Goal: Task Accomplishment & Management: Manage account settings

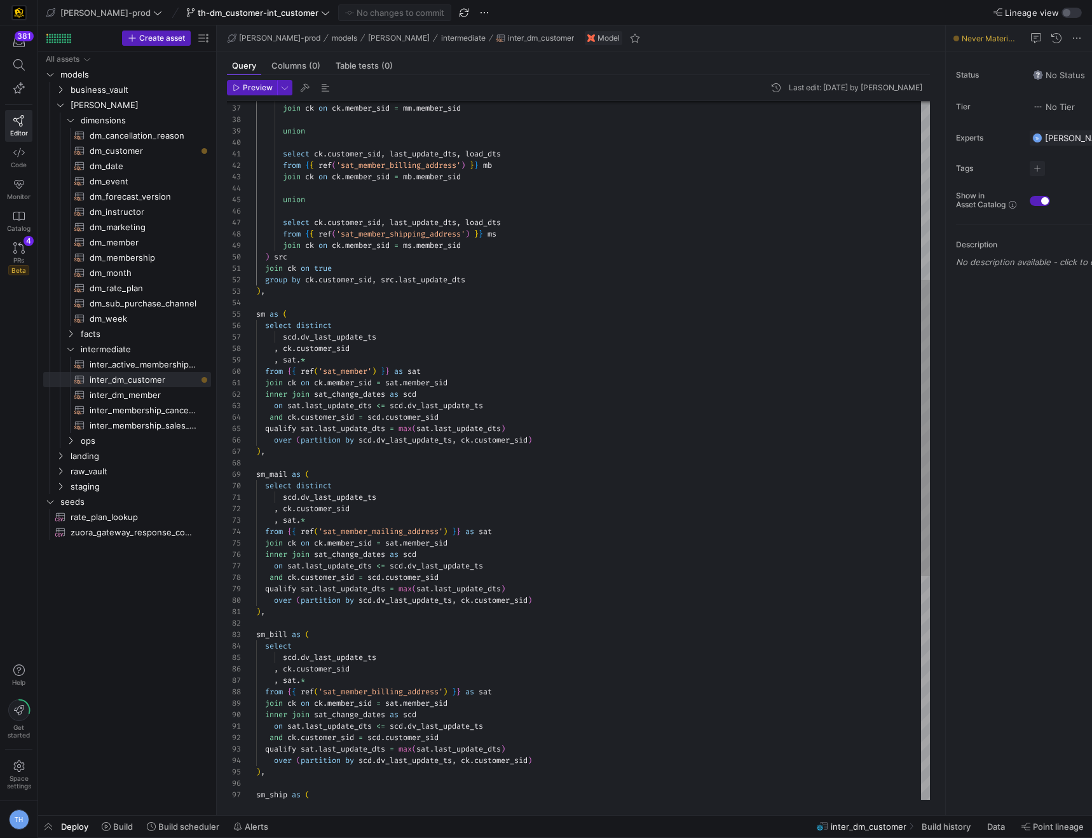
scroll to position [23, 96]
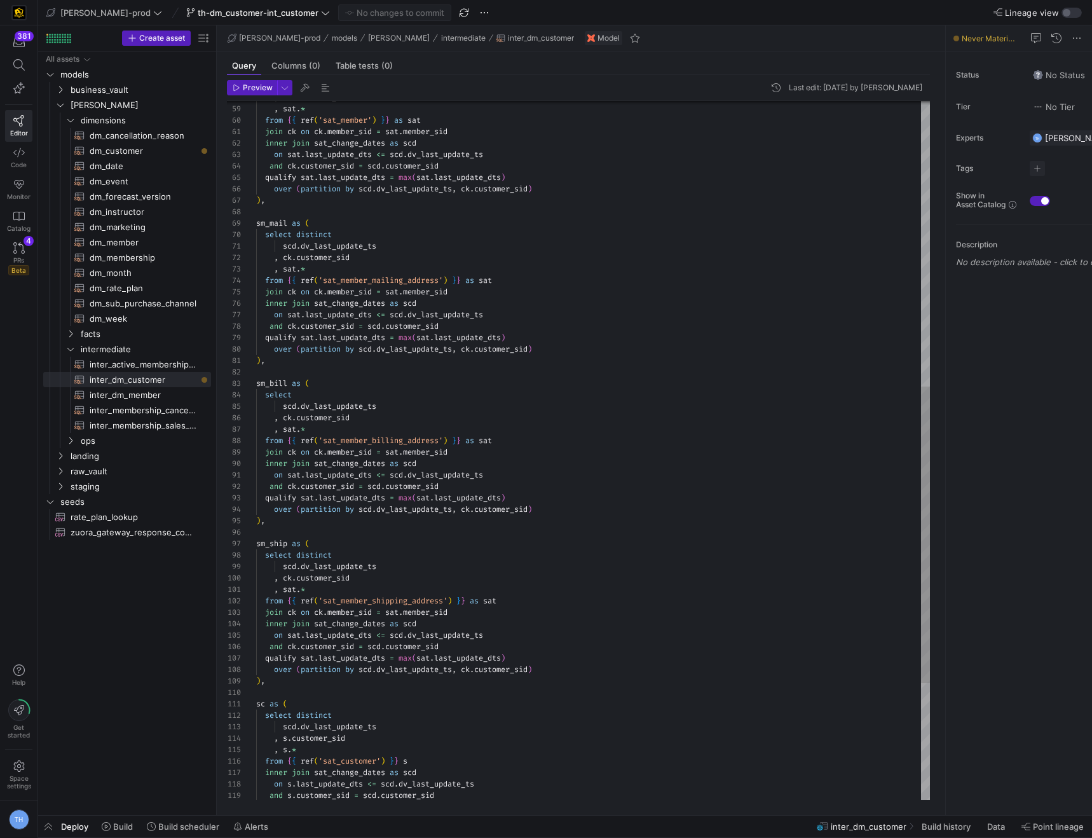
click at [266, 291] on div "sm_bill as ( select scd . dv_last_update_ts , ck . customer_sid , sat . * from …" at bounding box center [593, 252] width 674 height 1646
click at [145, 395] on span "inter_dm_member​​​​​​​​​​" at bounding box center [143, 395] width 107 height 15
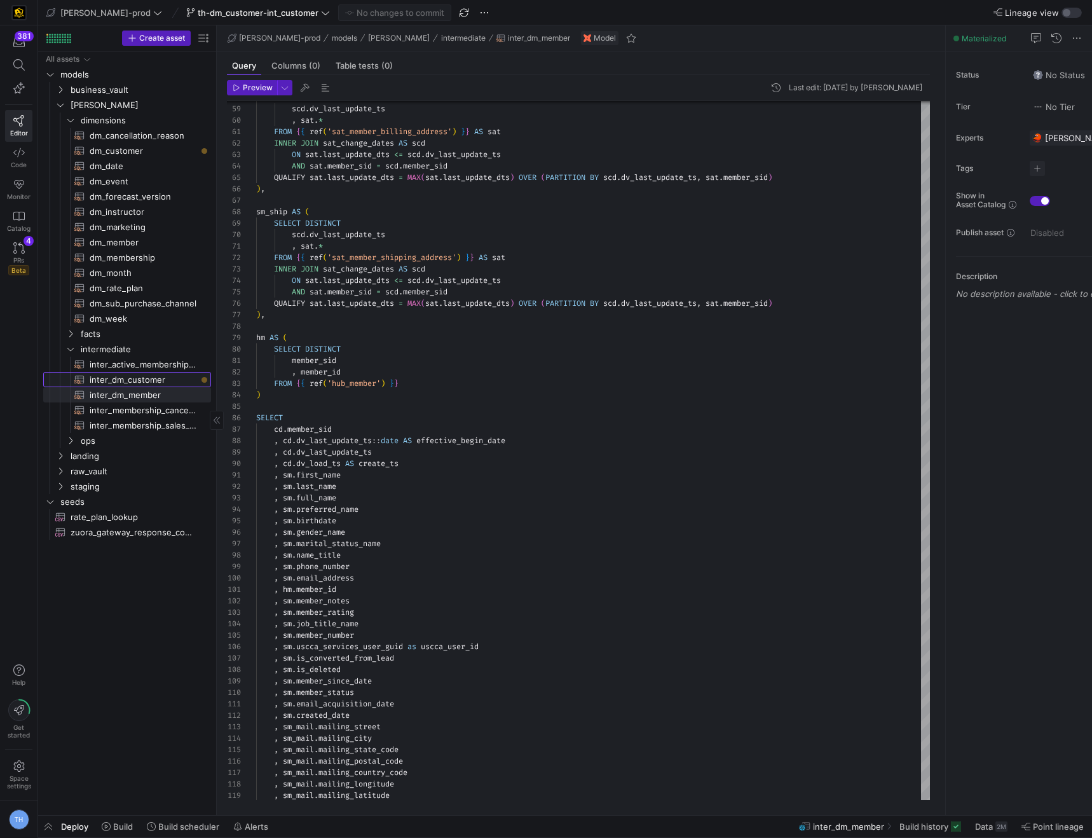
click at [141, 379] on span "inter_dm_customer​​​​​​​​​​" at bounding box center [143, 379] width 107 height 15
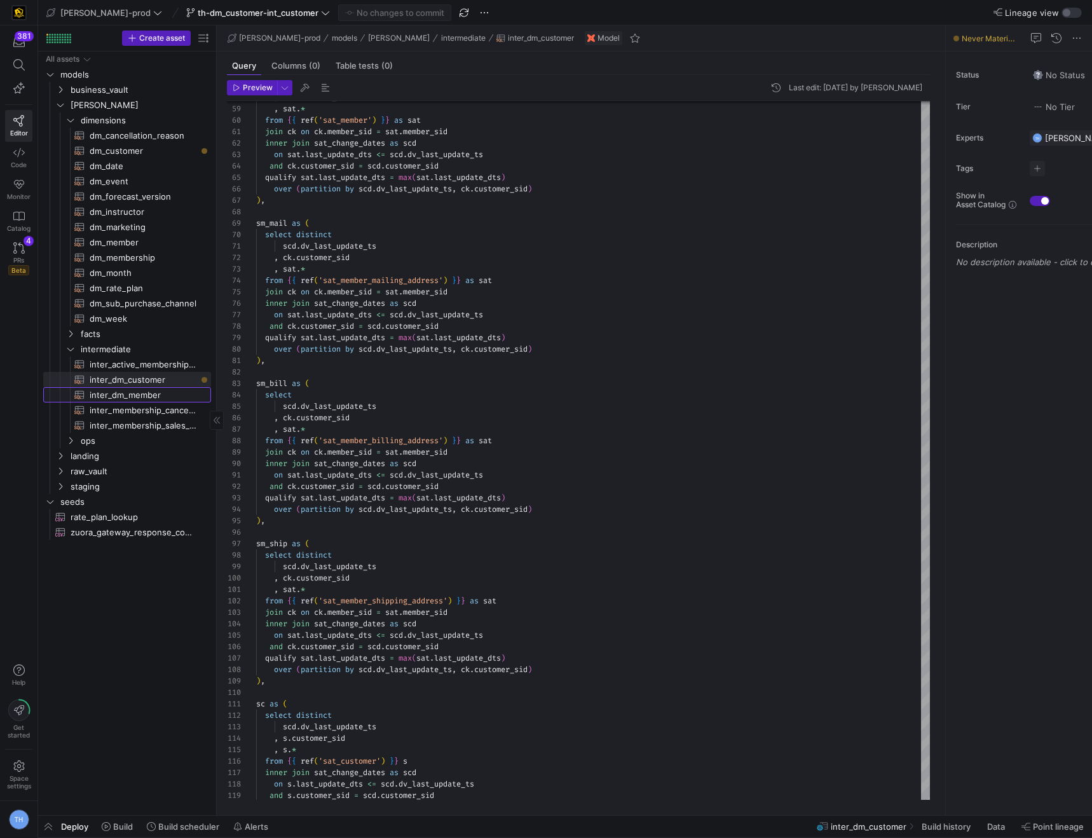
click at [143, 388] on span "inter_dm_member​​​​​​​​​​" at bounding box center [143, 395] width 107 height 15
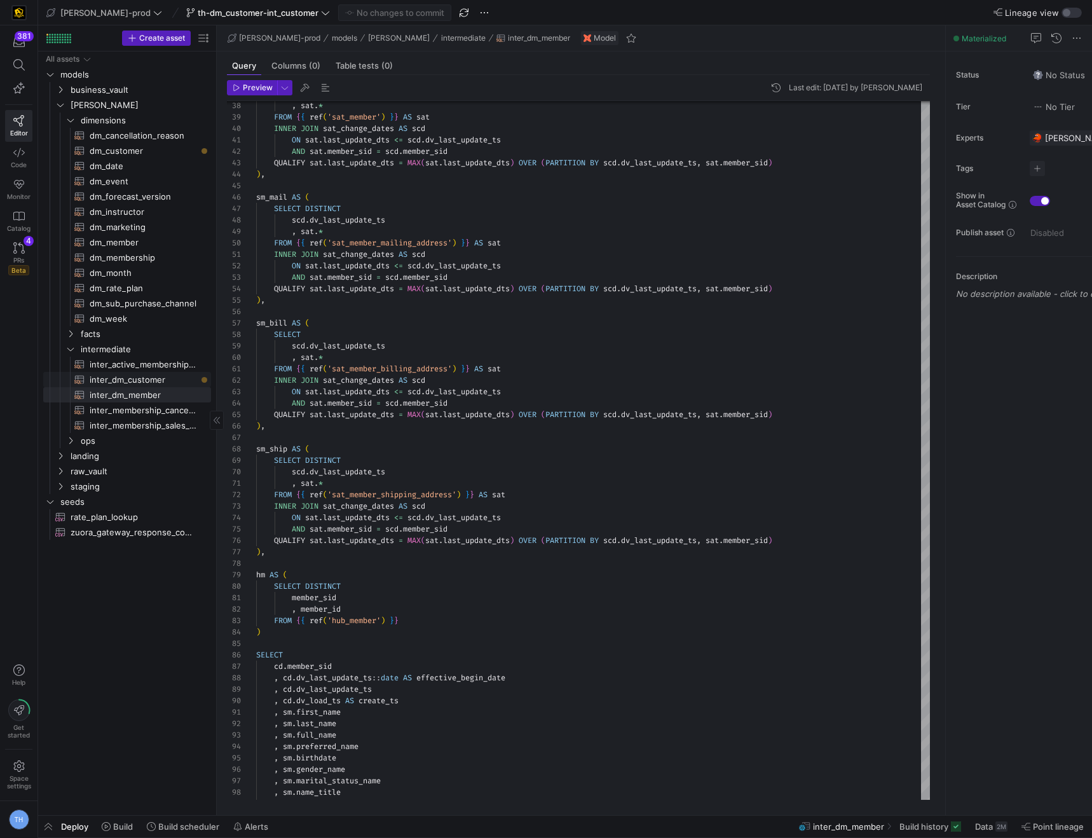
click at [158, 372] on link "inter_dm_customer​​​​​​​​​​" at bounding box center [127, 379] width 168 height 15
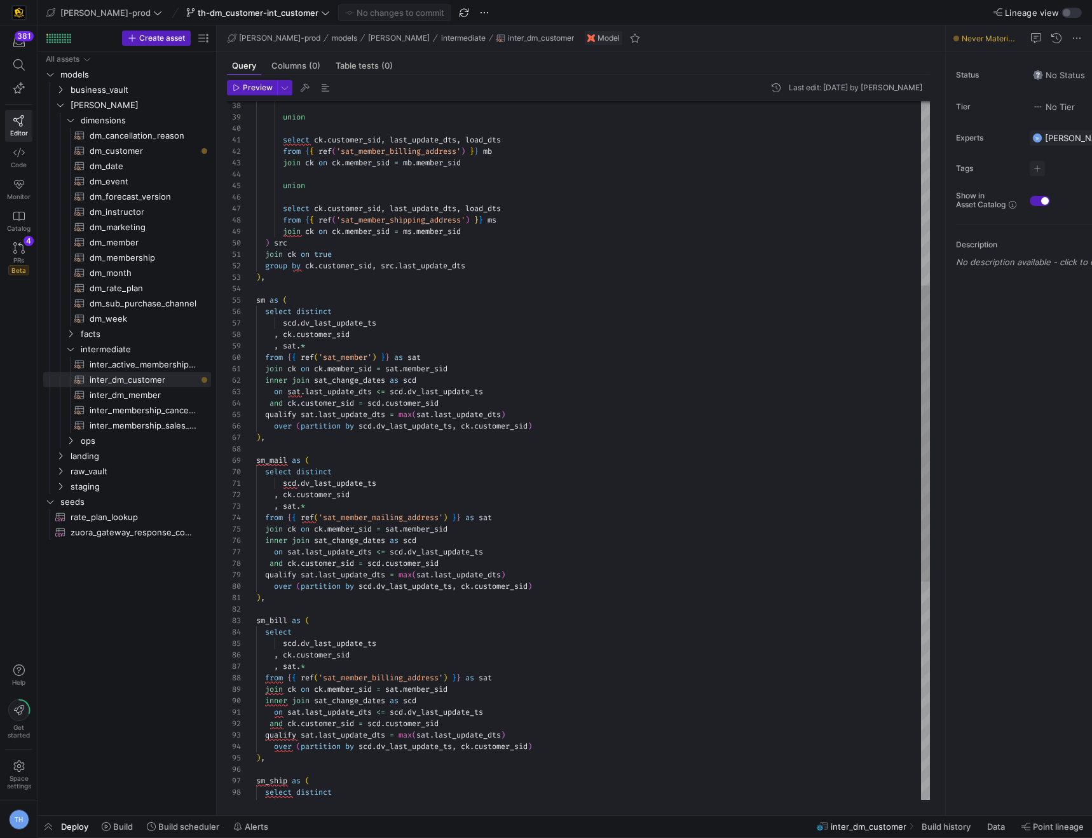
scroll to position [0, 14]
click at [271, 370] on div "union select ck . customer_sid , last_update_dts , load_dts from { { ref ( 'sat…" at bounding box center [593, 489] width 674 height 1646
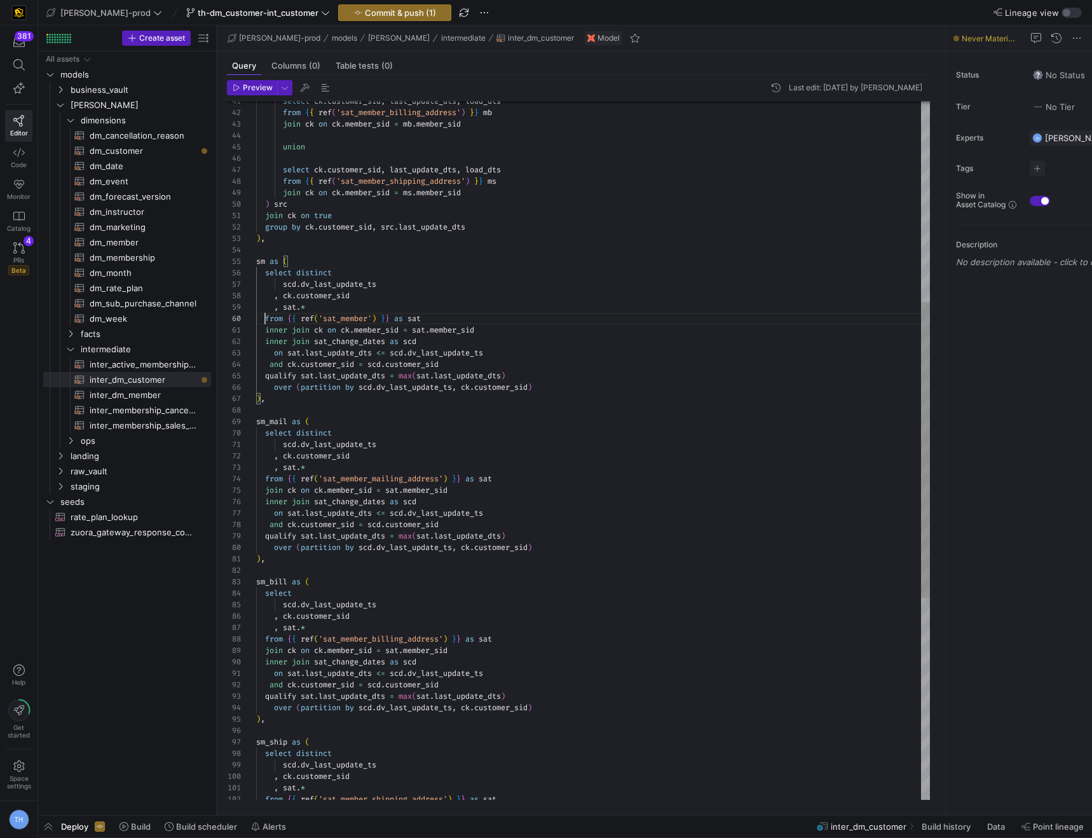
scroll to position [103, 9]
click at [266, 322] on div "select ck . customer_sid , last_update_dts , load_dts from { { ref ( 'sat_membe…" at bounding box center [593, 451] width 674 height 1646
click at [156, 392] on span "inter_dm_member​​​​​​​​​​" at bounding box center [143, 395] width 107 height 15
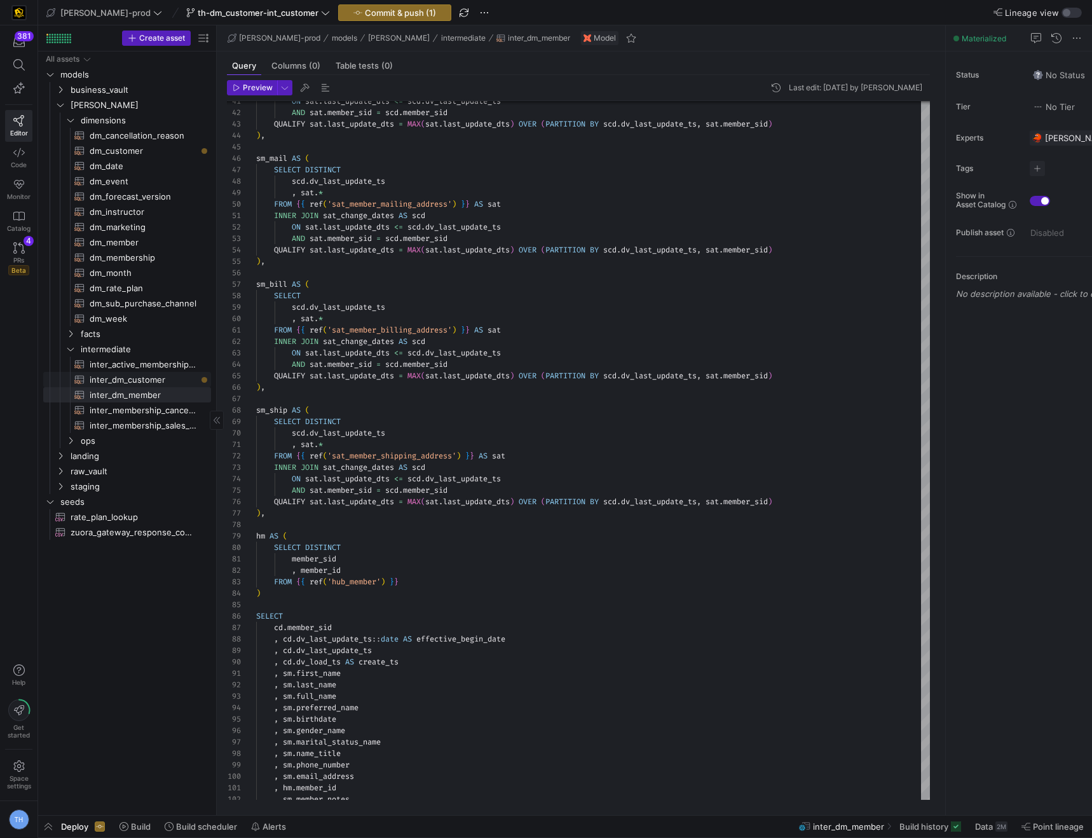
click at [156, 377] on span "inter_dm_customer​​​​​​​​​​" at bounding box center [143, 379] width 107 height 15
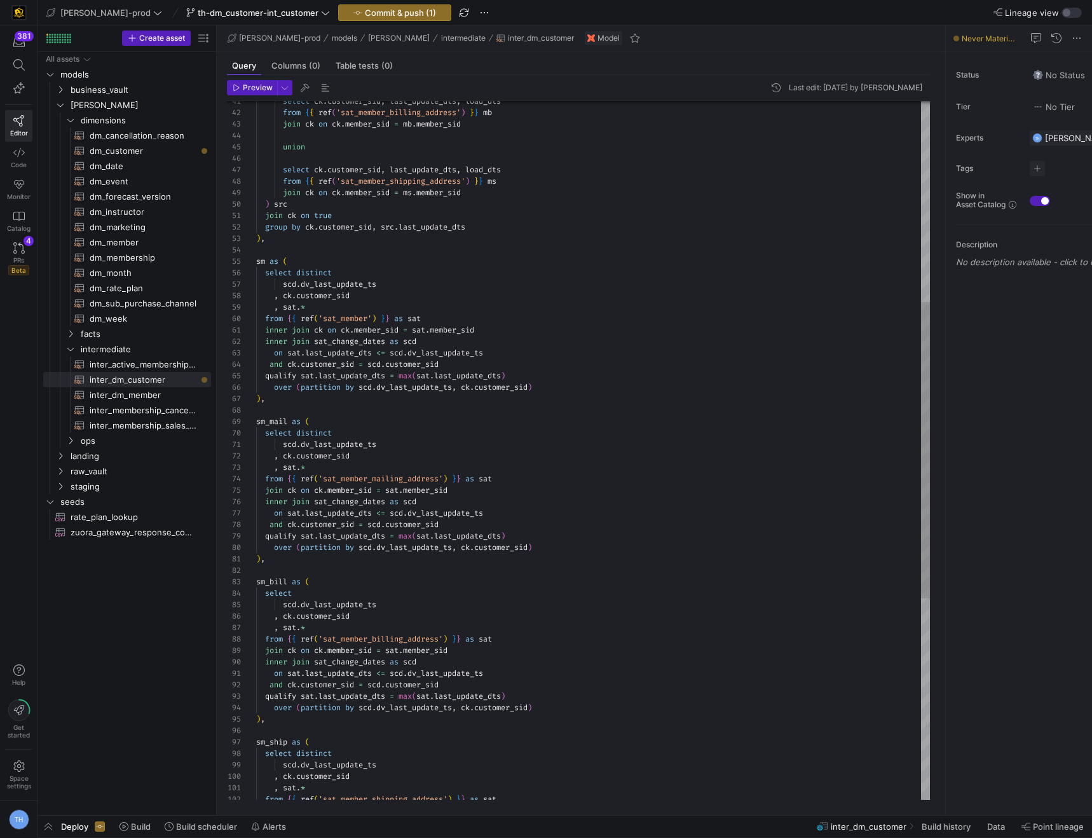
click at [264, 489] on div "select ck . customer_sid , last_update_dts , load_dts from { { ref ( 'sat_membe…" at bounding box center [593, 451] width 674 height 1646
click at [436, 425] on div "select ck . customer_sid , last_update_dts , load_dts from { { ref ( 'sat_membe…" at bounding box center [593, 451] width 674 height 1646
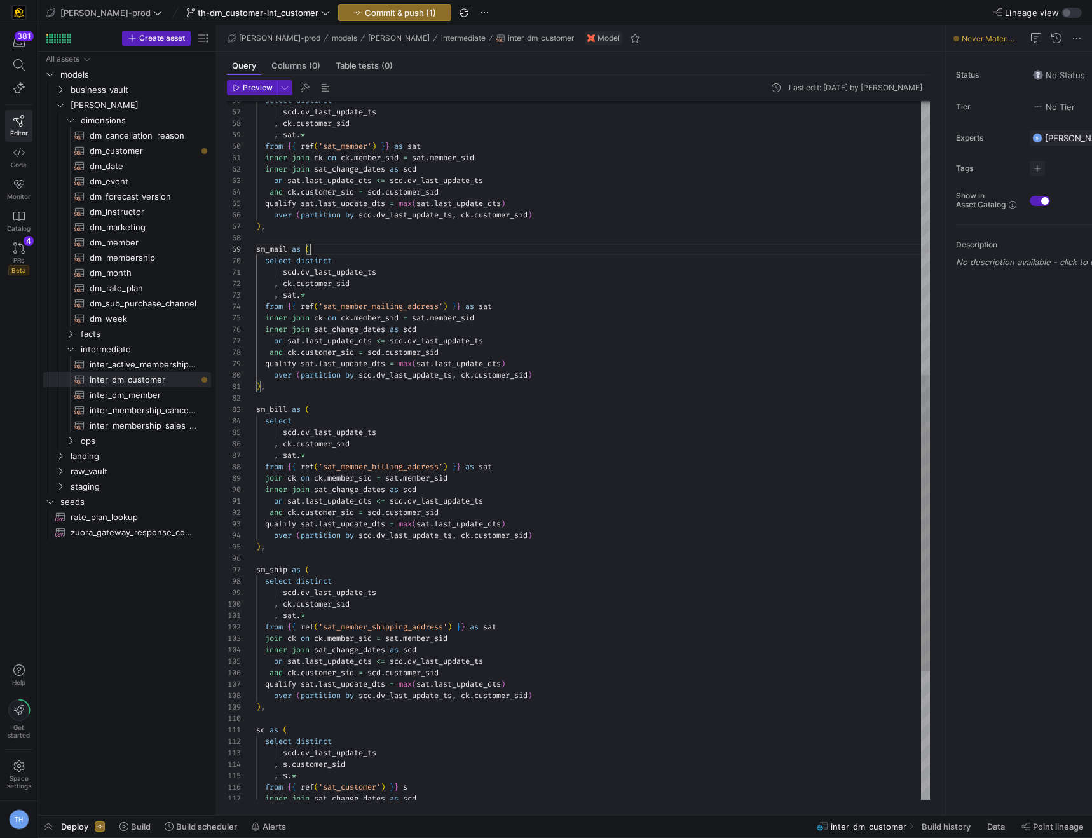
click at [267, 478] on div "select distinct scd . dv_last_update_ts , ck . customer_sid , sat . * from { { …" at bounding box center [593, 278] width 674 height 1646
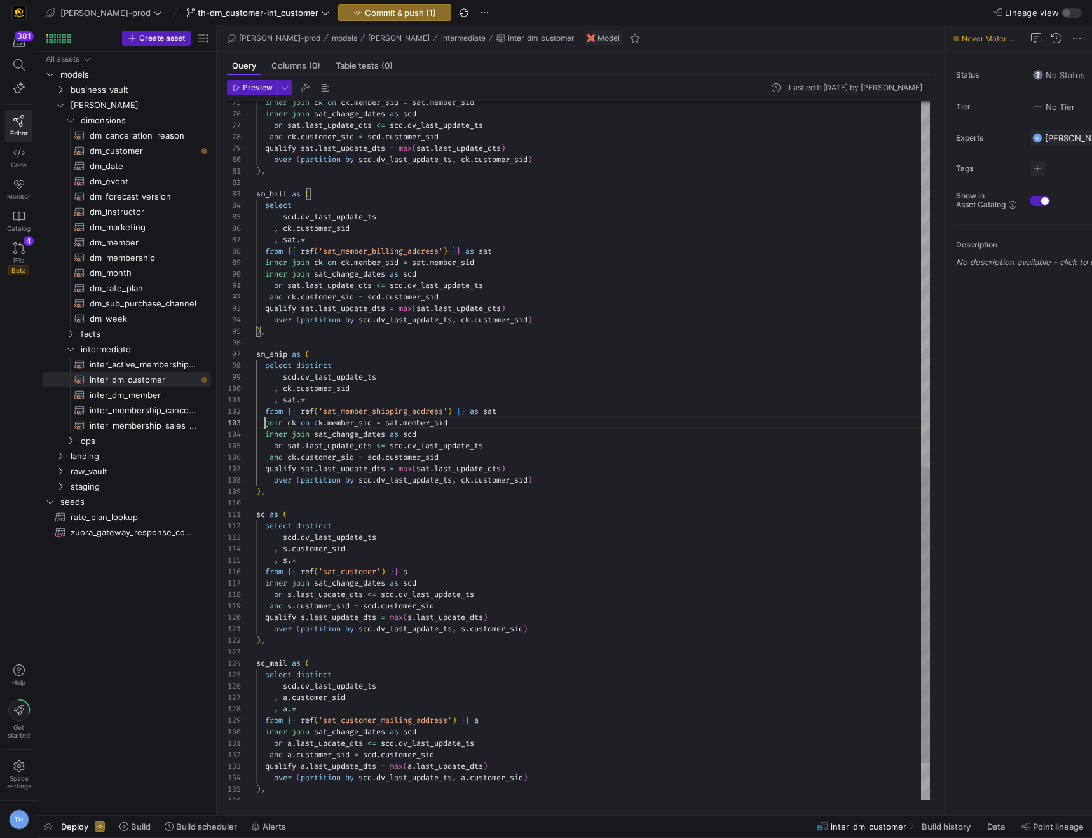
click at [265, 418] on div "inner join ck on ck . member_sid = sat . member_sid inner join sat_change_dates…" at bounding box center [593, 63] width 674 height 1646
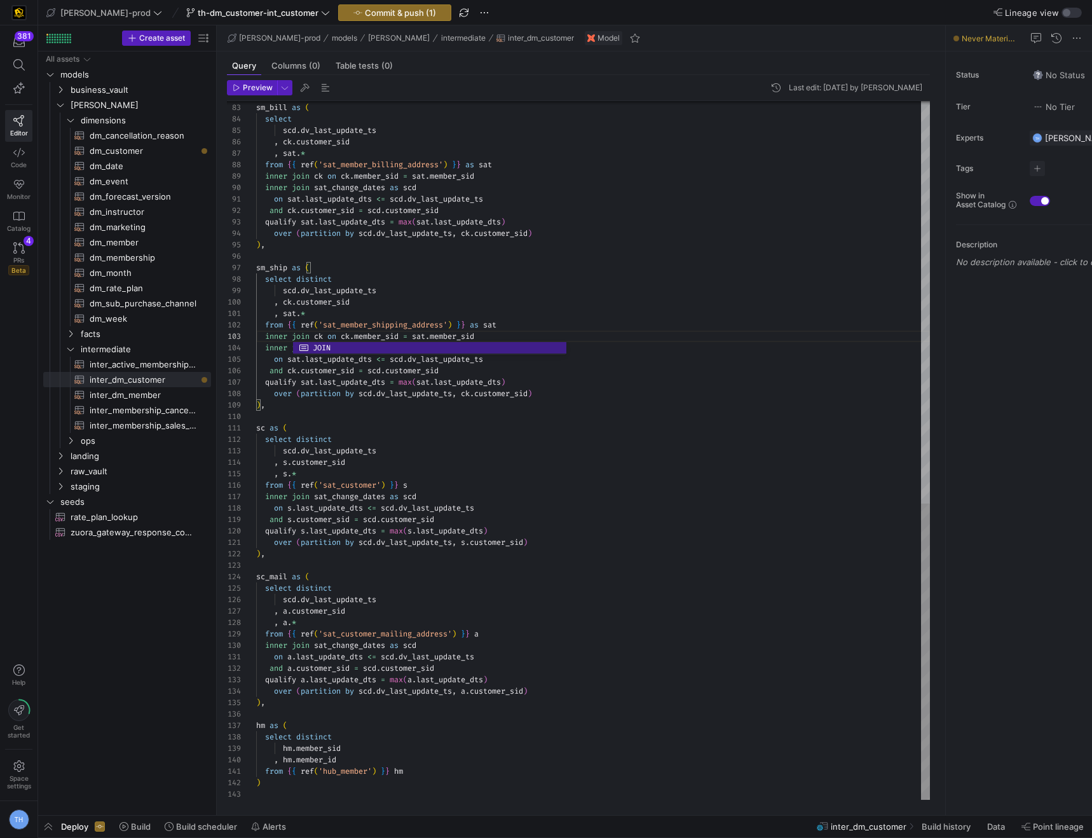
scroll to position [46, 233]
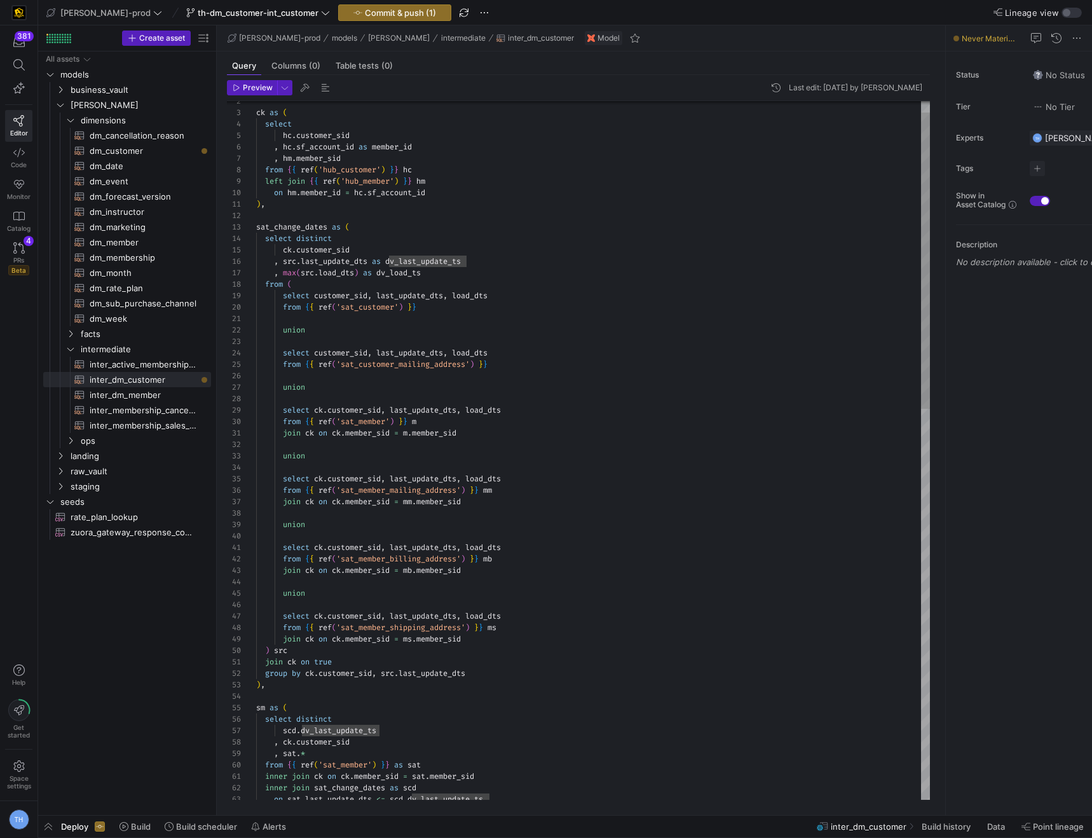
scroll to position [0, 32]
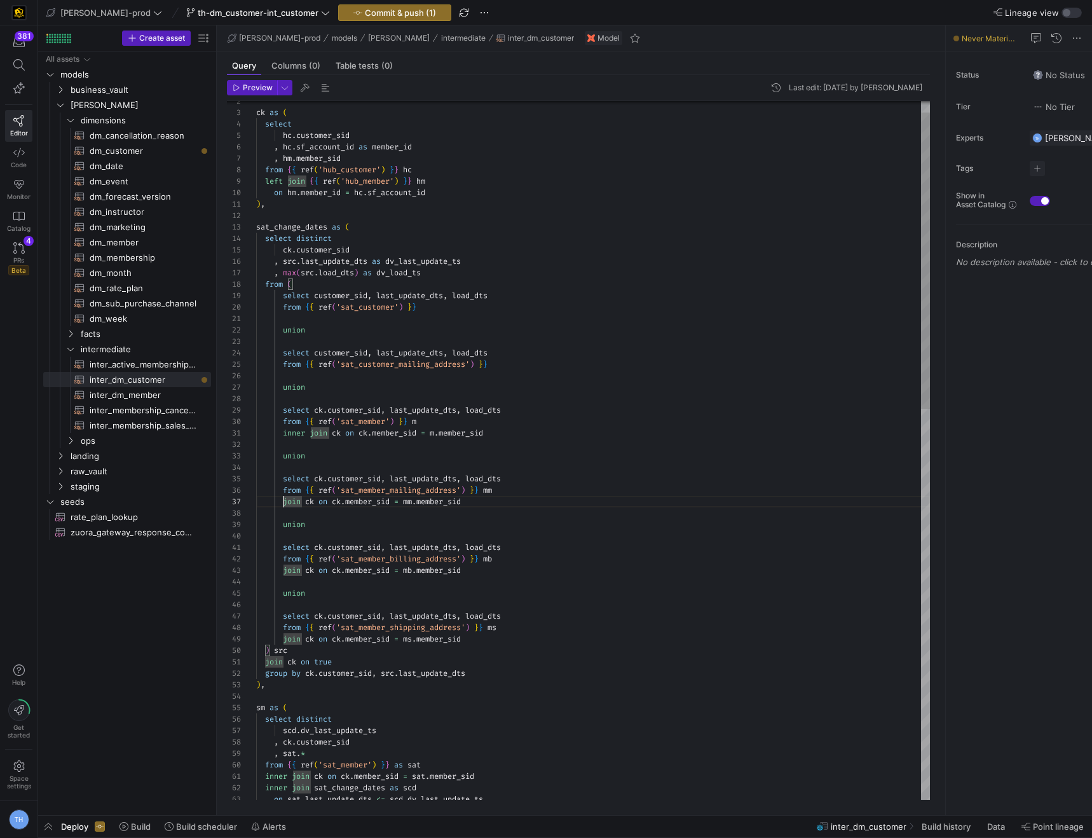
type textarea "inner join ck on ck.member_sid = m.member_sid union select ck.customer_sid, las…"
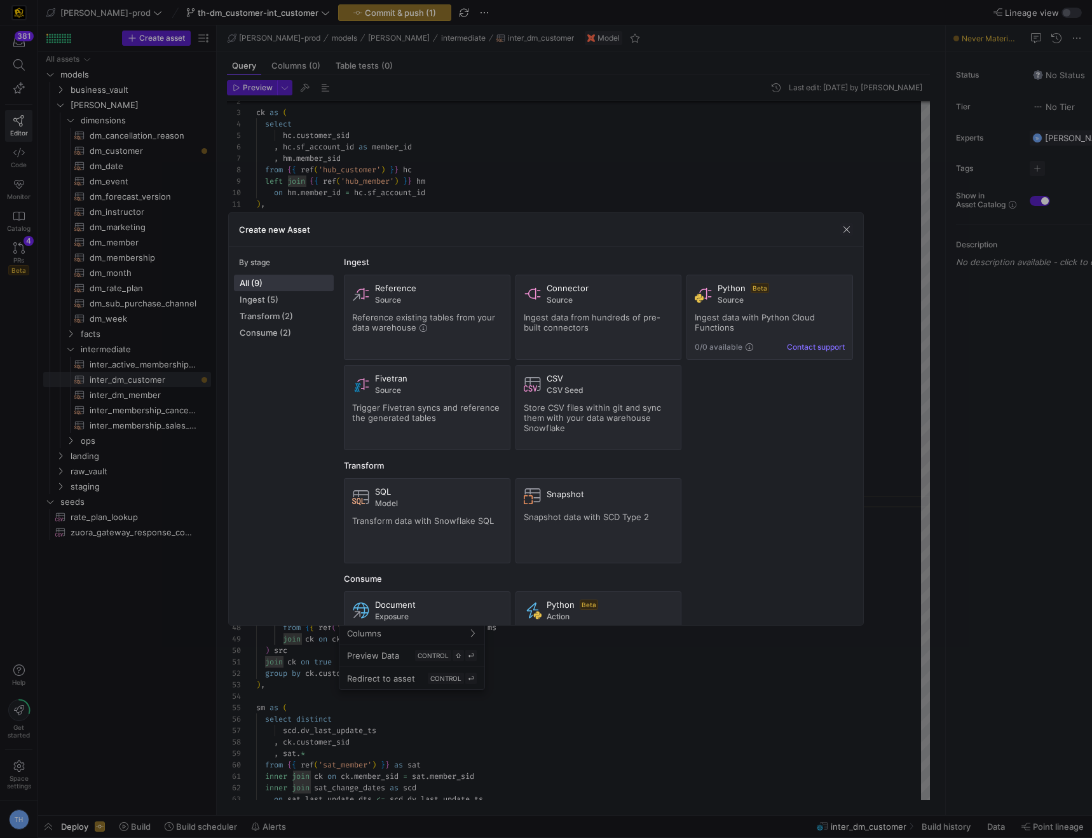
click at [564, 168] on div at bounding box center [546, 419] width 1092 height 838
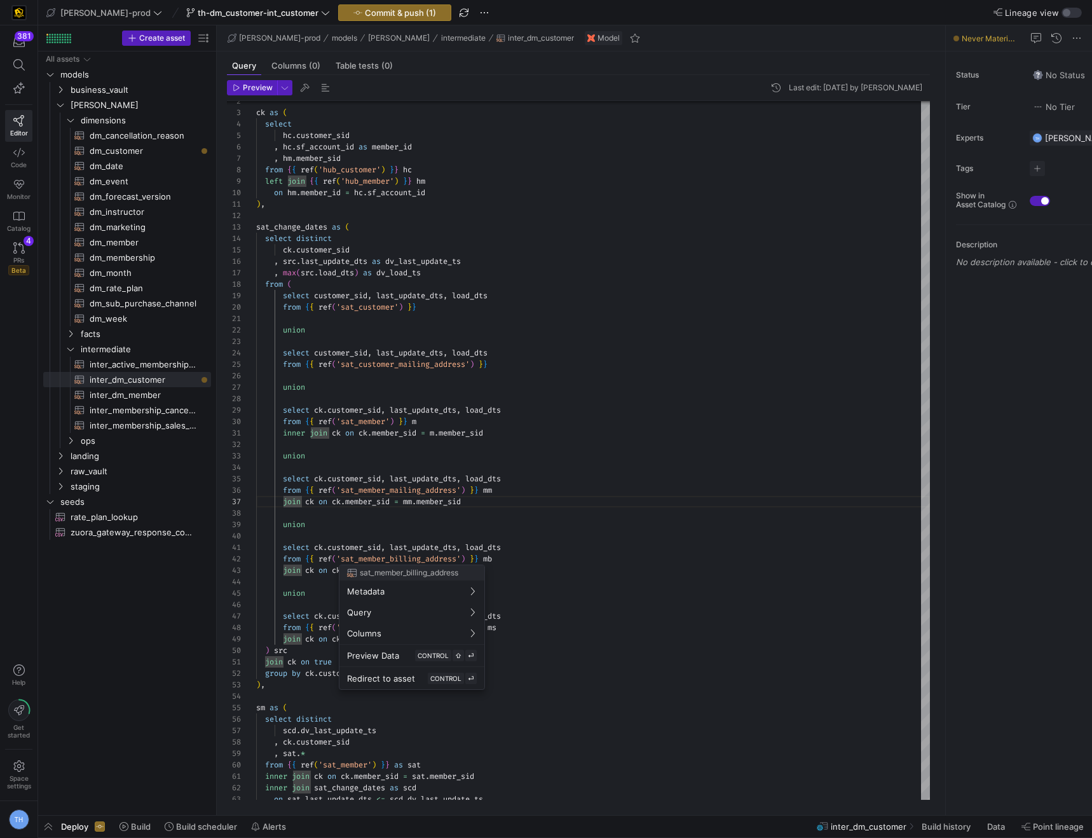
click at [283, 505] on div at bounding box center [546, 419] width 1092 height 838
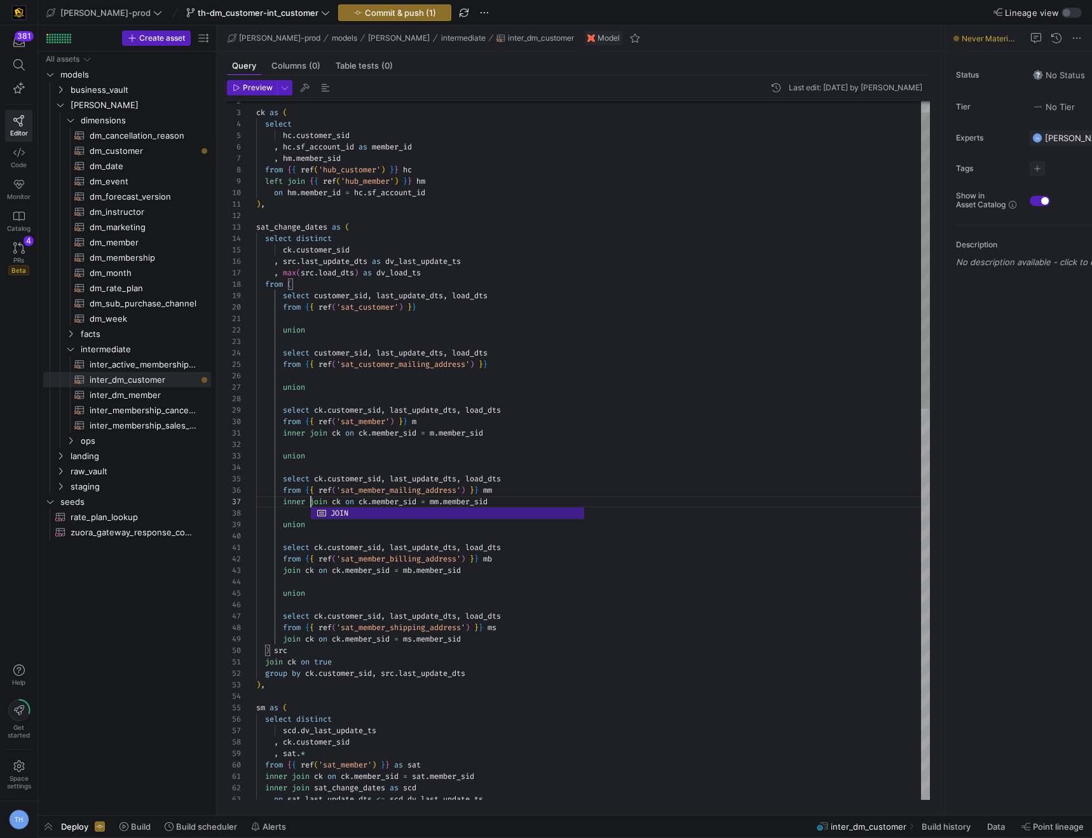
scroll to position [69, 55]
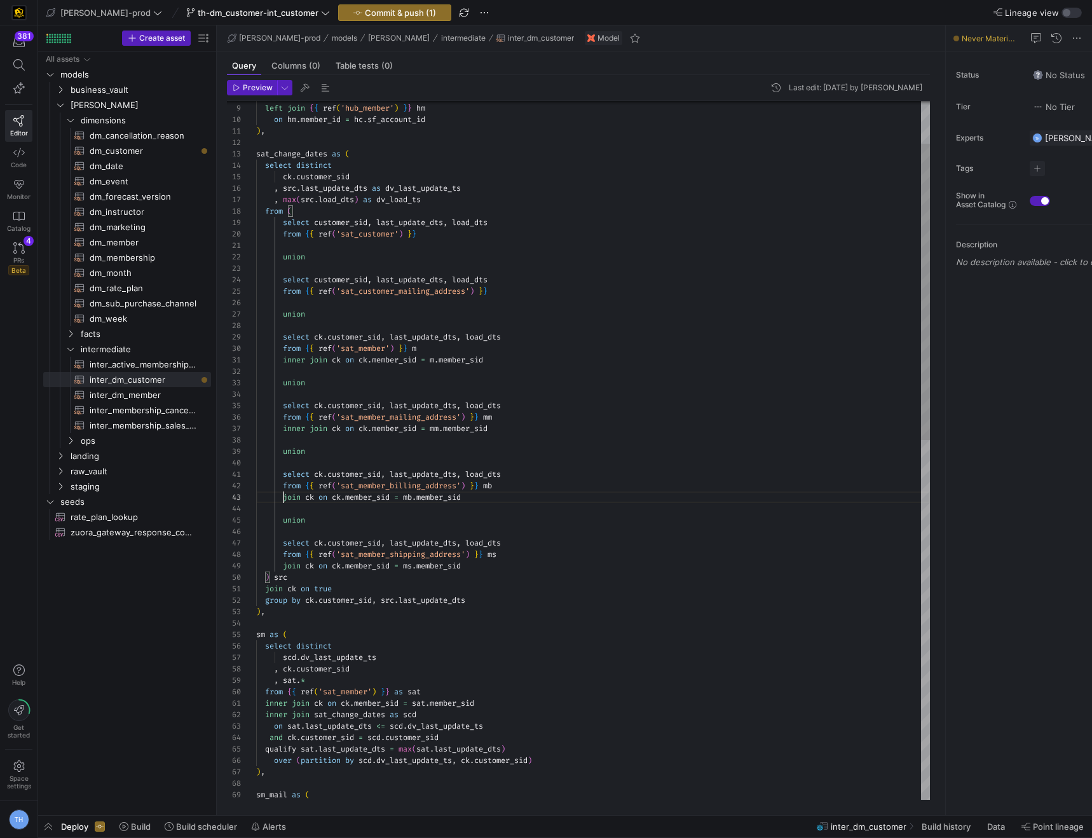
click at [284, 498] on div ", ck . customer_sid , sat . * from { { ref ( 'sat_member' ) } } as sat inner jo…" at bounding box center [593, 824] width 674 height 1646
click at [475, 327] on div ", ck . customer_sid , sat . * from { { ref ( 'sat_member' ) } } as sat inner jo…" at bounding box center [593, 824] width 674 height 1646
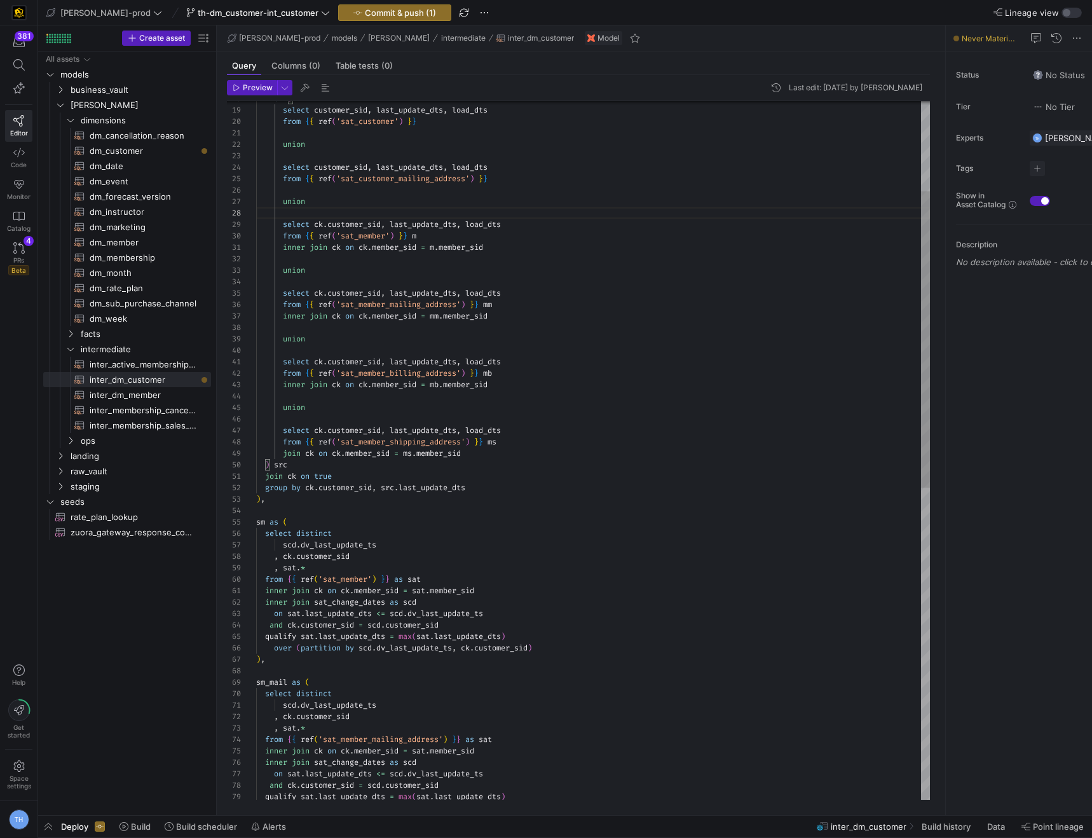
click at [283, 451] on div ", ck . customer_sid , sat . * from { { ref ( 'sat_member' ) } } as sat inner jo…" at bounding box center [593, 711] width 674 height 1646
click at [519, 369] on div ", ck . customer_sid , sat . * from { { ref ( 'sat_member' ) } } as sat inner jo…" at bounding box center [593, 711] width 674 height 1646
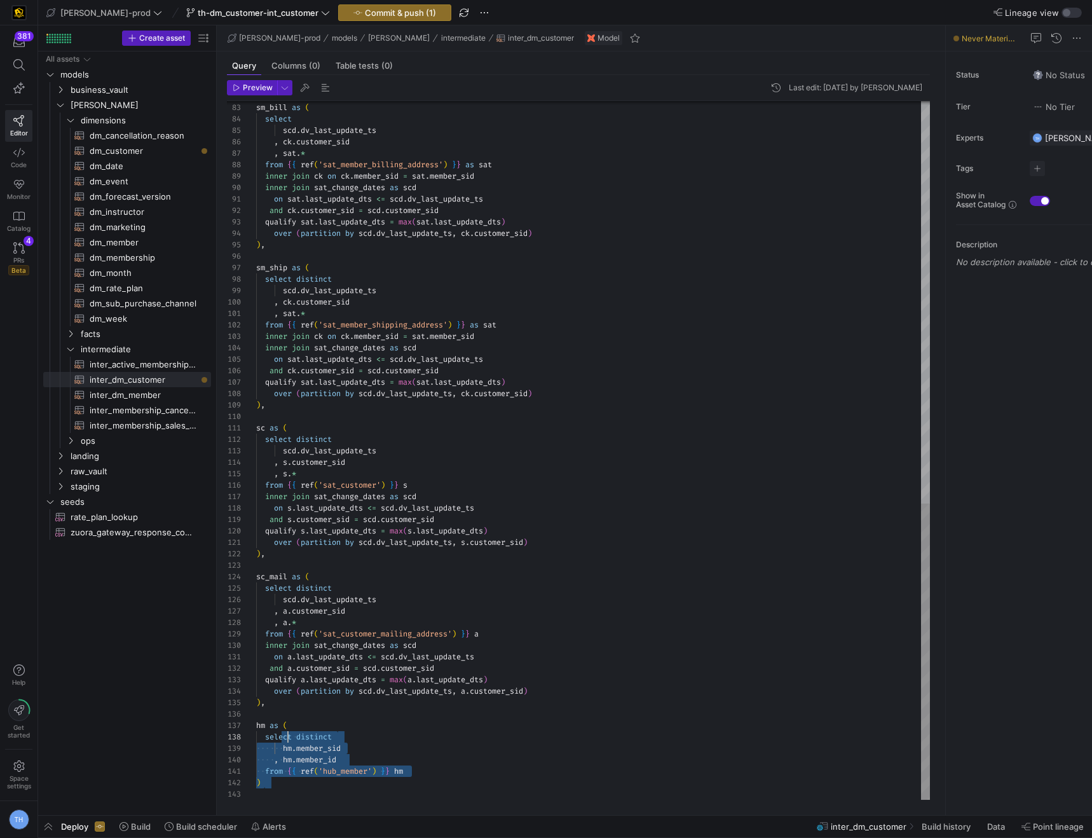
scroll to position [0, 0]
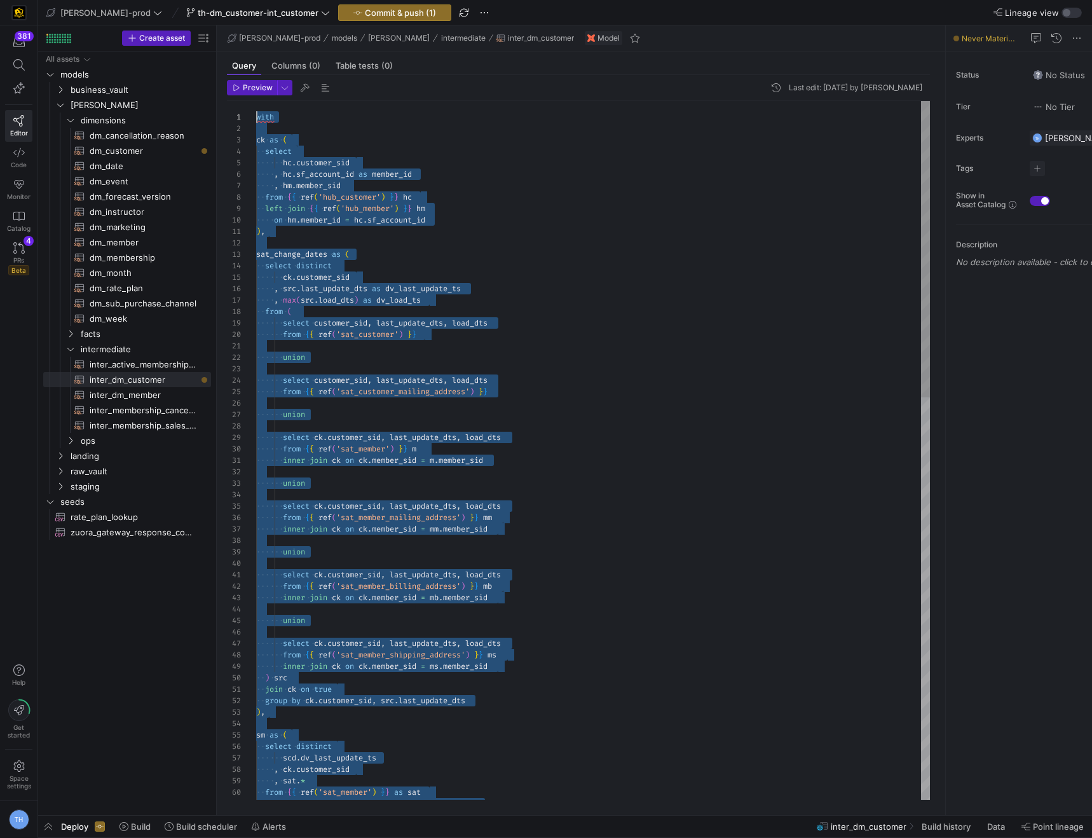
drag, startPoint x: 289, startPoint y: 789, endPoint x: 282, endPoint y: -74, distance: 862.4
type textarea "), sat_change_dates as ( select distinct ck.customer_sid , src.last_update_dts …"
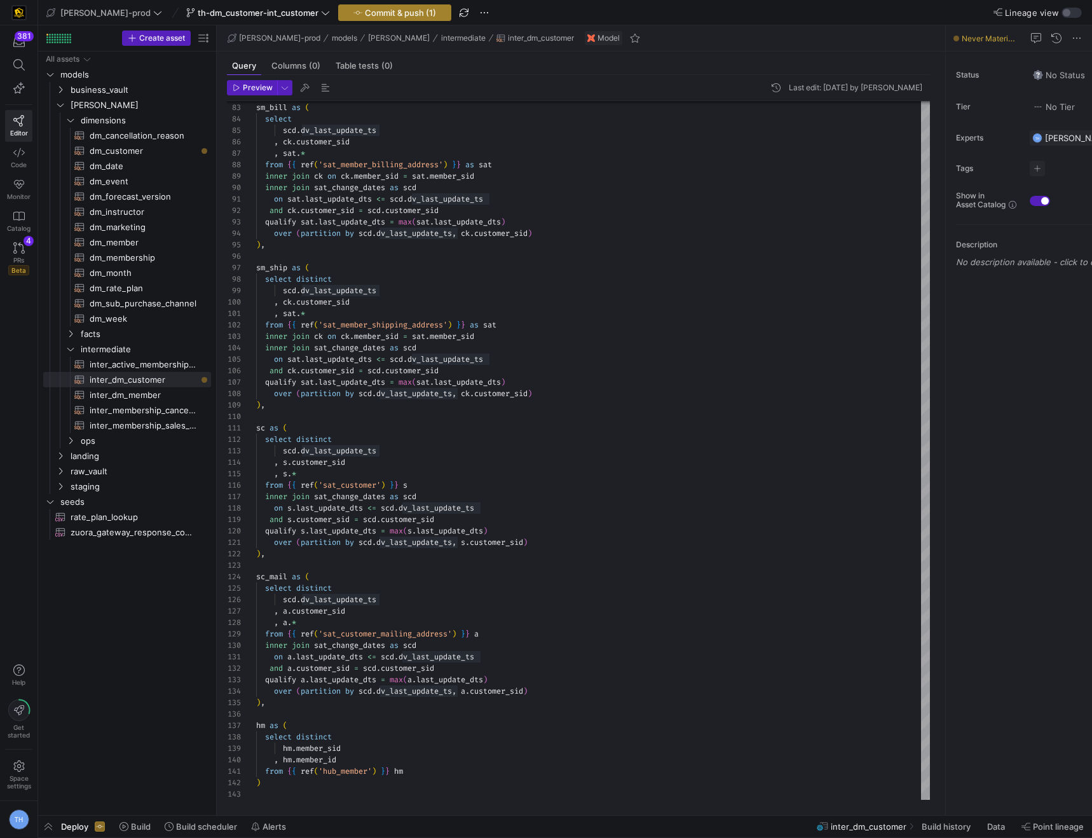
click at [365, 17] on span "Commit & push (1)" at bounding box center [400, 13] width 71 height 10
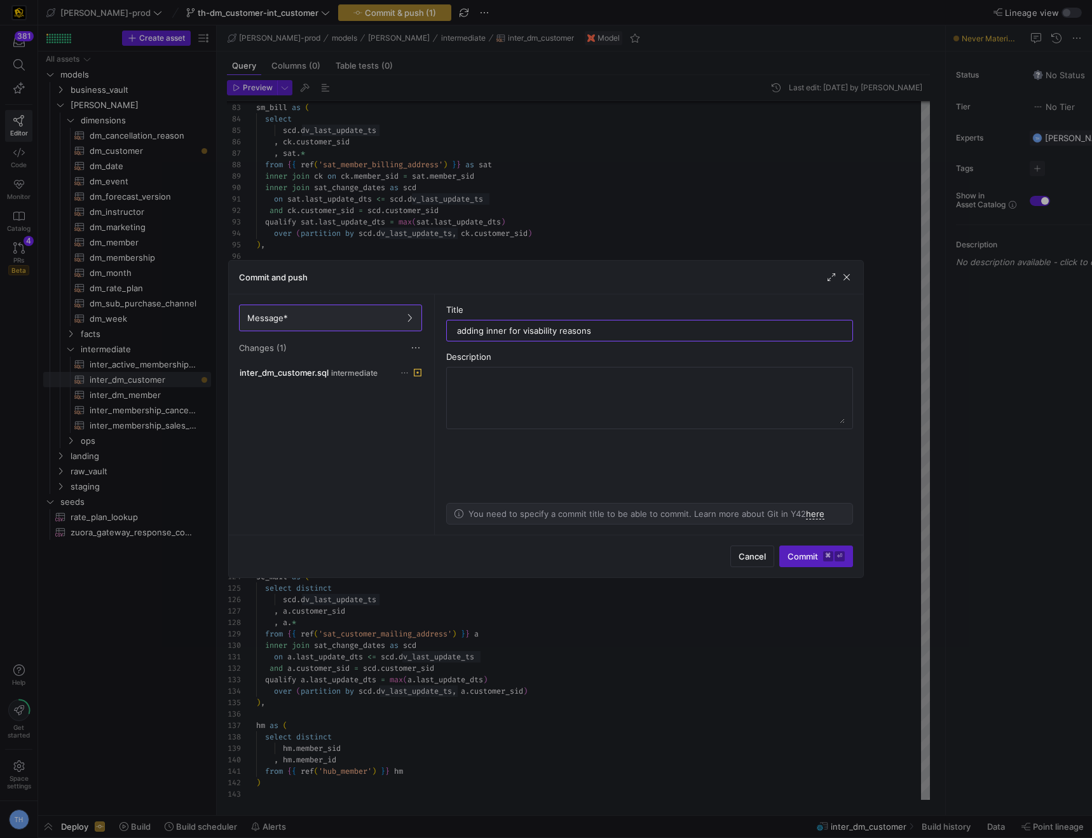
type input "adding inner for visability reasons"
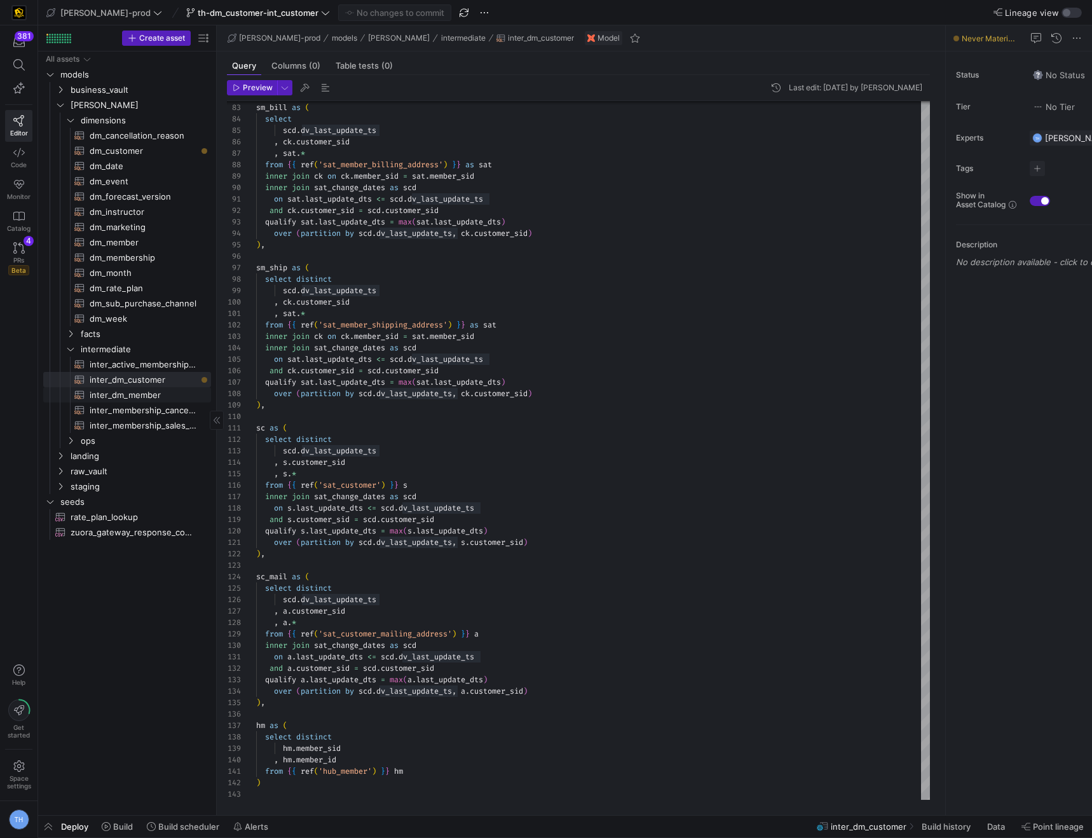
click at [168, 391] on span "inter_dm_member​​​​​​​​​​" at bounding box center [143, 395] width 107 height 15
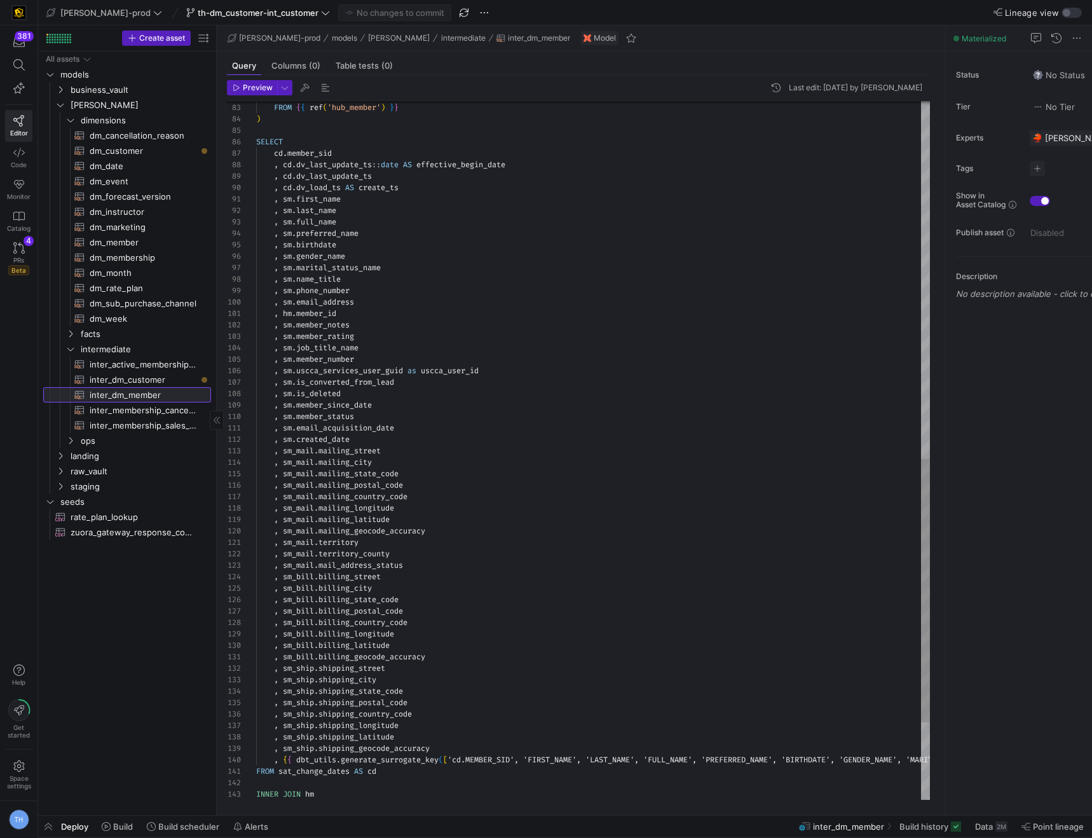
scroll to position [57, 210]
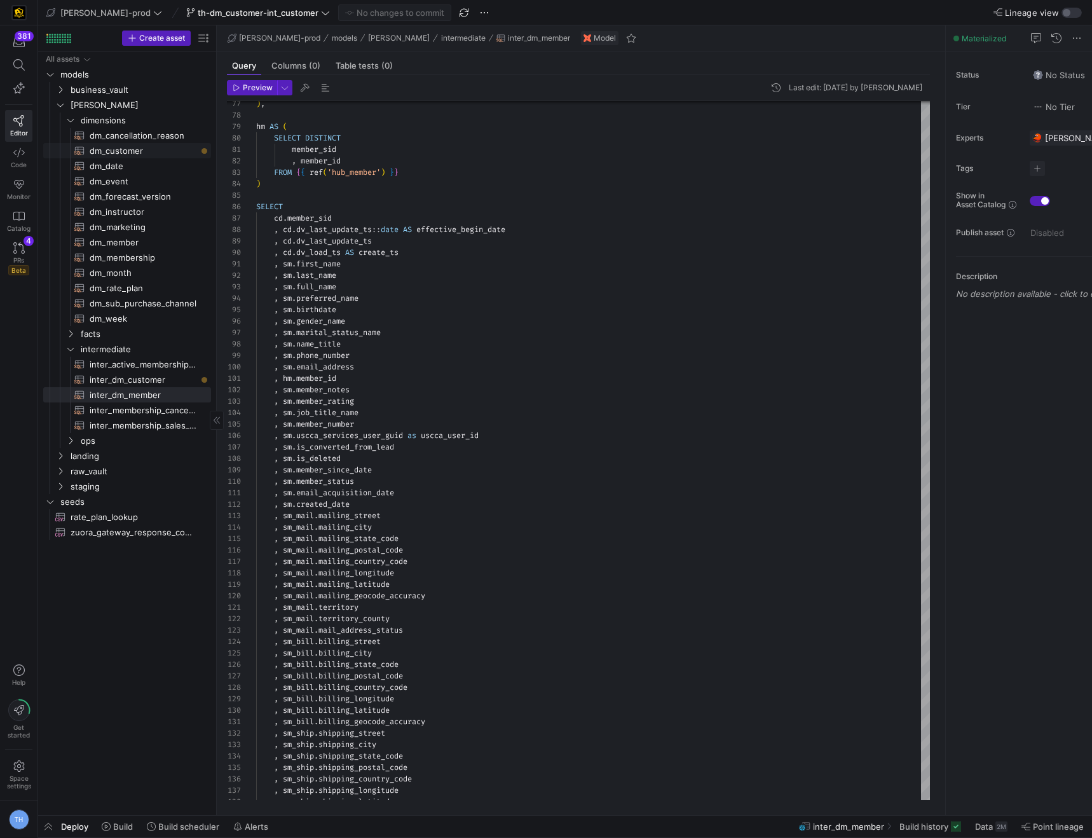
click at [142, 149] on span "dm_customer​​​​​​​​​​" at bounding box center [143, 151] width 107 height 15
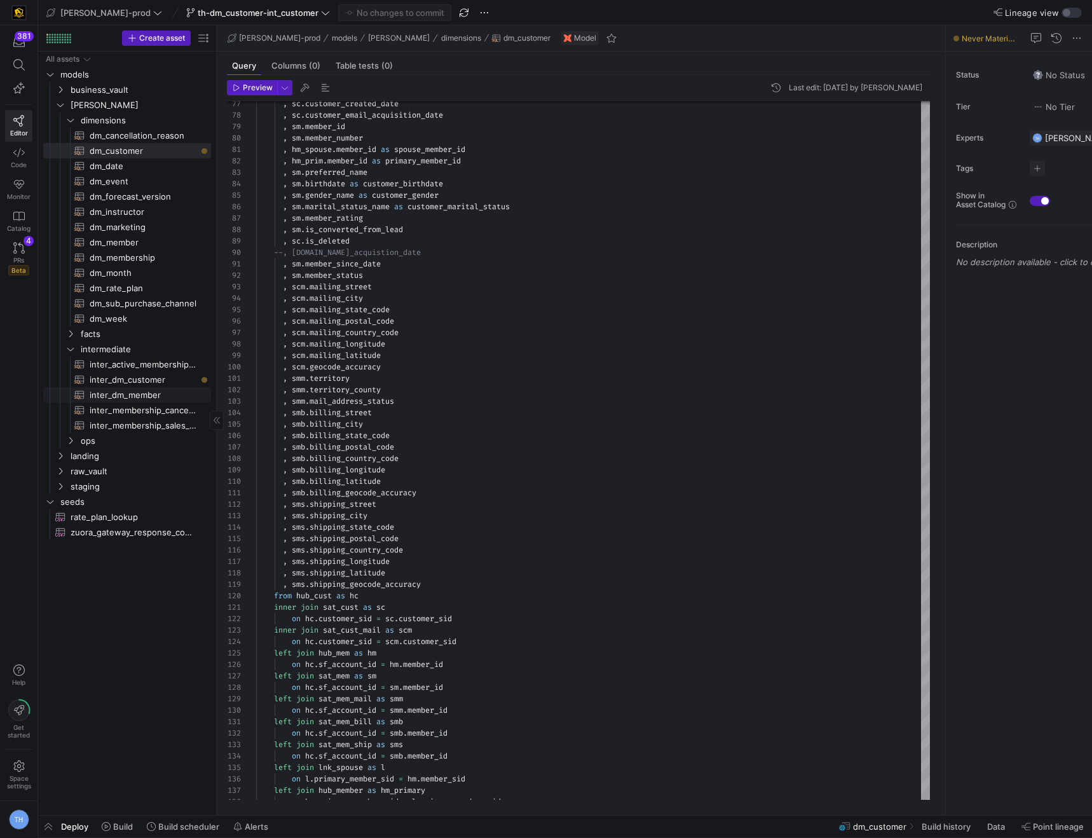
click at [137, 396] on span "inter_dm_member​​​​​​​​​​" at bounding box center [143, 395] width 107 height 15
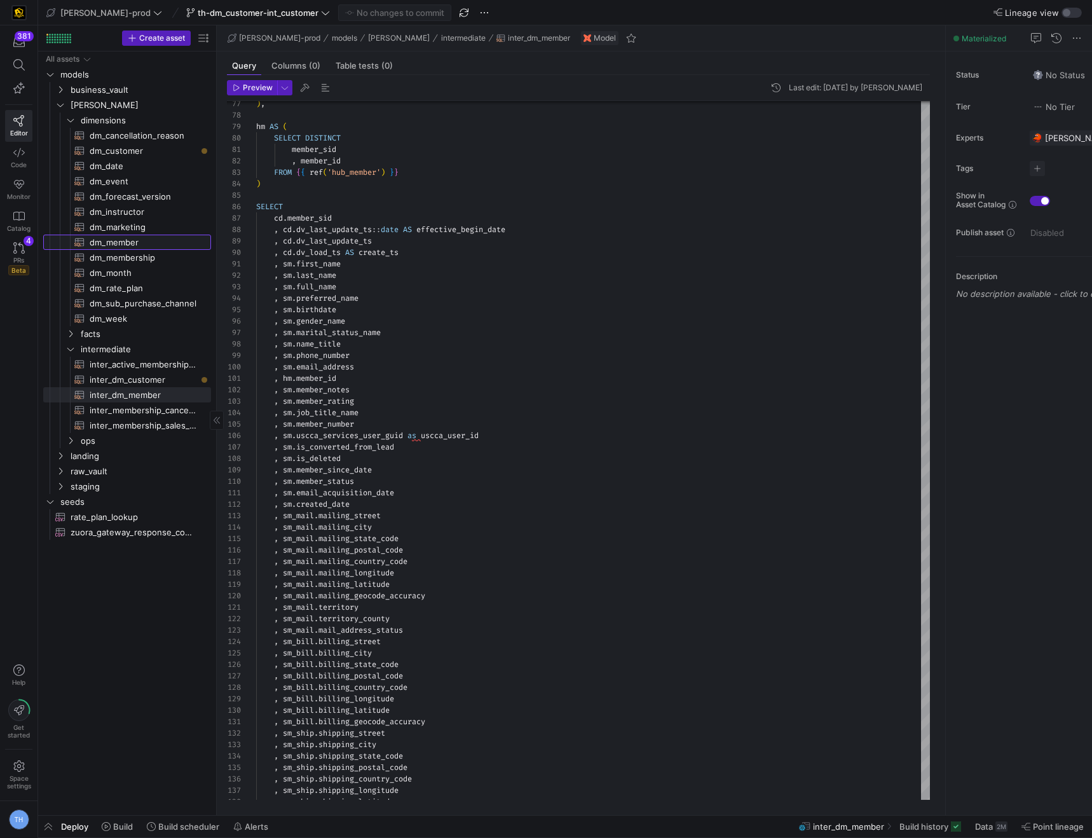
click at [138, 243] on span "dm_member​​​​​​​​​​" at bounding box center [143, 242] width 107 height 15
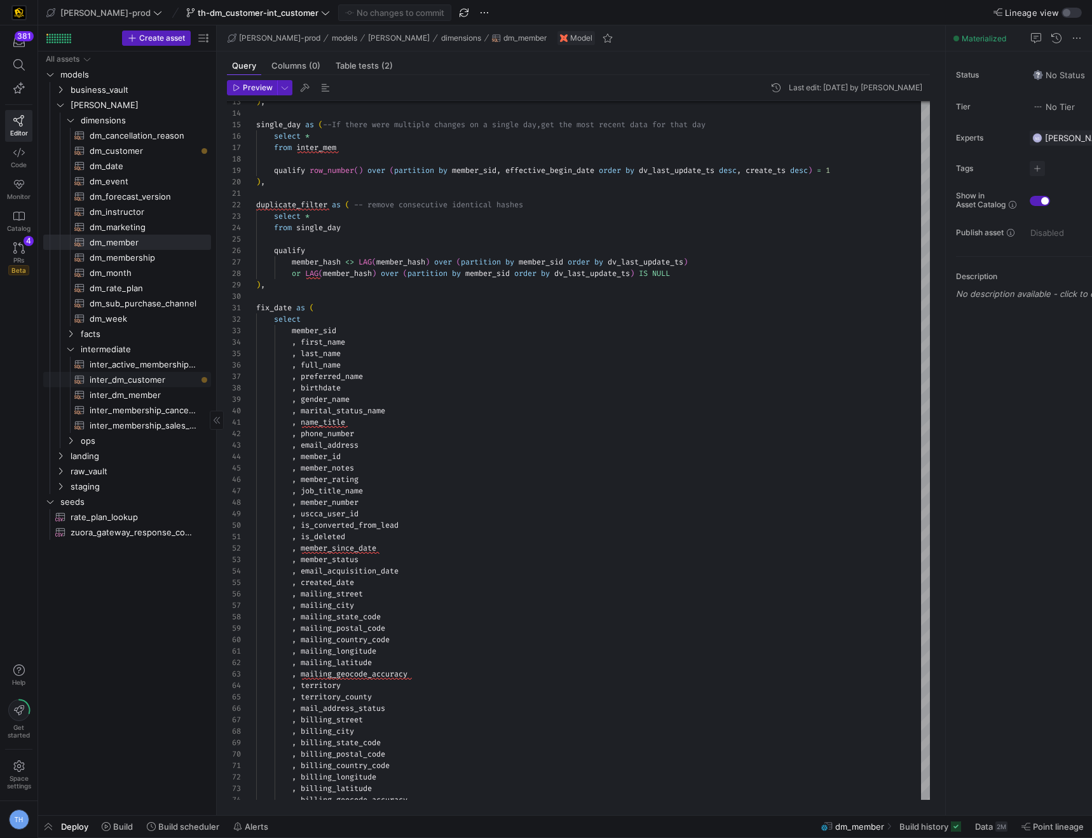
click at [160, 383] on span "inter_dm_customer​​​​​​​​​​" at bounding box center [143, 379] width 107 height 15
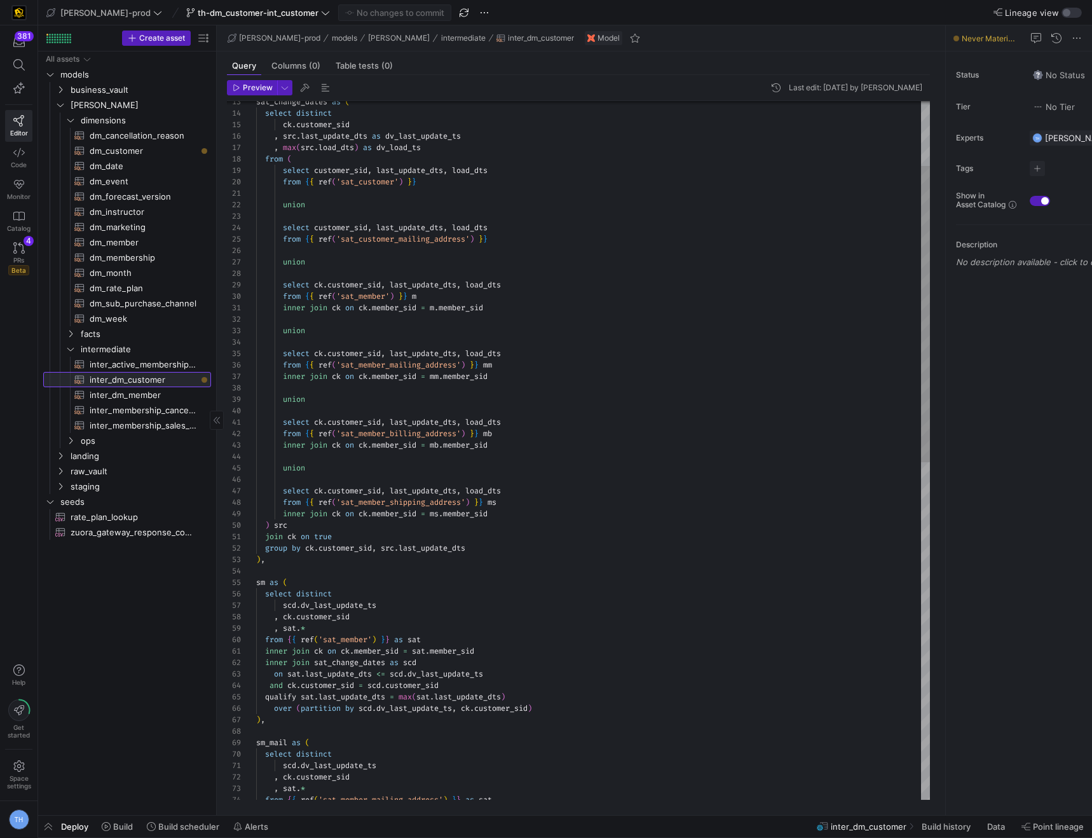
scroll to position [57, 173]
click at [160, 397] on span "inter_dm_member​​​​​​​​​​" at bounding box center [143, 395] width 107 height 15
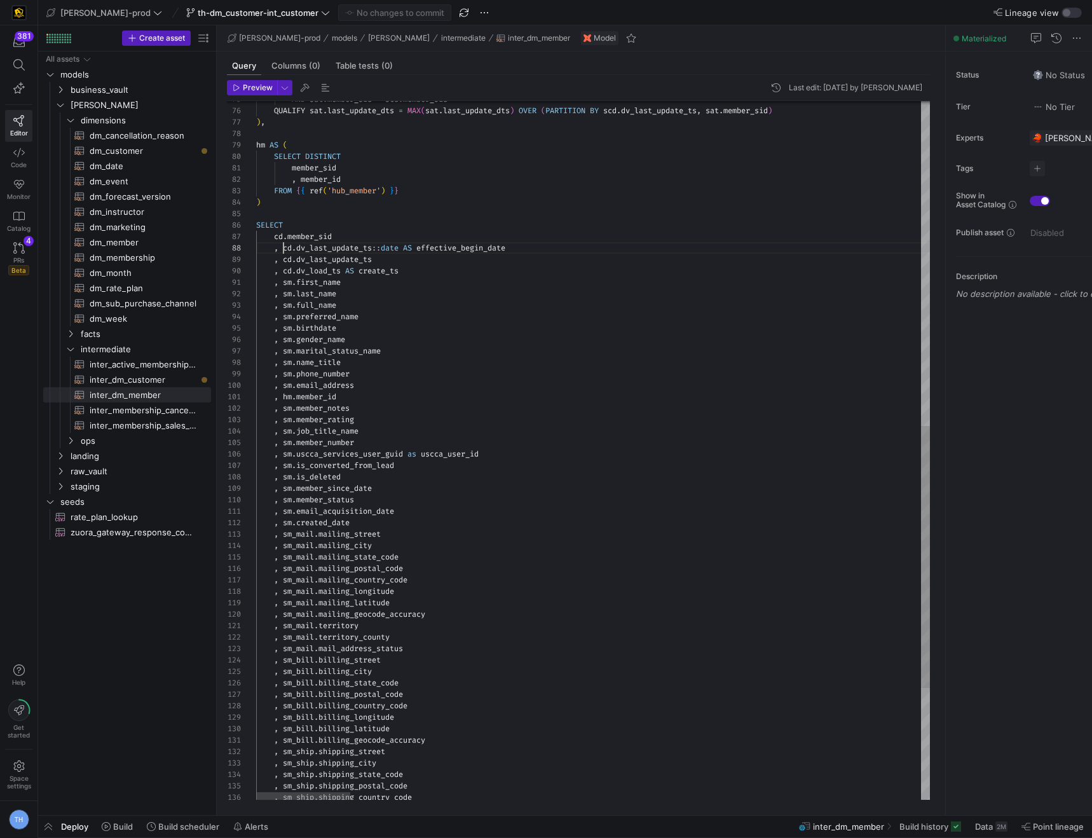
scroll to position [80, 255]
drag, startPoint x: 284, startPoint y: 250, endPoint x: 614, endPoint y: 243, distance: 329.9
click at [144, 242] on span "dm_member​​​​​​​​​​" at bounding box center [143, 242] width 107 height 15
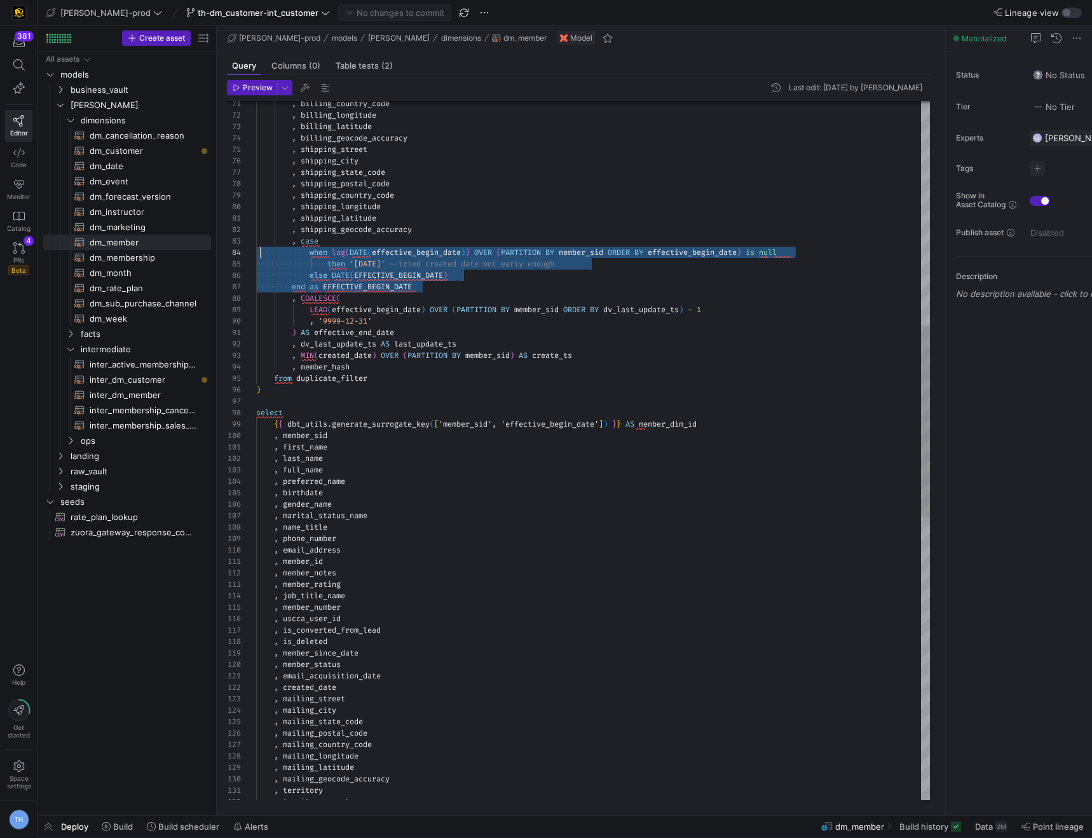
scroll to position [23, 4]
drag, startPoint x: 421, startPoint y: 290, endPoint x: 259, endPoint y: 243, distance: 168.1
click at [259, 243] on div ", shipping_street , shipping_city , shipping_state_code , shipping_postal_code …" at bounding box center [593, 556] width 674 height 2538
click at [494, 298] on div ", shipping_street , shipping_city , shipping_state_code , shipping_postal_code …" at bounding box center [593, 556] width 674 height 2538
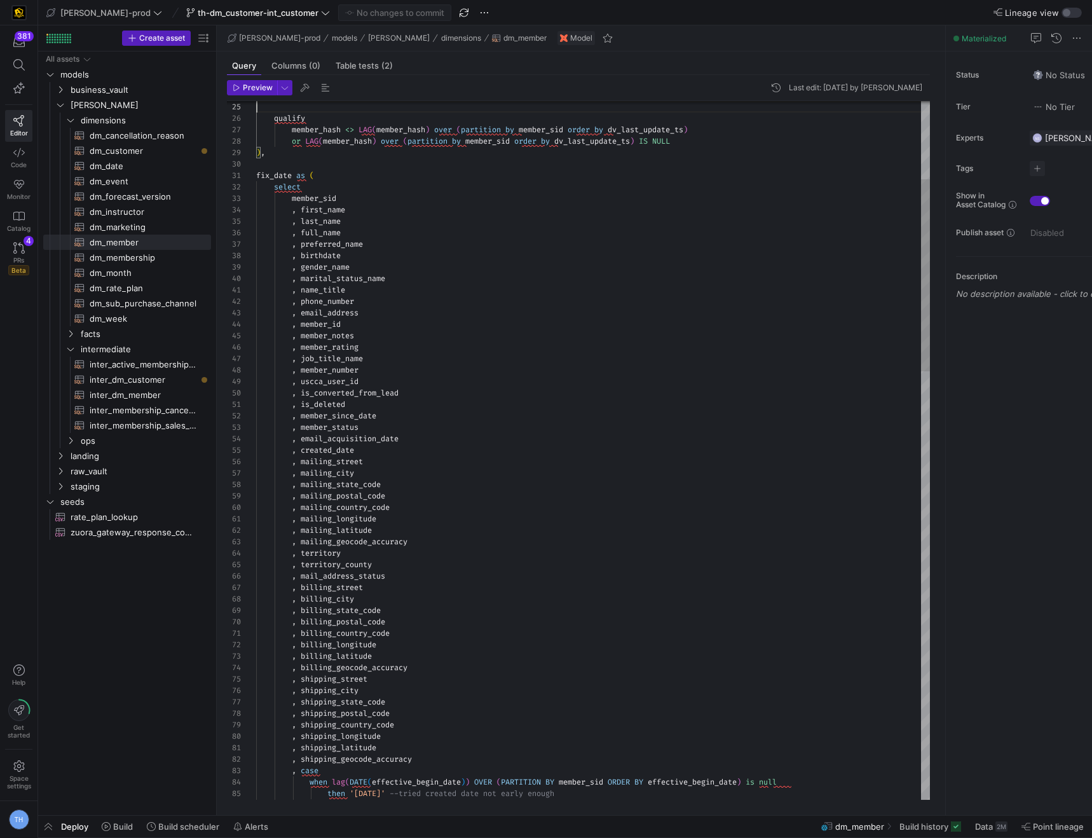
scroll to position [11, 0]
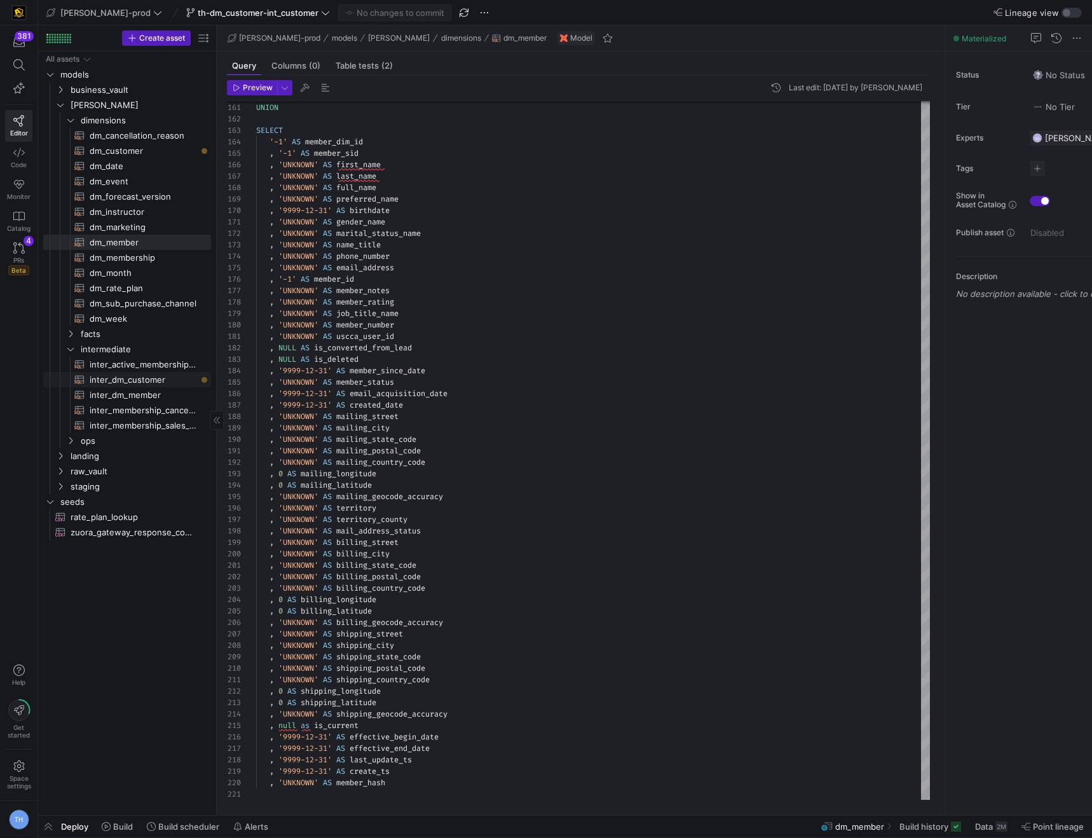
click at [98, 383] on span "inter_dm_customer​​​​​​​​​​" at bounding box center [143, 379] width 107 height 15
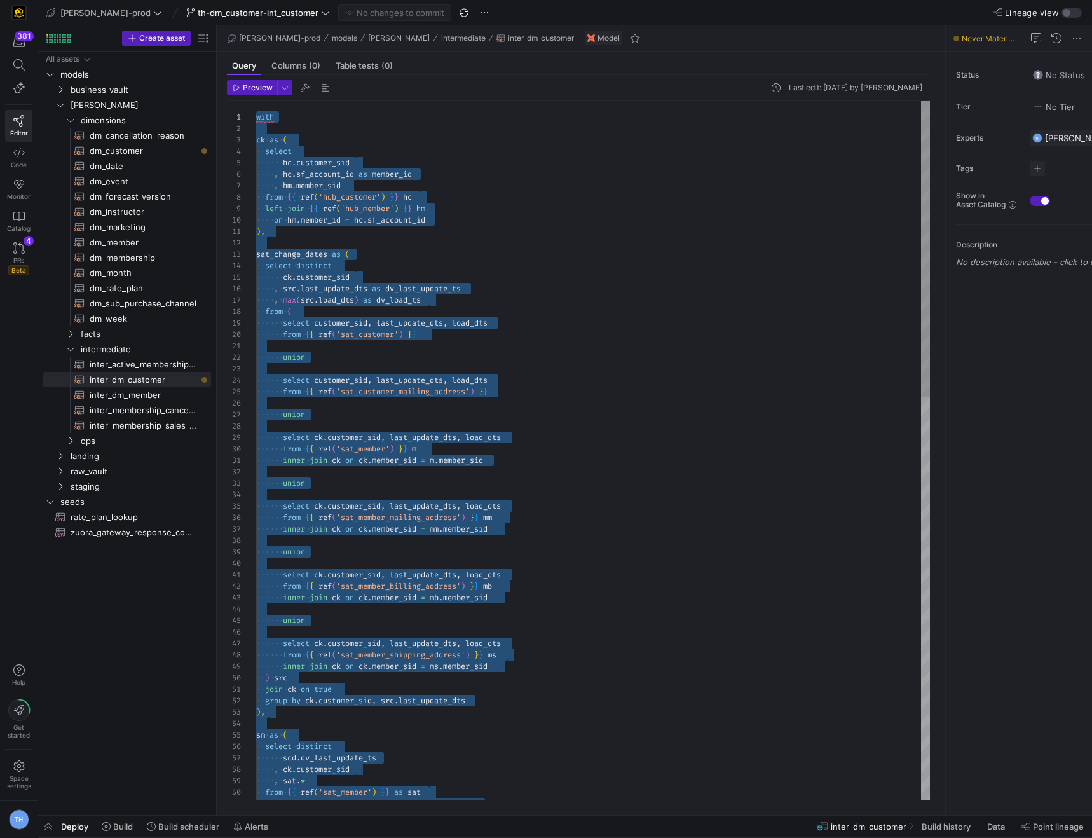
drag, startPoint x: 292, startPoint y: 785, endPoint x: 252, endPoint y: 10, distance: 777.0
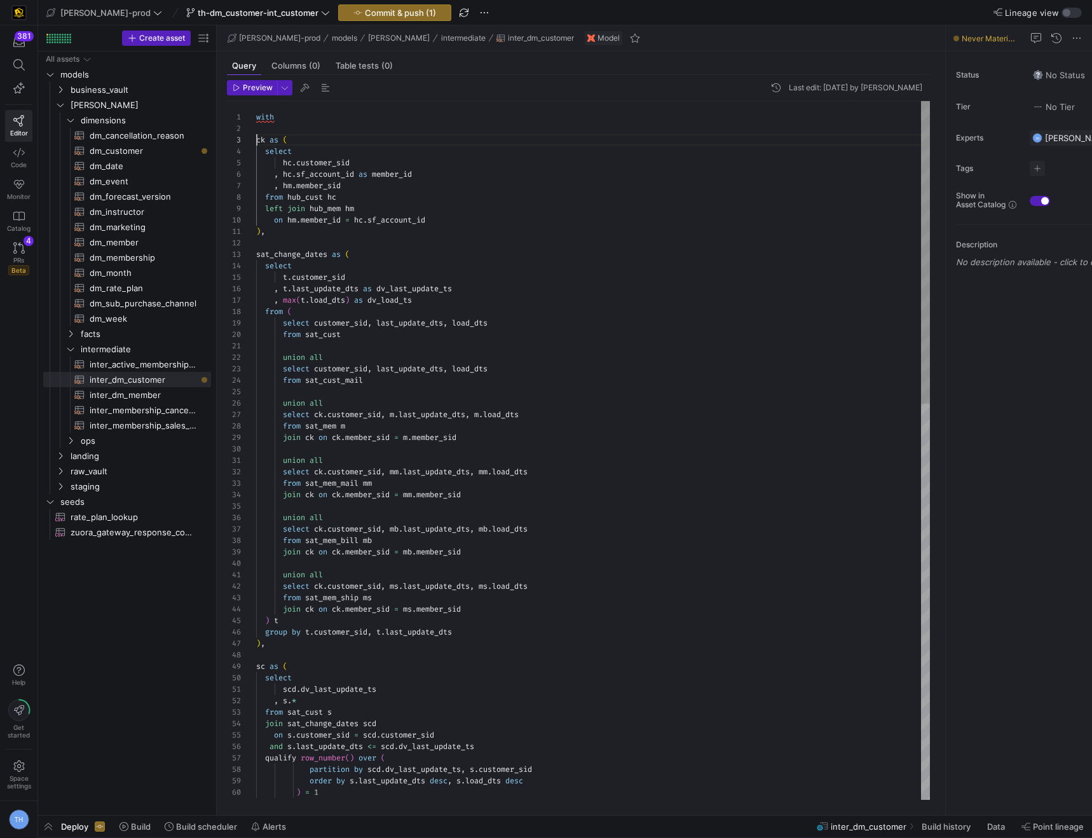
scroll to position [23, 0]
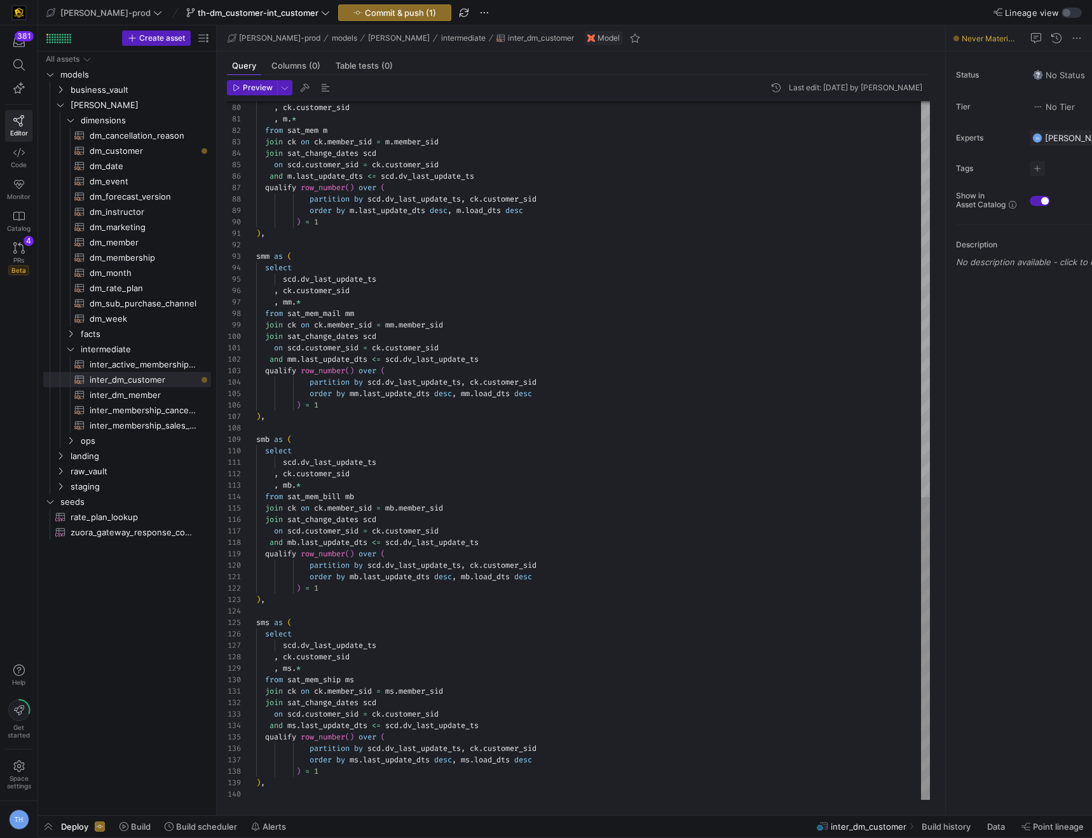
type textarea "join ck on ck.member_sid = ms.member_sid join sat_change_dates scd on scd.custo…"
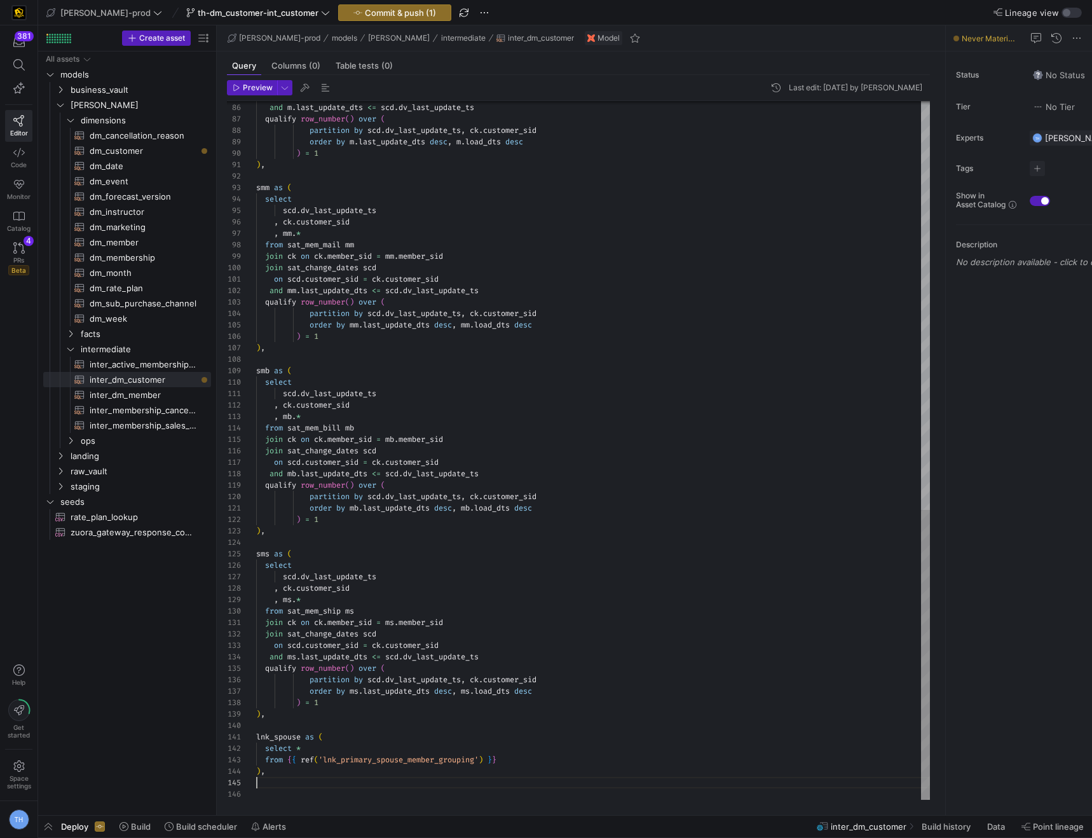
scroll to position [46, 0]
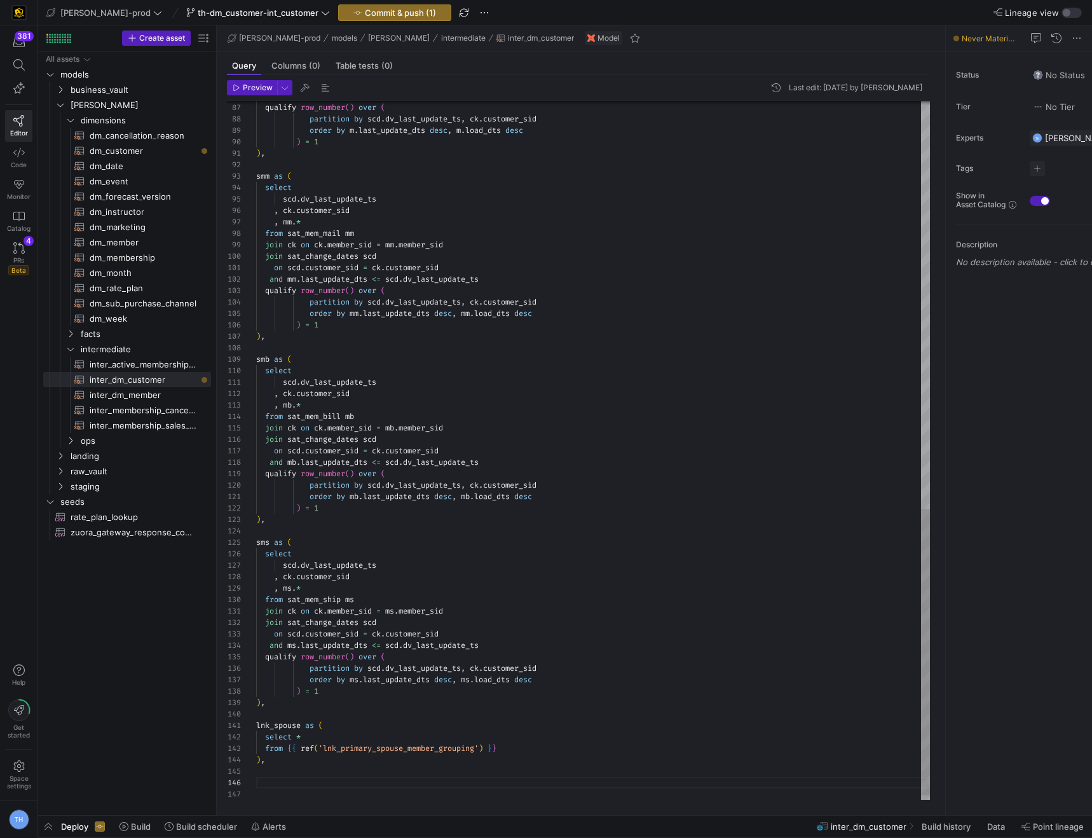
scroll to position [0, 50]
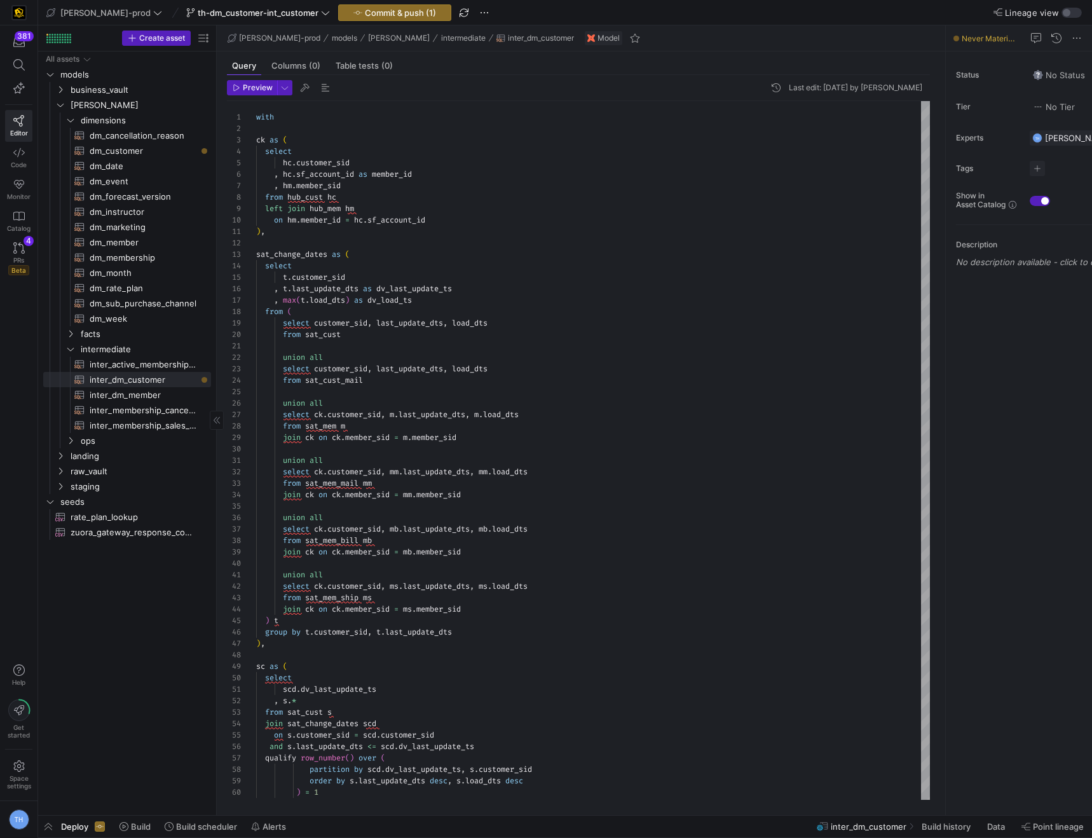
click at [145, 392] on span "inter_dm_member​​​​​​​​​​" at bounding box center [143, 395] width 107 height 15
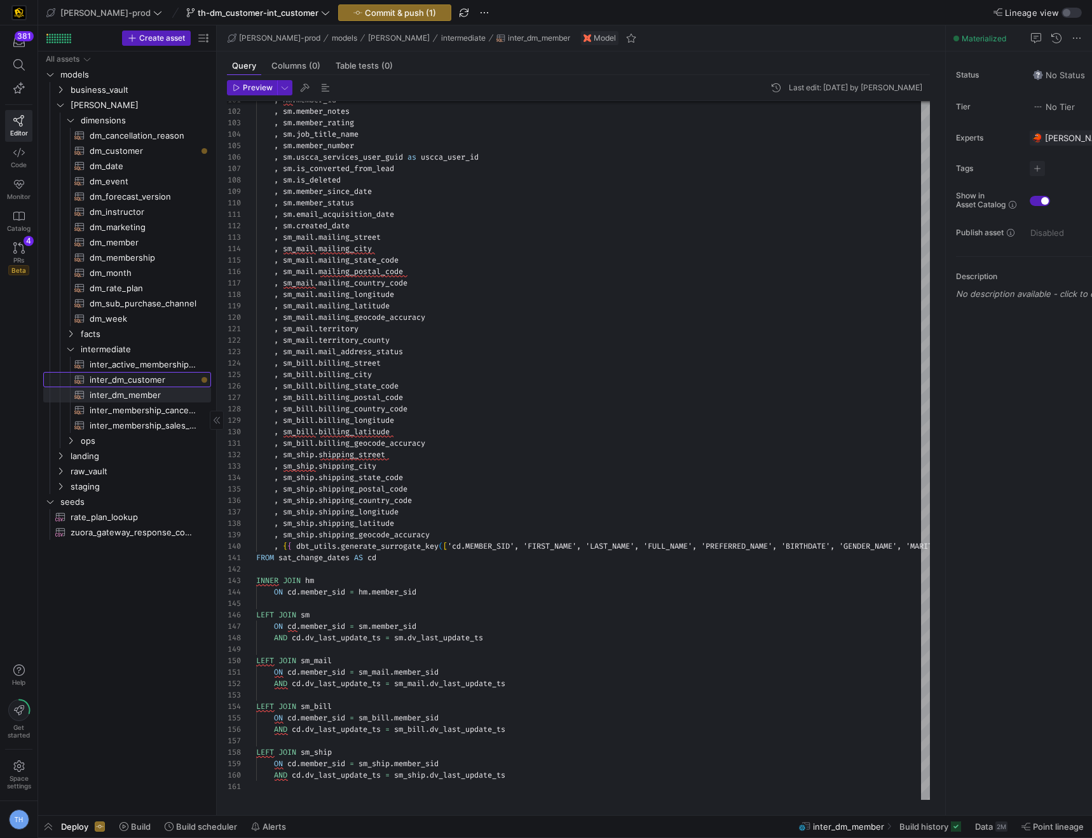
click at [153, 378] on span "inter_dm_customer​​​​​​​​​​" at bounding box center [143, 379] width 107 height 15
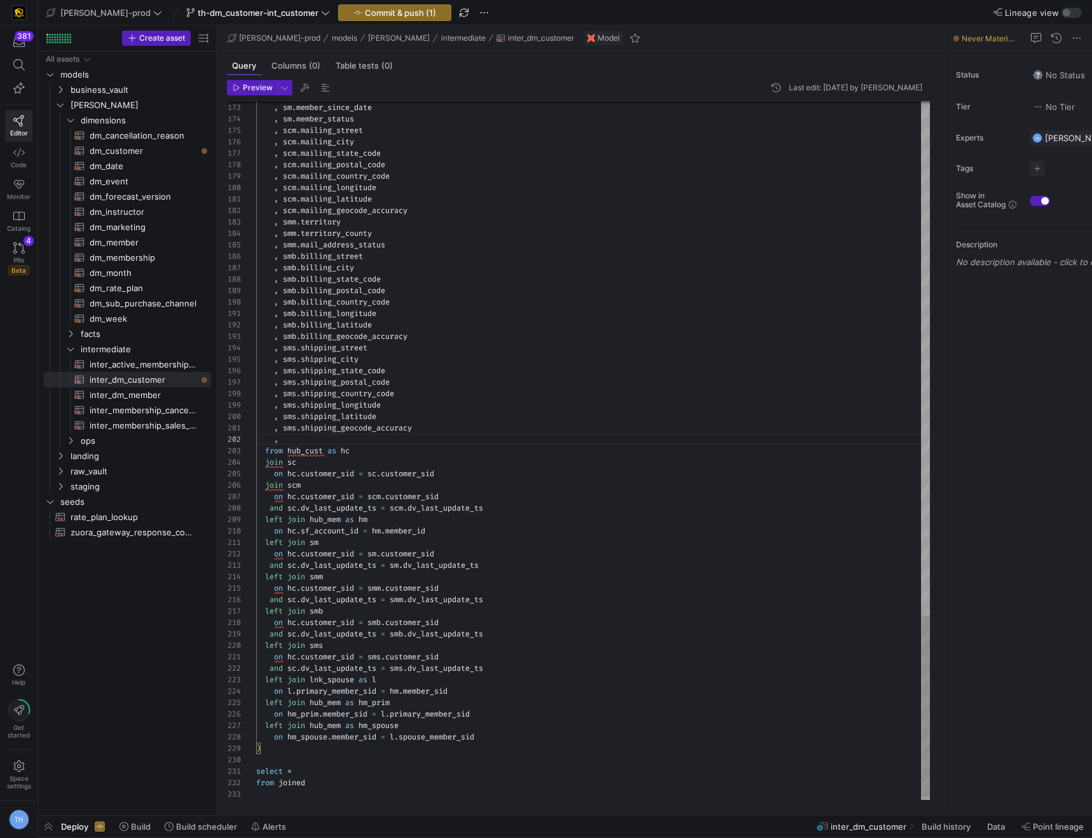
scroll to position [103, 128]
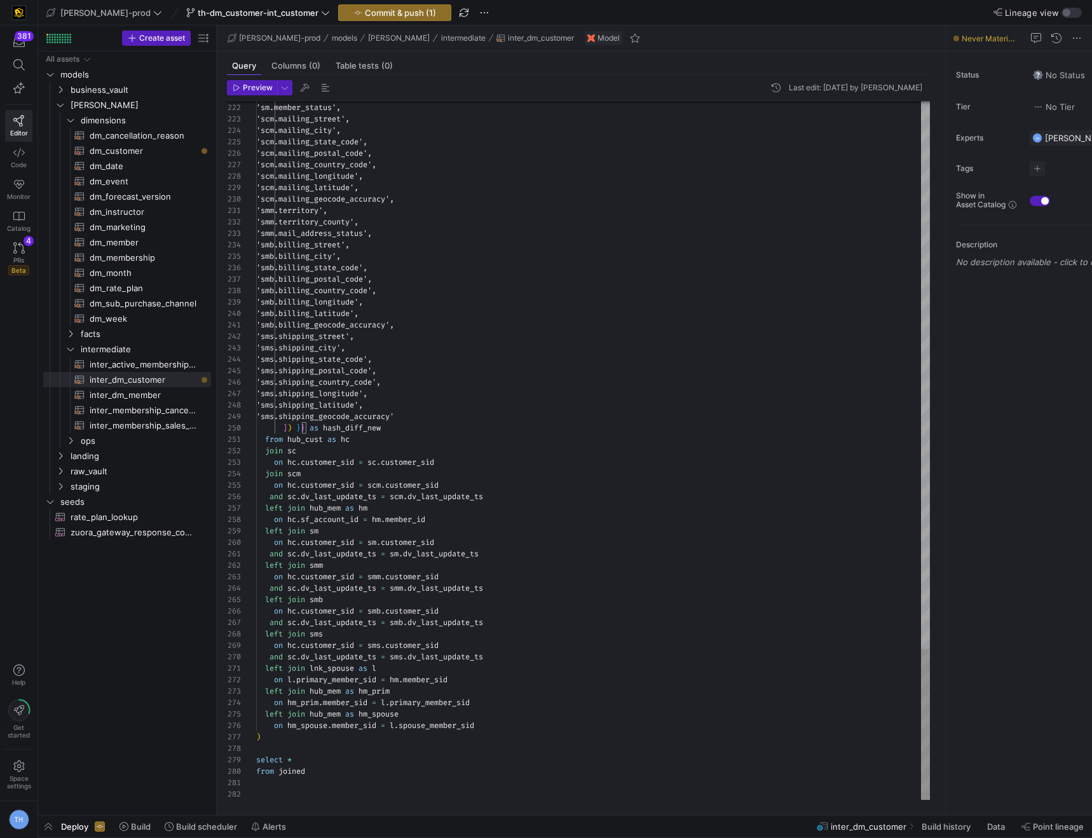
type textarea "'smb.billing_geocode_accuracy', 'sms.shipping_street', 'sms.shipping_city', 'sm…"
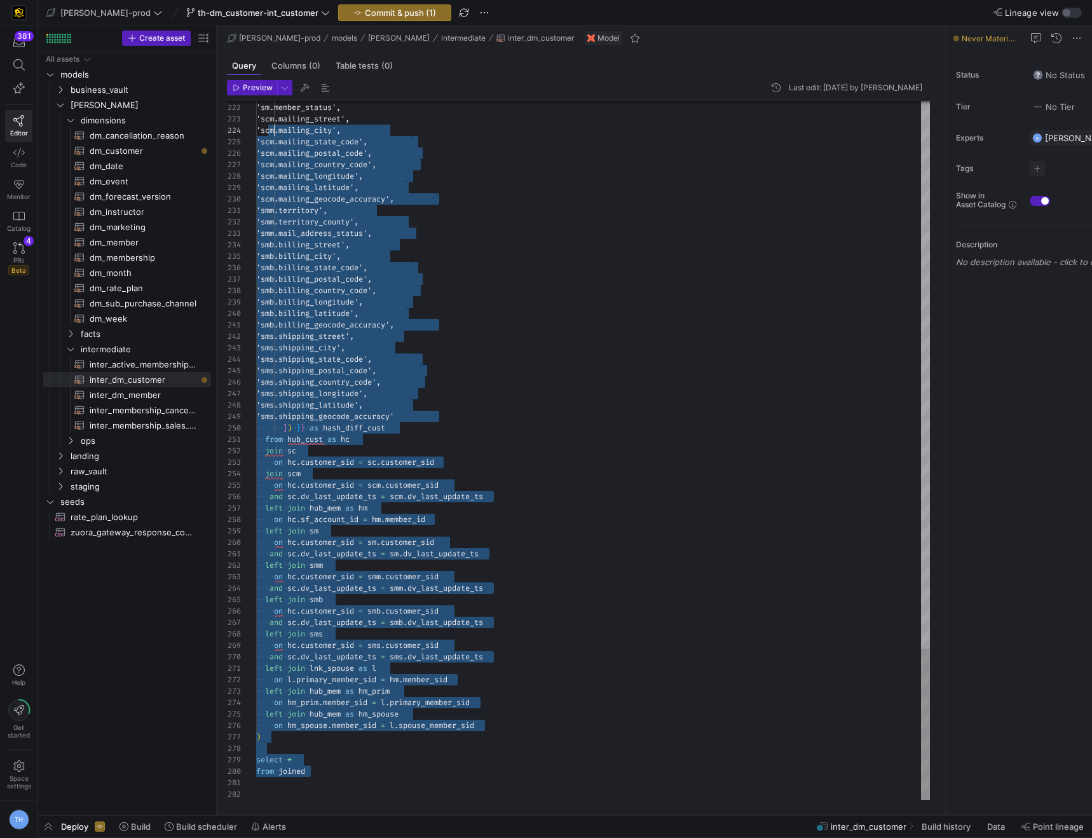
scroll to position [0, 0]
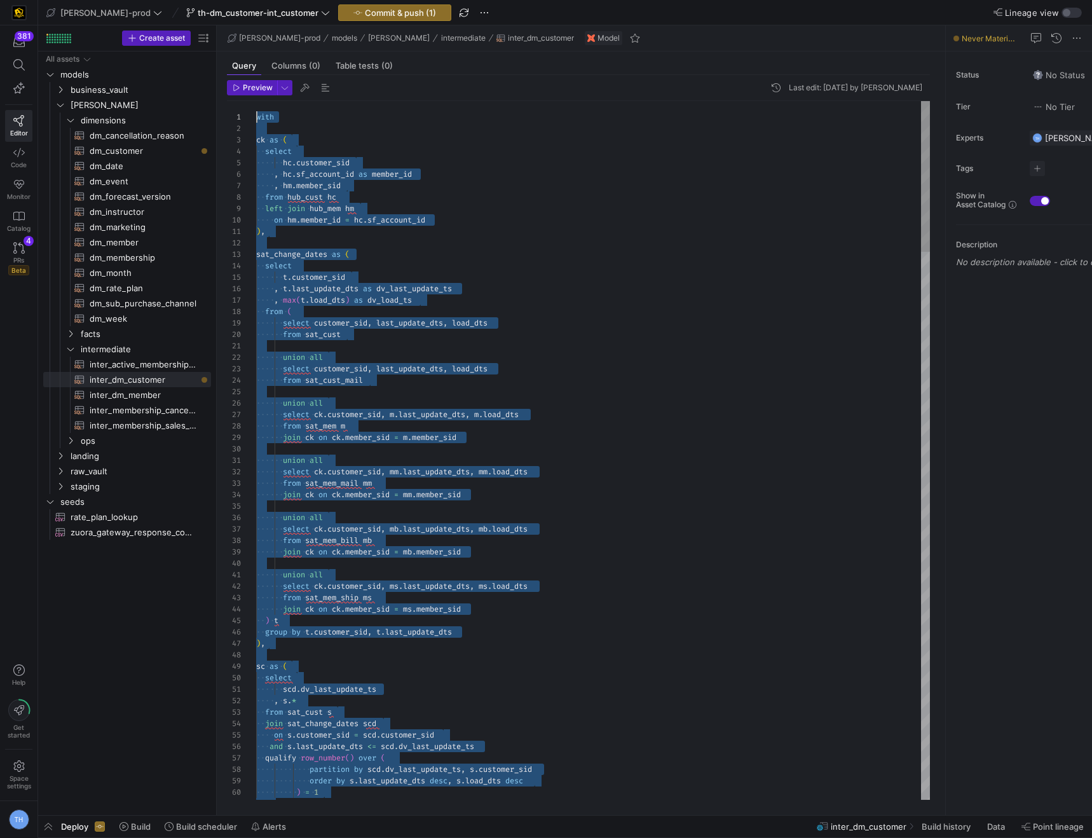
drag, startPoint x: 325, startPoint y: 784, endPoint x: 241, endPoint y: -75, distance: 862.6
type textarea "union all select customer_sid, last_update_dts, load_dts from sat_cust_mail uni…"
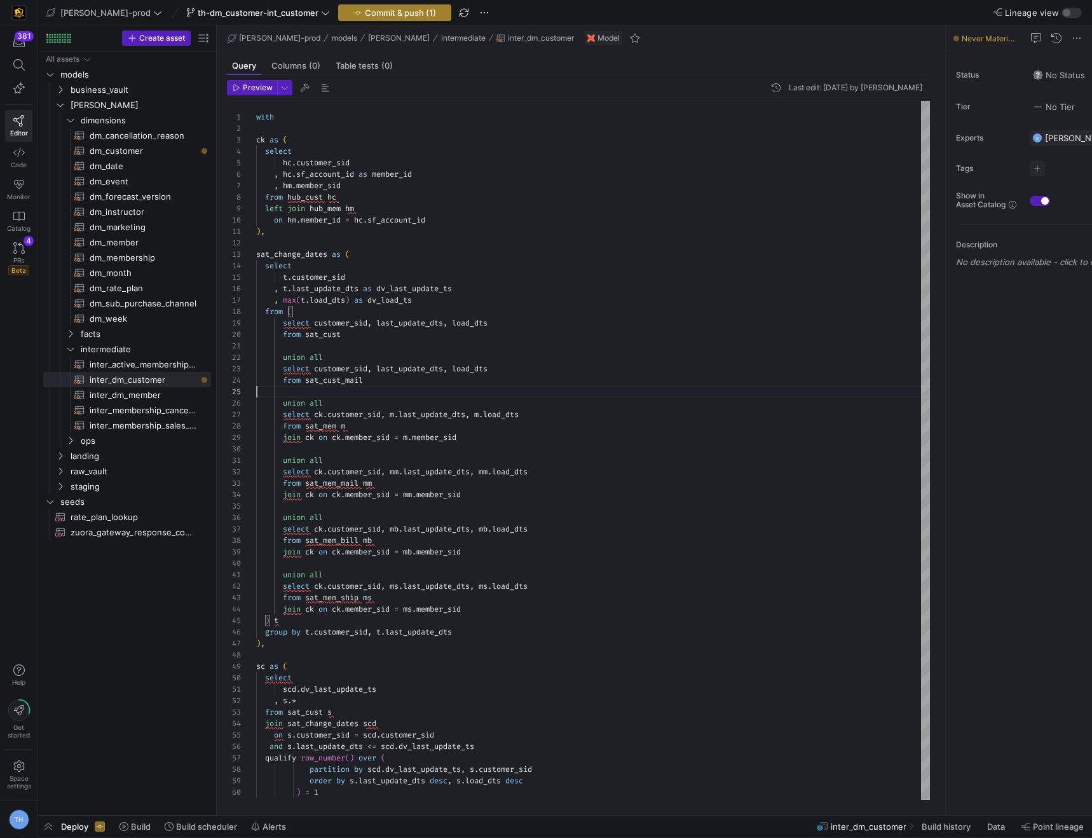
click at [343, 20] on button "Commit & push (1)" at bounding box center [394, 12] width 113 height 17
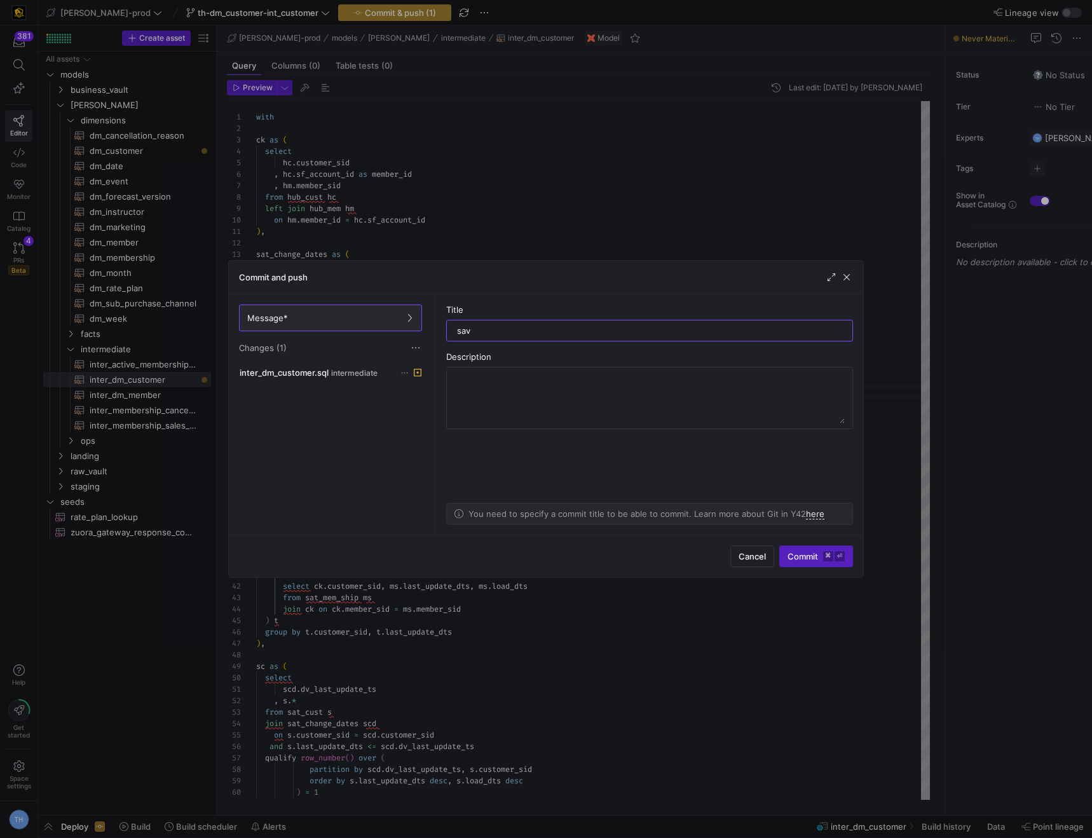
type input "save"
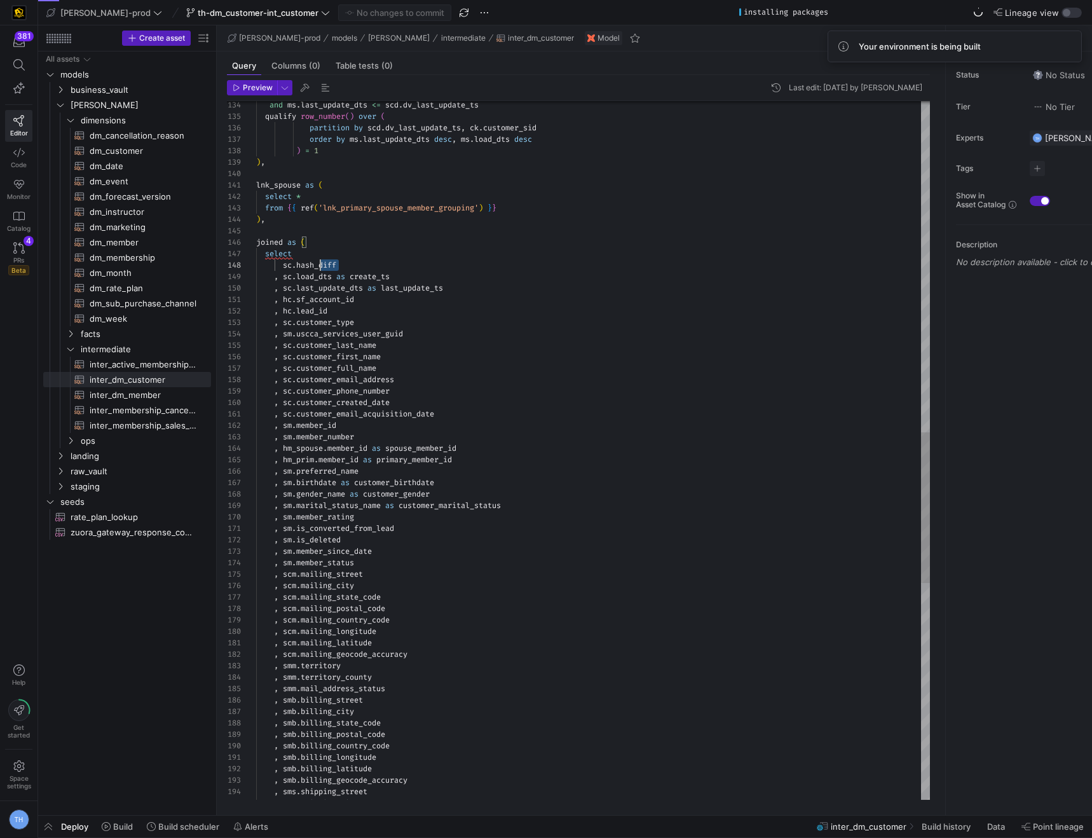
scroll to position [80, 0]
drag, startPoint x: 351, startPoint y: 264, endPoint x: 245, endPoint y: 263, distance: 106.1
click at [256, 263] on div "and ms . last_update_dts <= scd . dv_last_update_ts qualify row_number ( ) over…" at bounding box center [593, 186] width 674 height 3236
type textarea "lnk_spouse as ( select * from {{ ref('lnk_primary_spouse_member_grouping') }} )…"
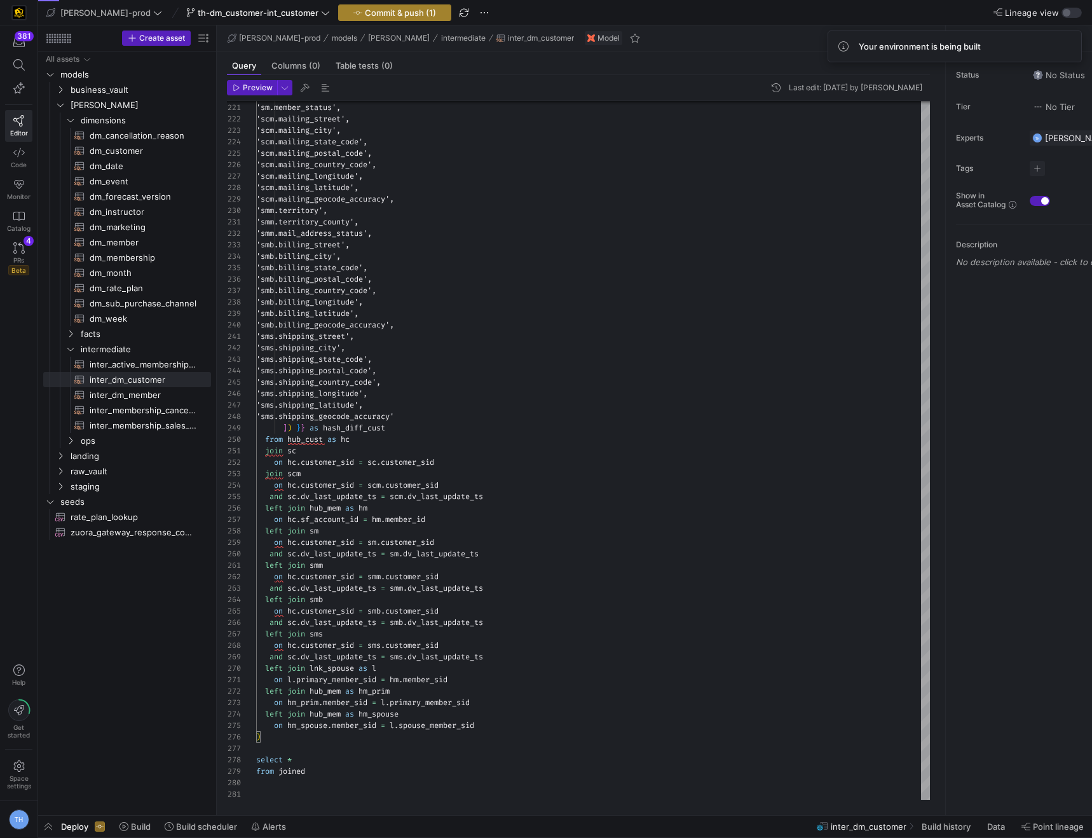
click at [365, 11] on span "Commit & push (1)" at bounding box center [400, 13] width 71 height 10
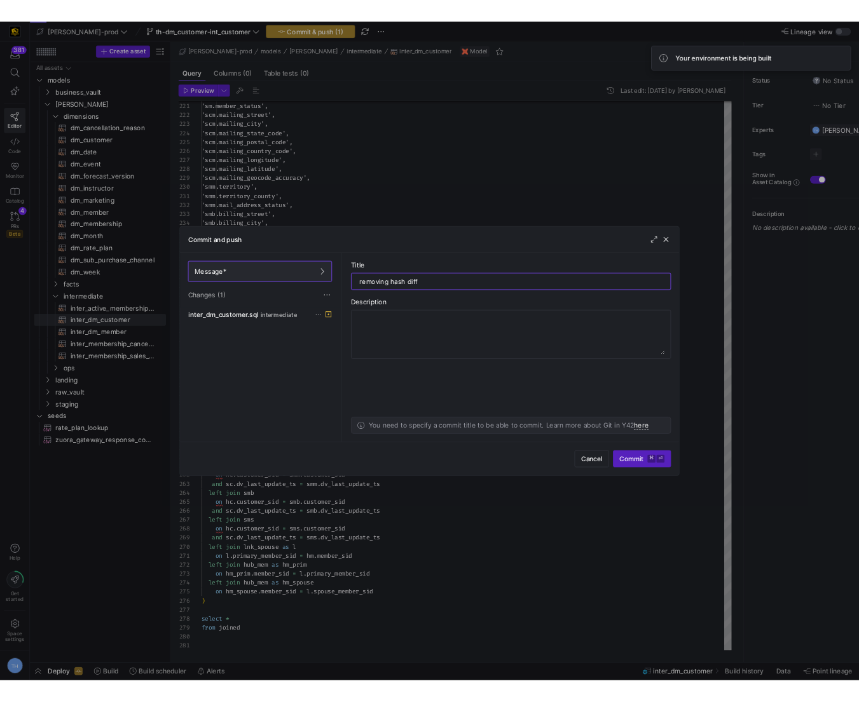
scroll to position [68, 41]
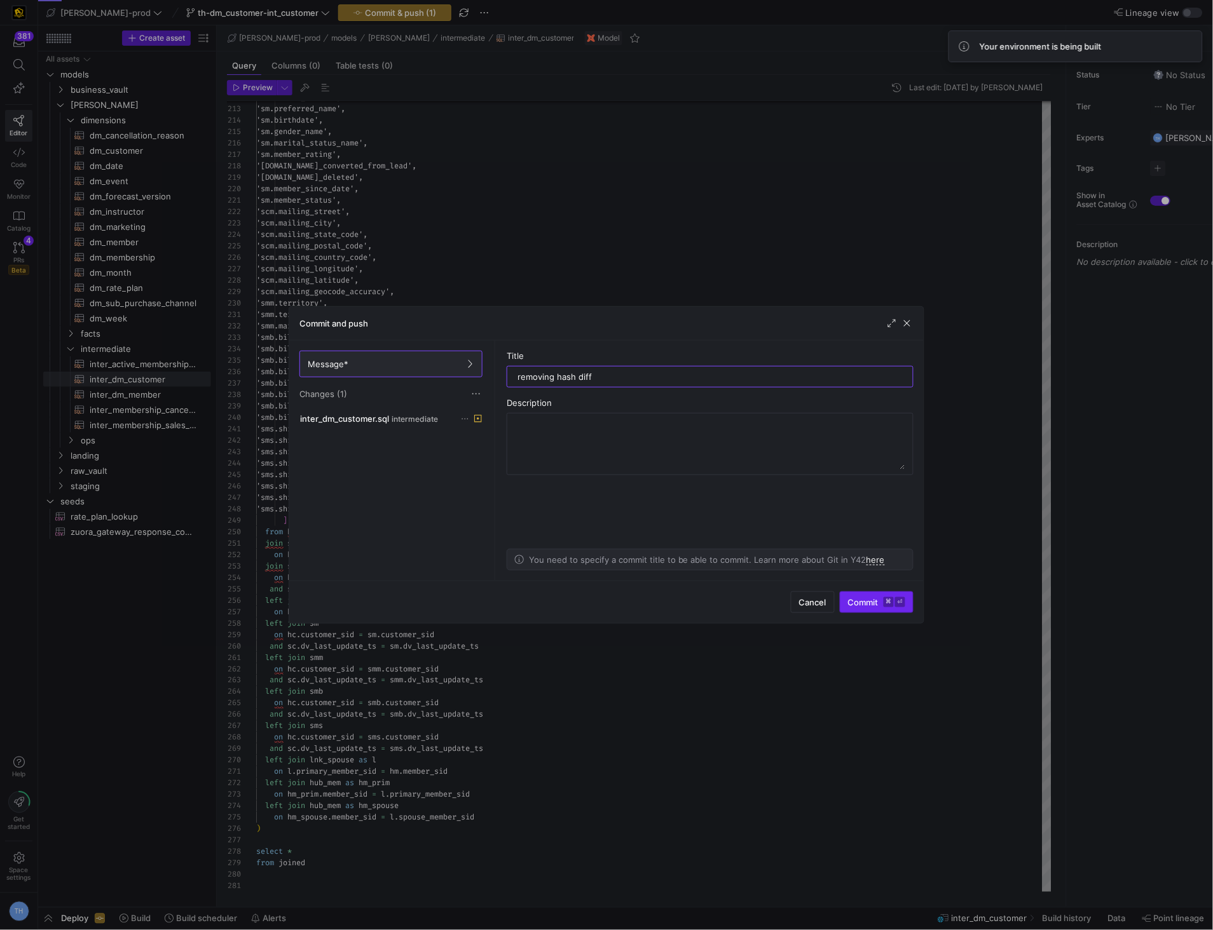
type input "removing hash diff"
click at [866, 600] on span "Commit ⌘ ⏎" at bounding box center [876, 602] width 57 height 10
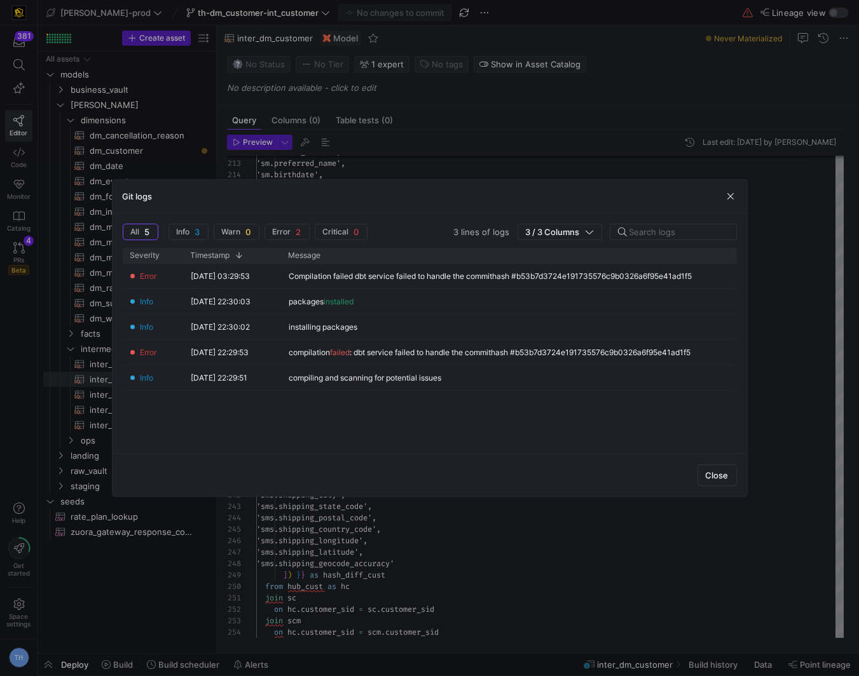
click at [466, 144] on div at bounding box center [429, 338] width 859 height 676
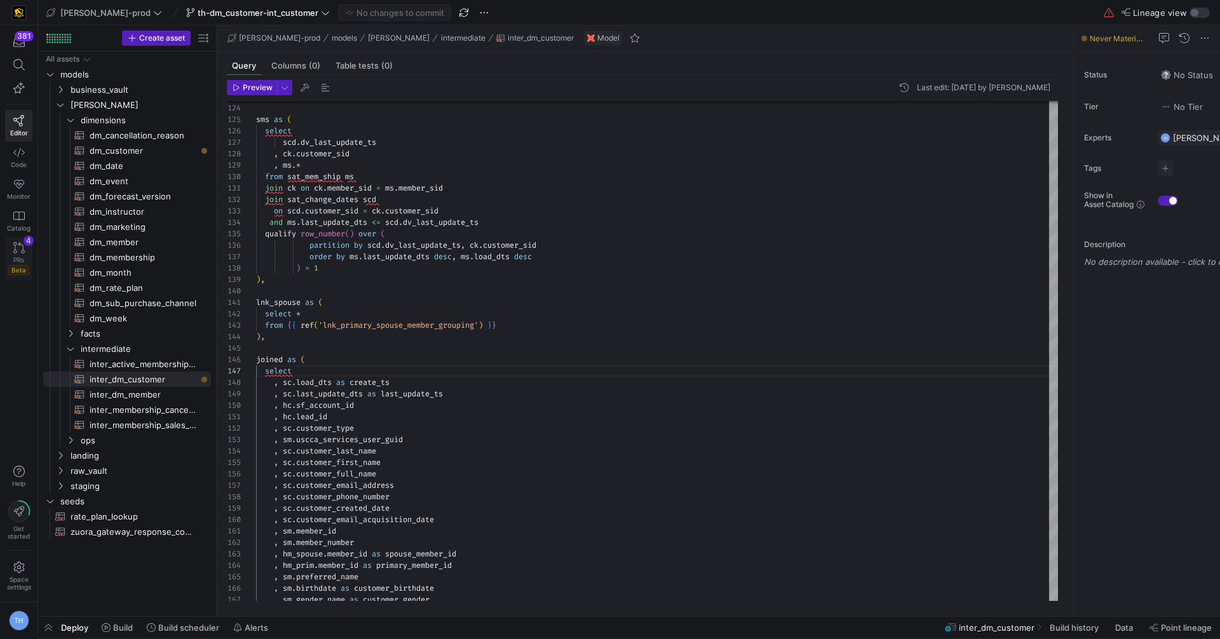
click at [22, 249] on icon at bounding box center [18, 247] width 11 height 11
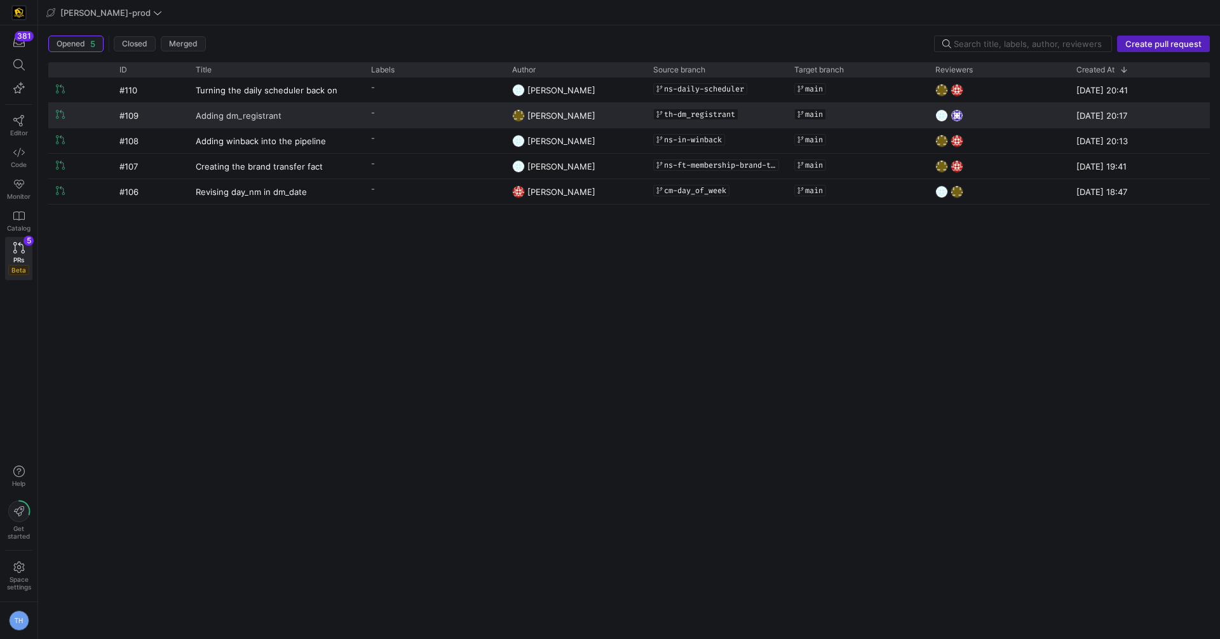
click at [348, 112] on link "Adding dm_registrant" at bounding box center [276, 116] width 160 height 24
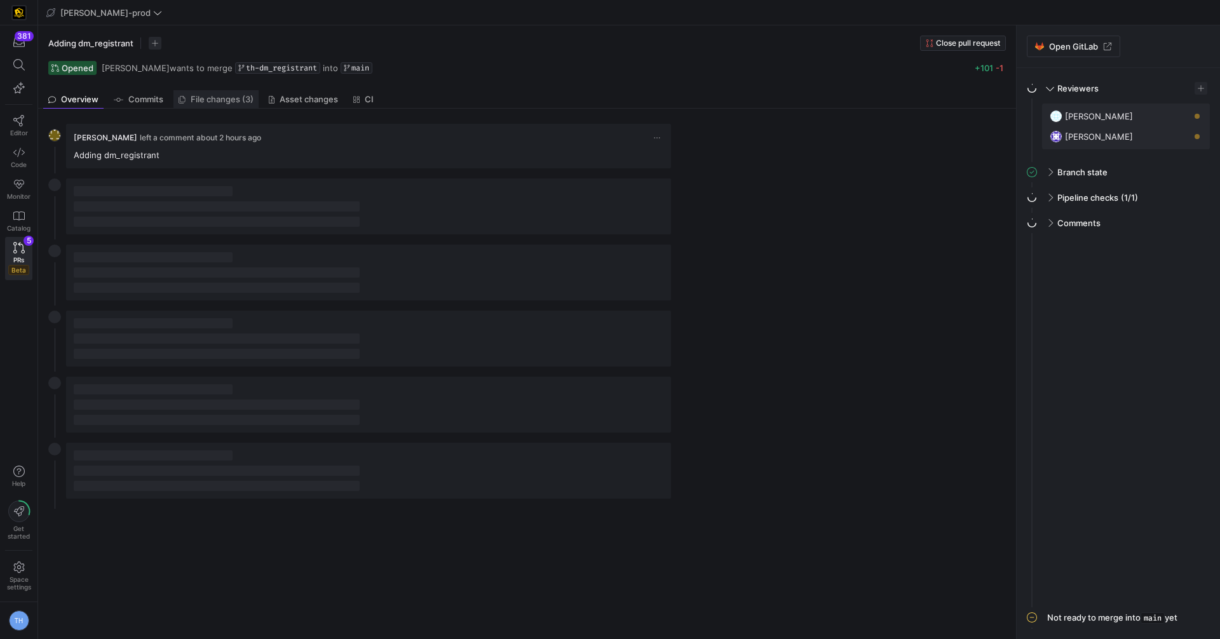
click at [243, 98] on span "File changes (3)" at bounding box center [222, 99] width 63 height 8
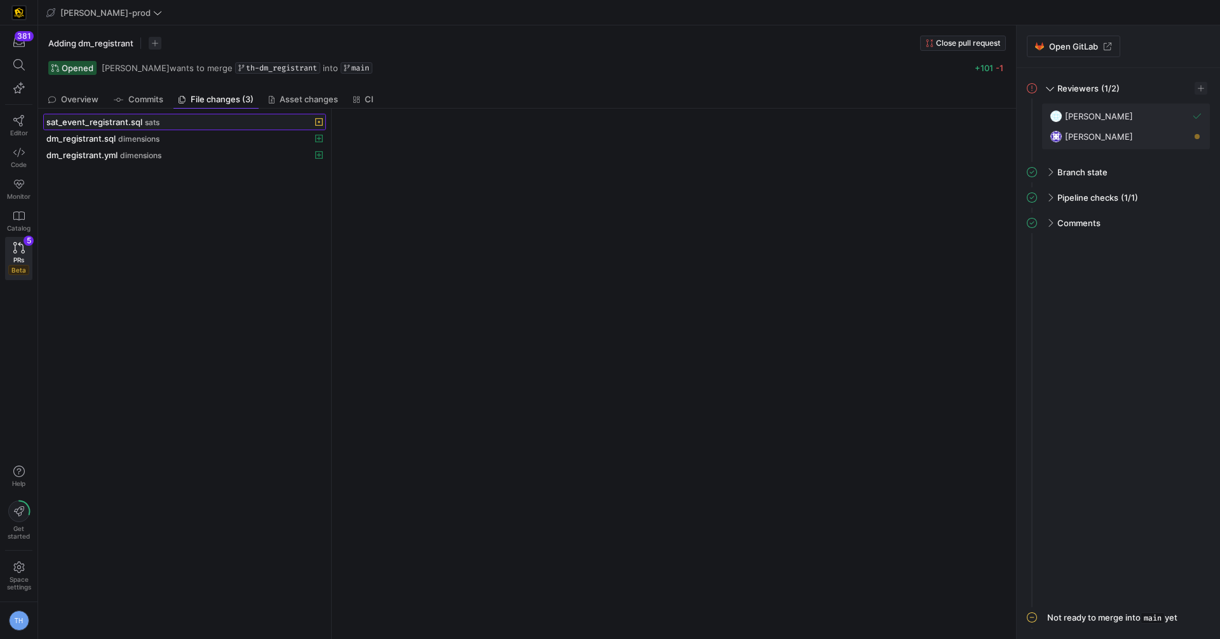
click at [234, 125] on div "sat_event_registrant.sql sats" at bounding box center [170, 122] width 248 height 10
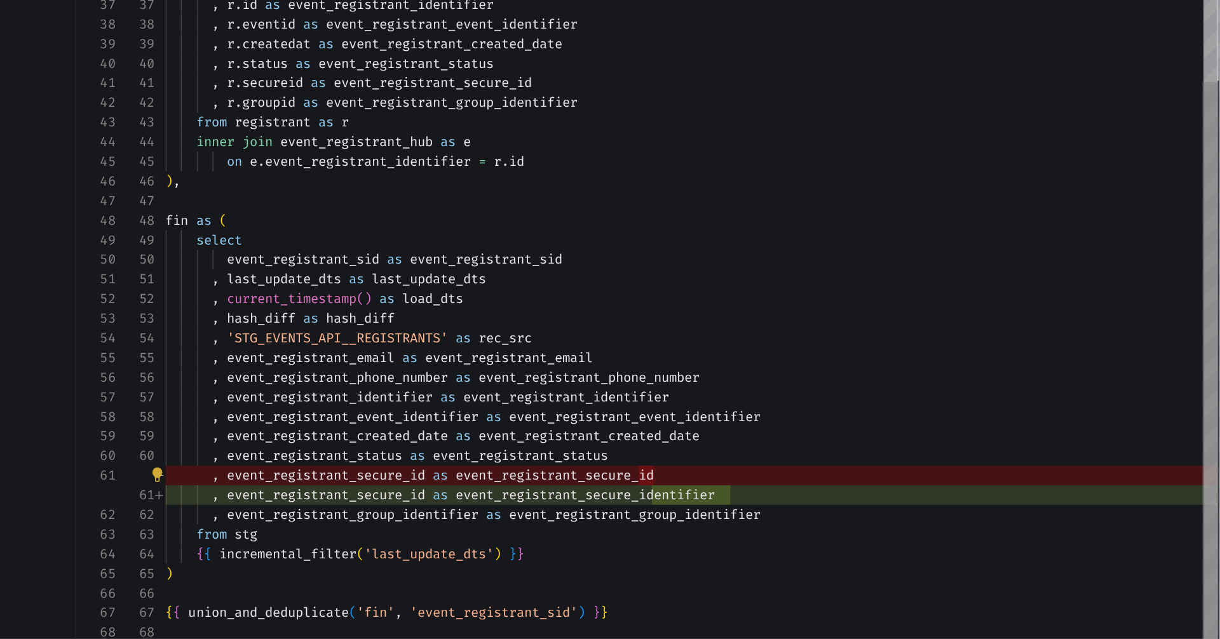
drag, startPoint x: 668, startPoint y: 541, endPoint x: 685, endPoint y: 541, distance: 17.2
click at [686, 541] on div ", { { dbt_utils . generate_surrogate_key ( [ "[DOMAIN_NAME]" , "[DOMAIN_NAME]" …" at bounding box center [690, 246] width 613 height 789
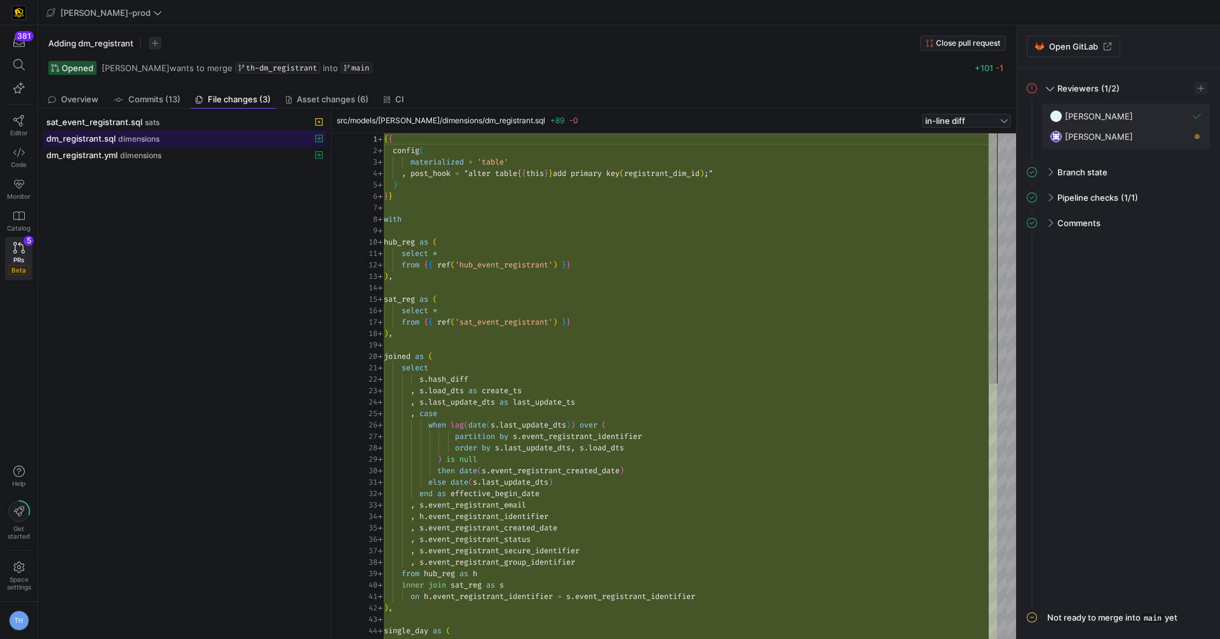
click at [173, 136] on div "dm_registrant.sql dimensions" at bounding box center [170, 138] width 248 height 10
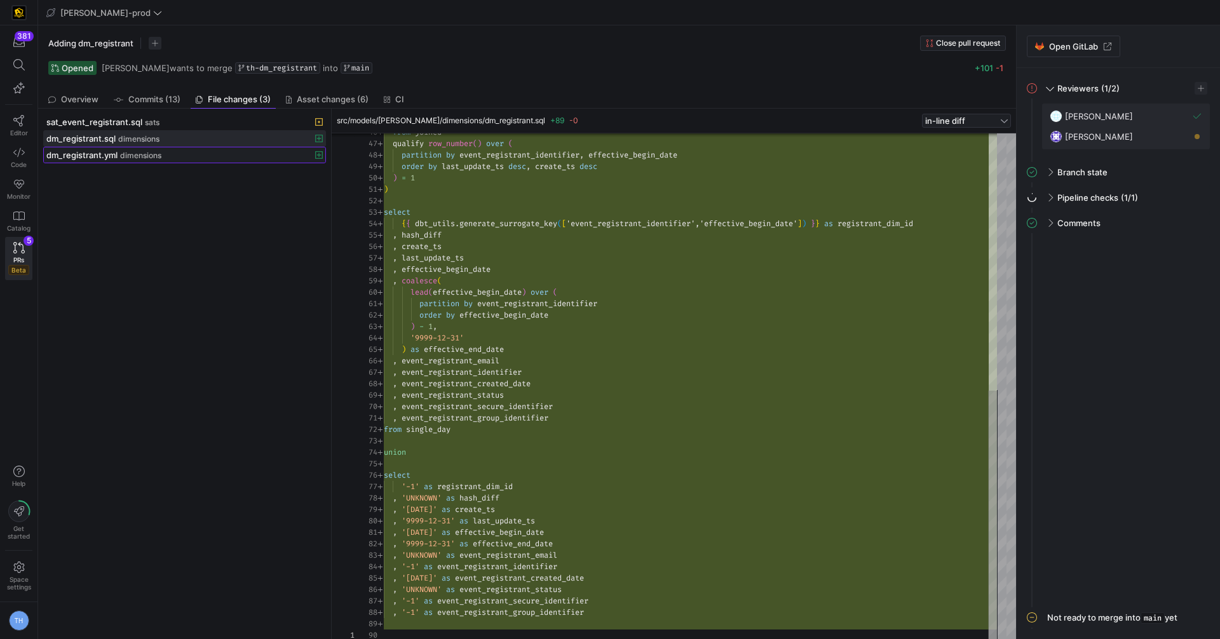
click at [267, 150] on div "dm_registrant.yml dimensions" at bounding box center [170, 155] width 248 height 10
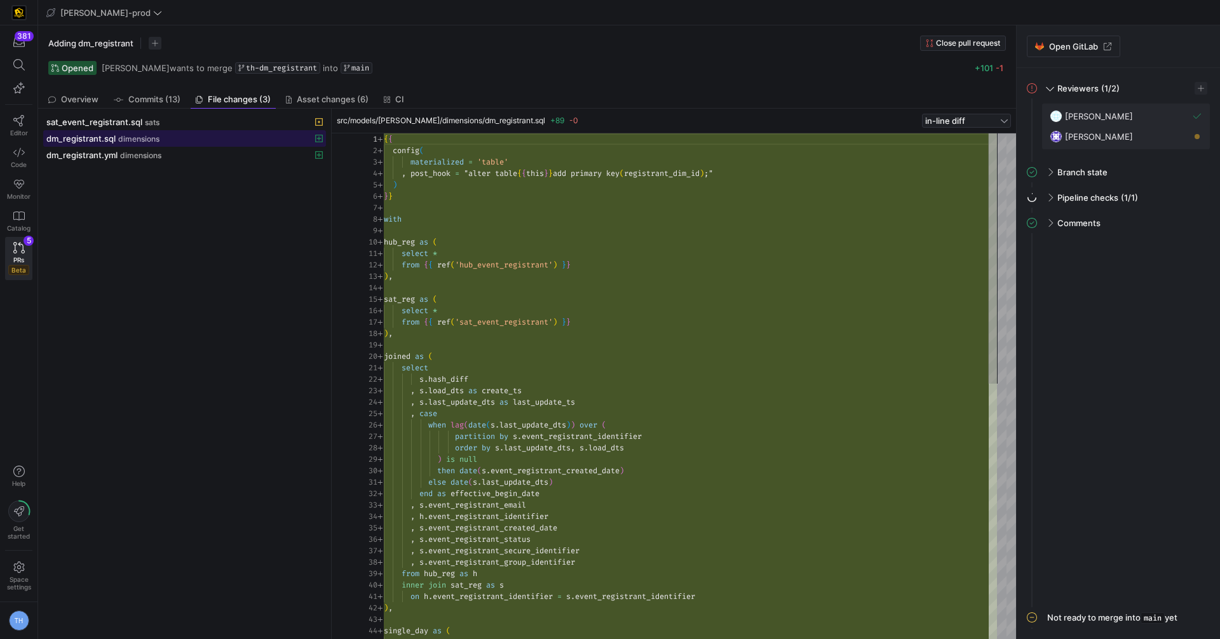
click at [265, 139] on div "dm_registrant.sql dimensions" at bounding box center [170, 138] width 248 height 10
click at [31, 259] on link "PRs Beta 5" at bounding box center [18, 258] width 27 height 43
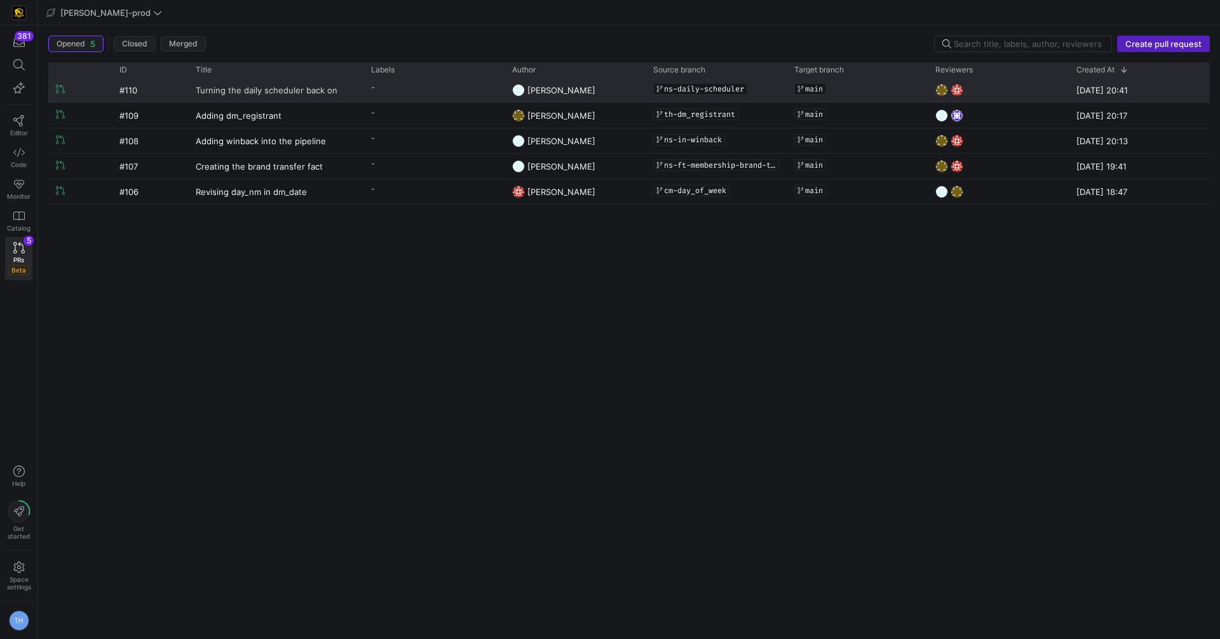
click at [280, 86] on span "Turning the daily scheduler back on" at bounding box center [267, 90] width 142 height 24
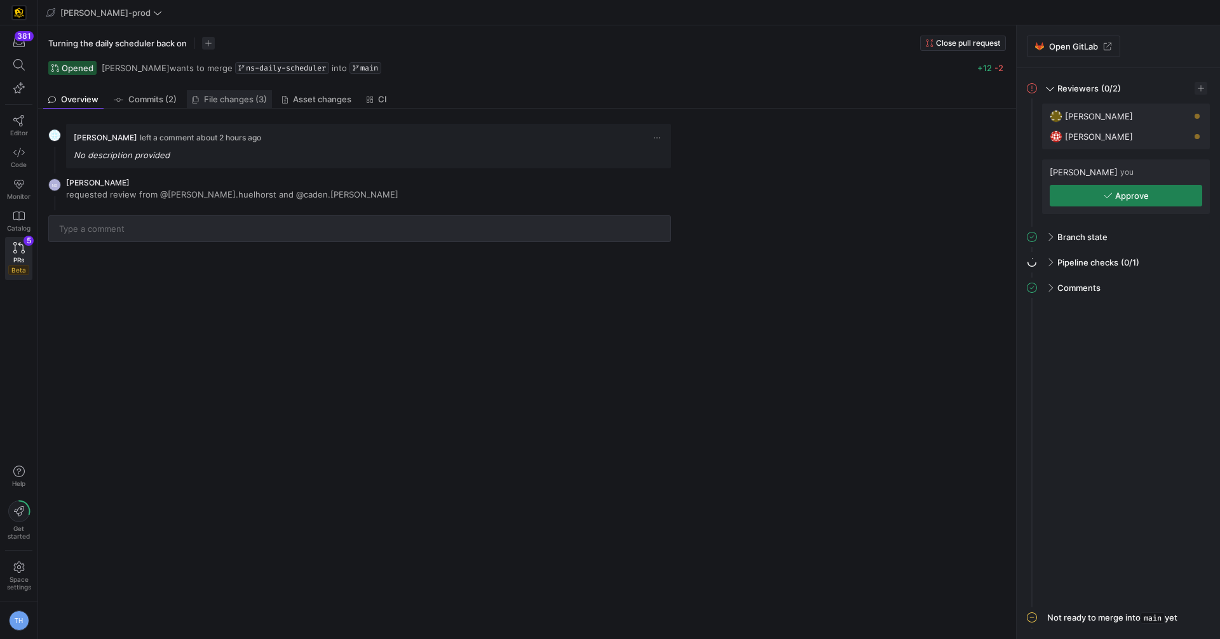
click at [226, 97] on span "File changes (3)" at bounding box center [235, 99] width 63 height 8
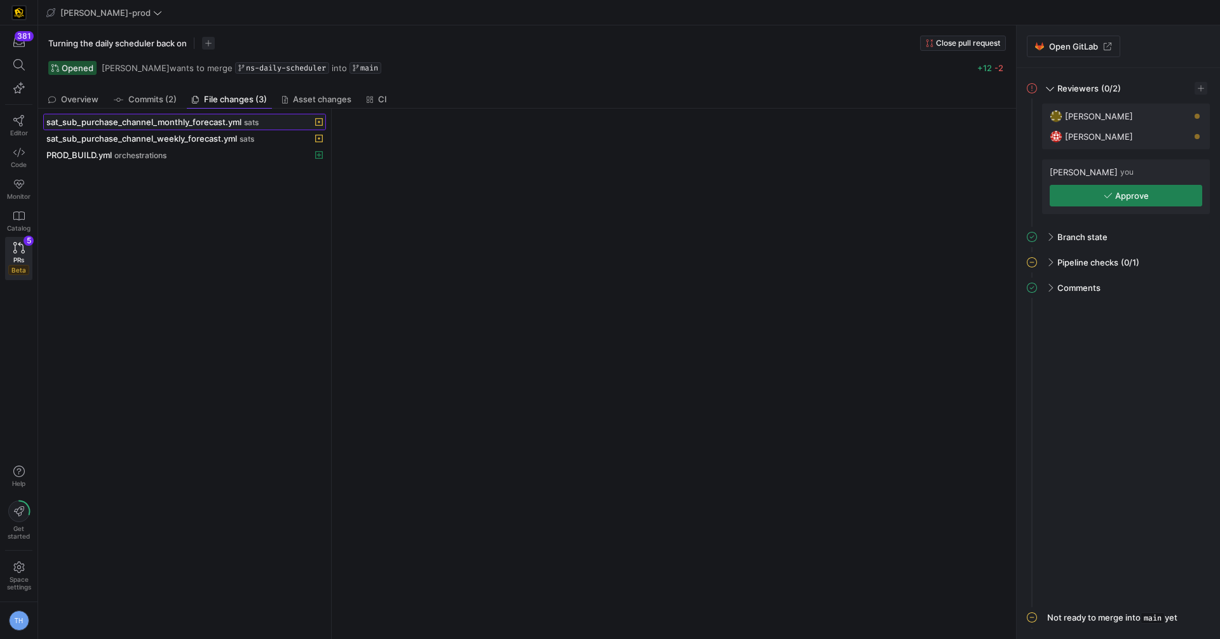
click at [220, 125] on span "sat_sub_purchase_channel_monthly_forecast.yml" at bounding box center [143, 122] width 195 height 10
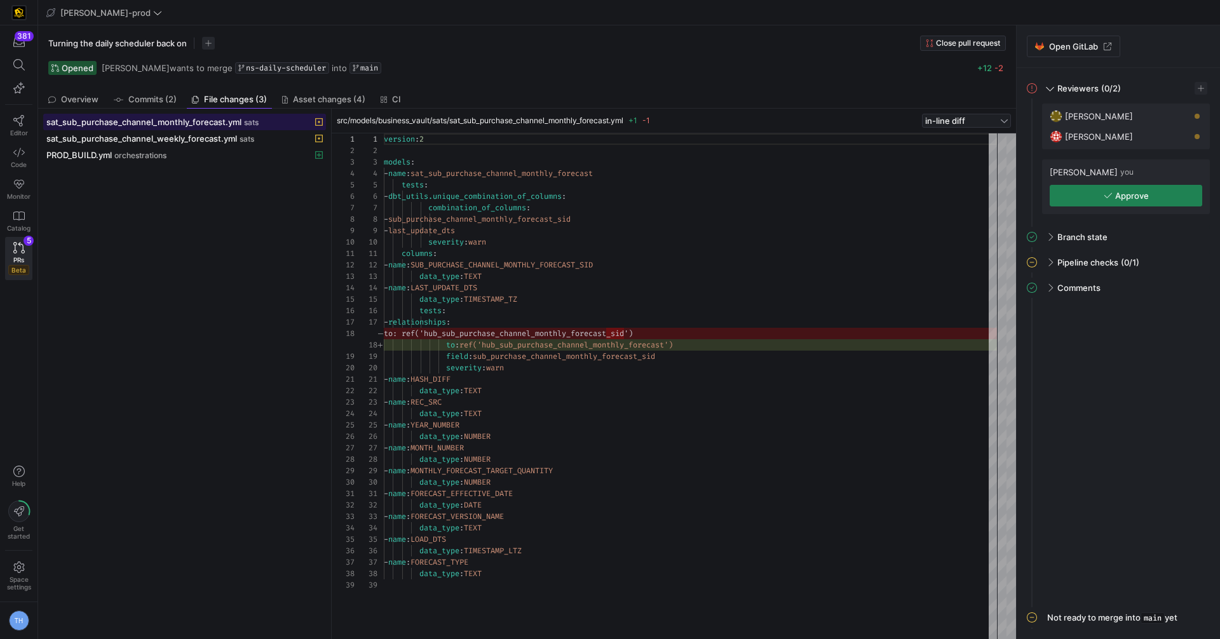
scroll to position [114, 0]
click at [220, 125] on span "sat_sub_purchase_channel_monthly_forecast.yml" at bounding box center [143, 122] width 195 height 10
click at [240, 136] on span "sats" at bounding box center [247, 139] width 15 height 9
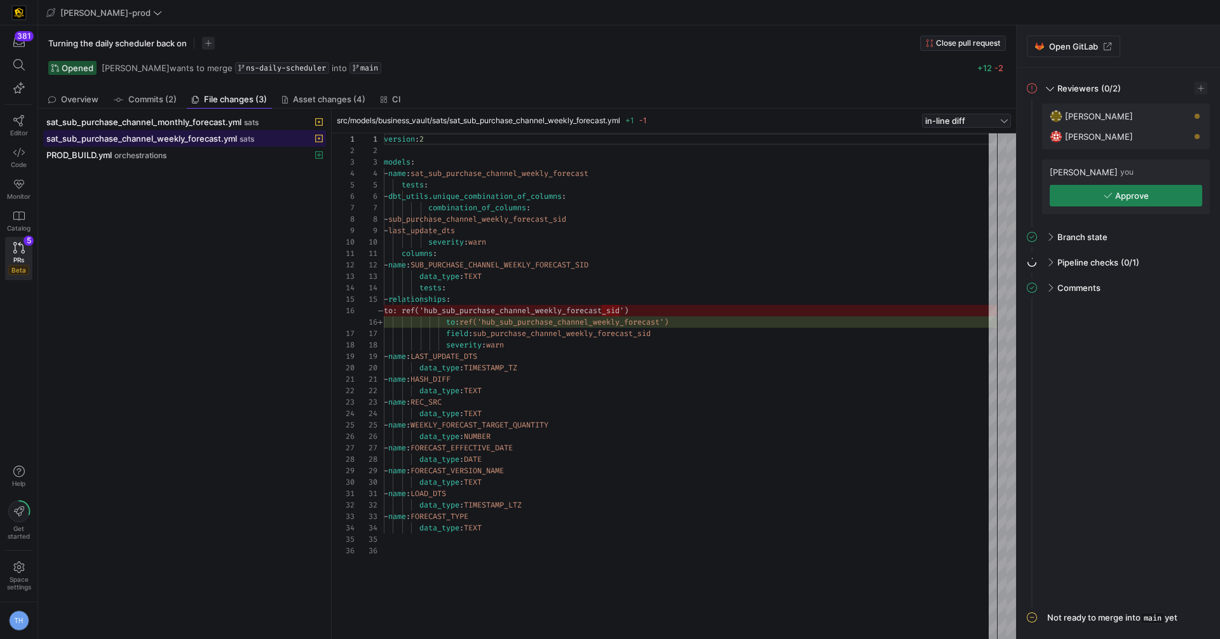
click at [212, 137] on span "sat_sub_purchase_channel_weekly_forecast.yml" at bounding box center [141, 138] width 191 height 10
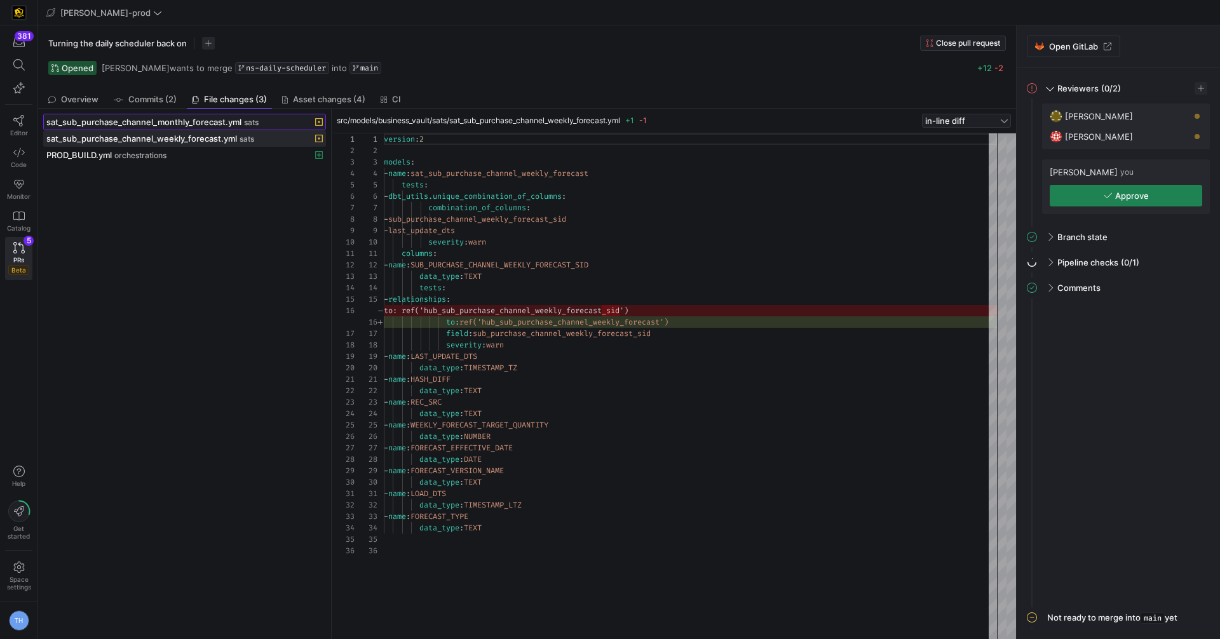
click at [207, 121] on span "sat_sub_purchase_channel_monthly_forecast.yml" at bounding box center [143, 122] width 195 height 10
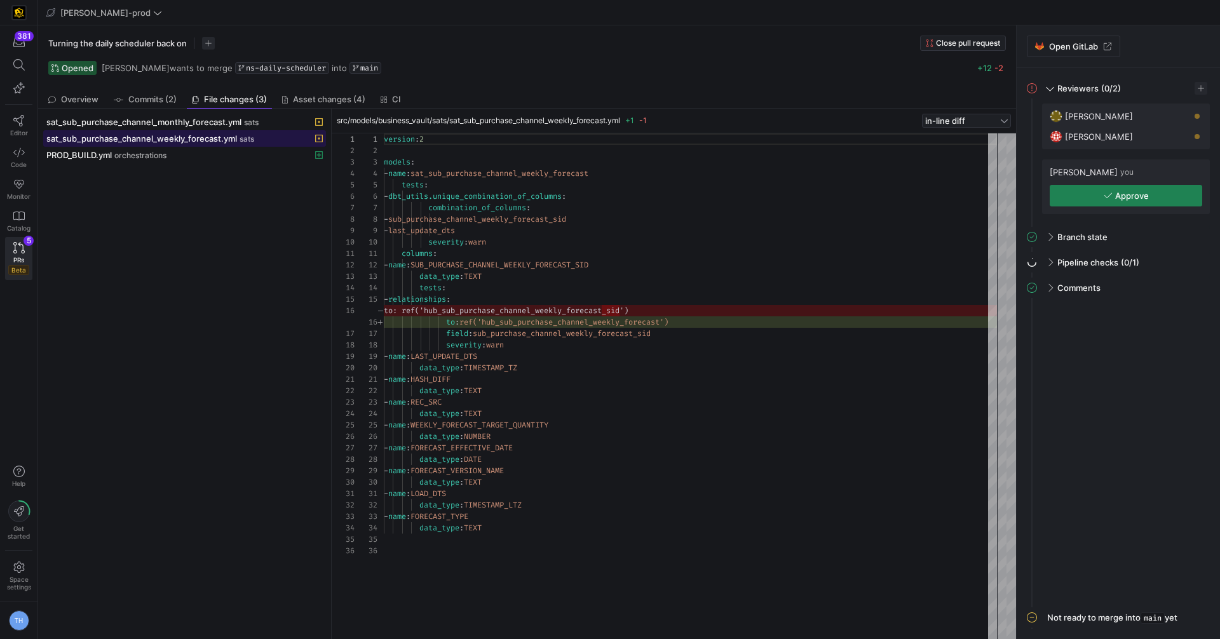
click at [213, 133] on span "sat_sub_purchase_channel_weekly_forecast.yml" at bounding box center [141, 138] width 191 height 10
click at [200, 165] on div "sat_sub_purchase_channel_monthly_forecast.yml sats sat_sub_purchase_channel_wee…" at bounding box center [184, 374] width 283 height 520
click at [197, 160] on span at bounding box center [185, 154] width 282 height 15
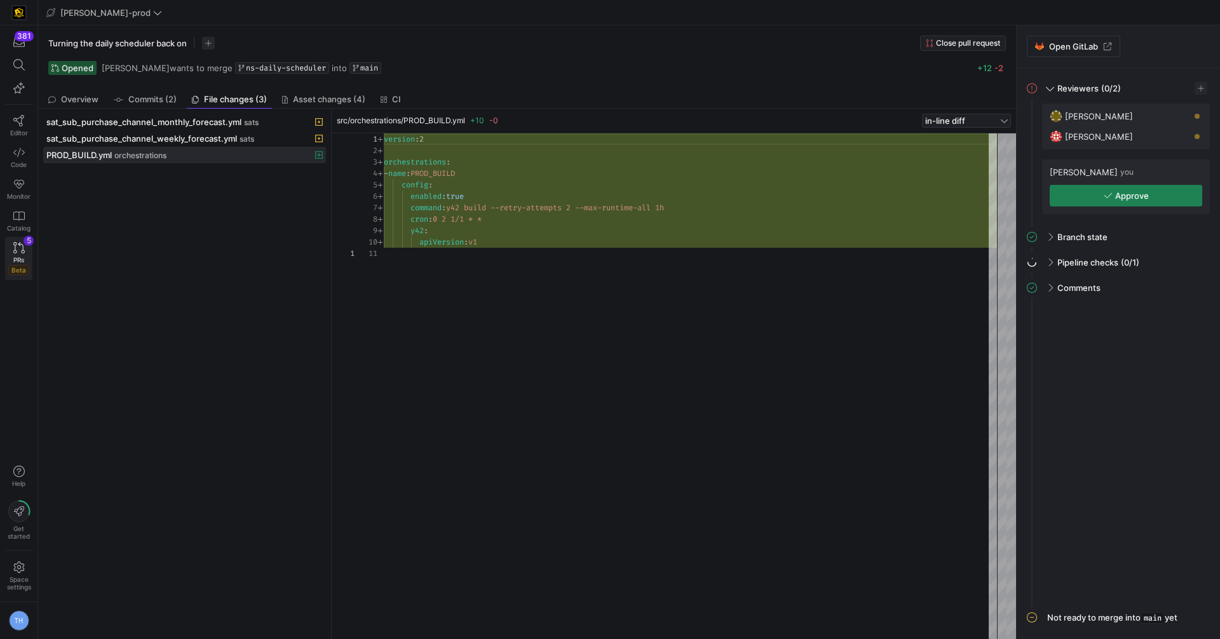
click at [25, 260] on div "PRs Beta" at bounding box center [18, 265] width 21 height 19
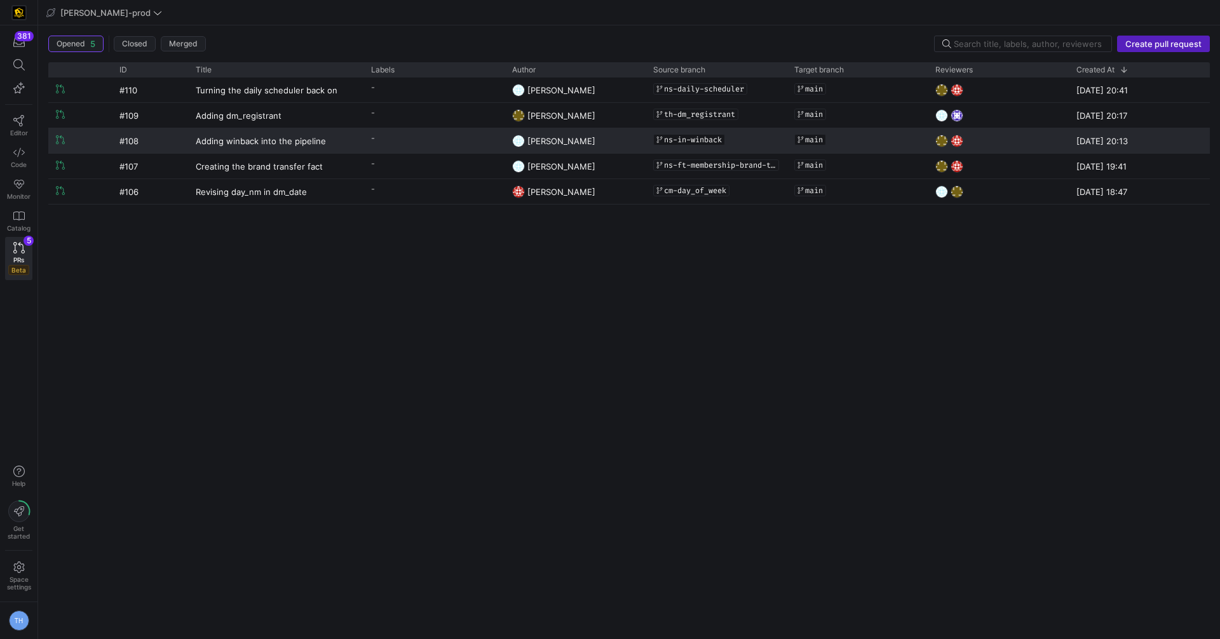
click at [362, 143] on div "Adding winback into the pipeline" at bounding box center [275, 140] width 175 height 25
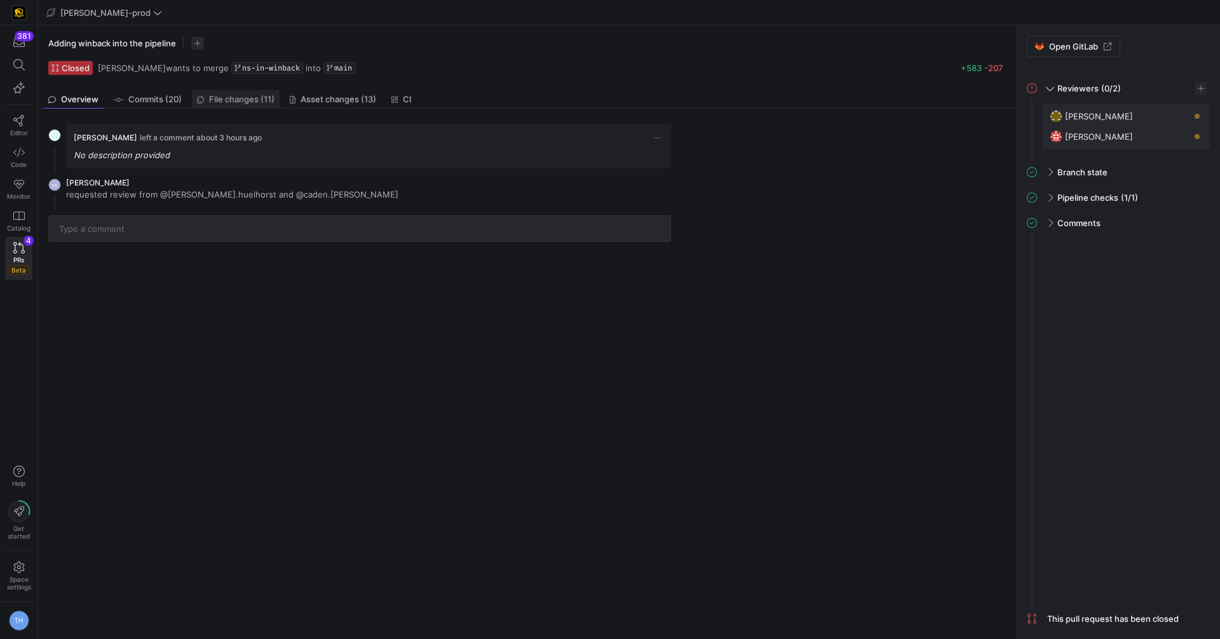
click at [203, 100] on icon at bounding box center [200, 100] width 7 height 8
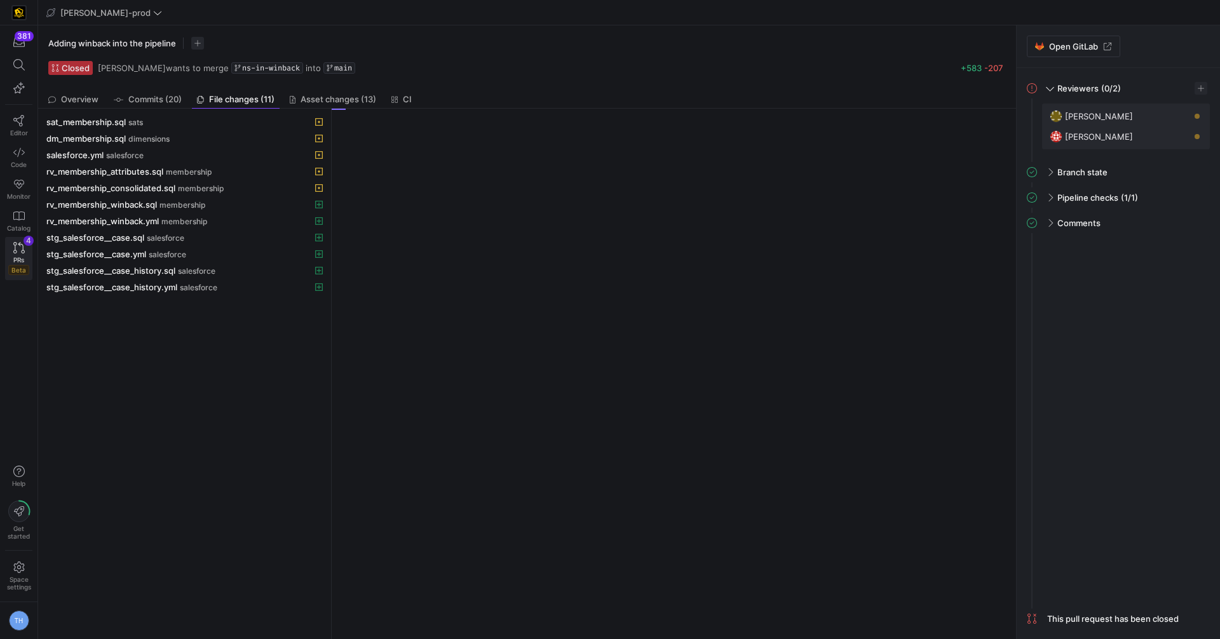
click at [24, 240] on div "4" at bounding box center [29, 241] width 10 height 10
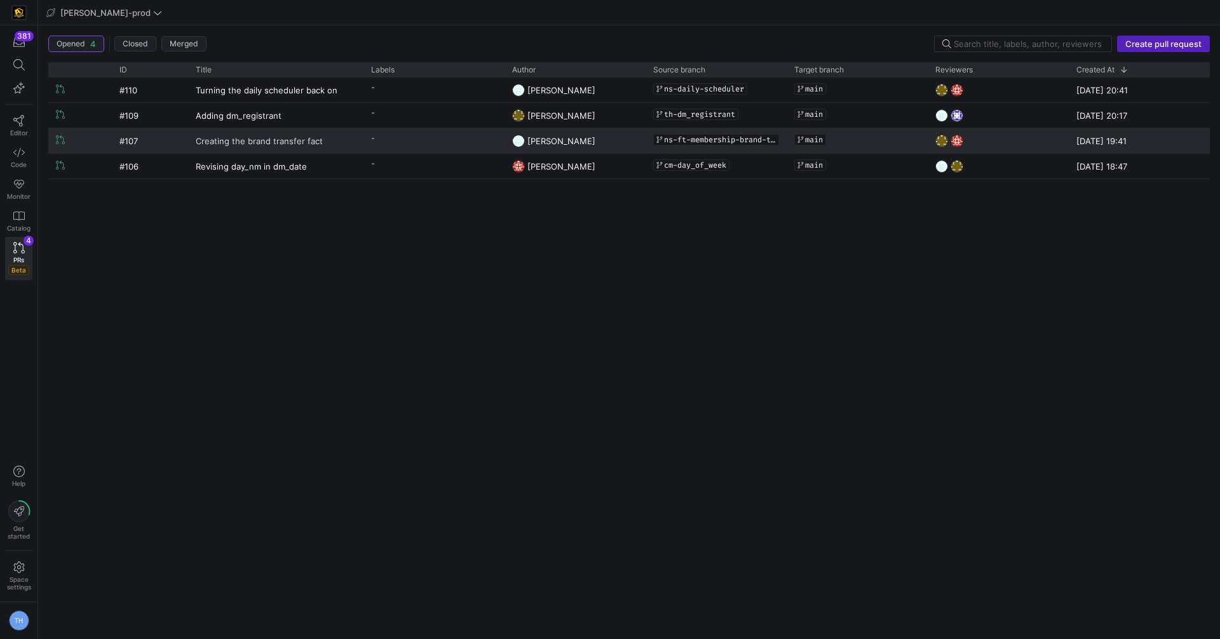
click at [353, 140] on link "Creating the brand transfer fact" at bounding box center [276, 141] width 160 height 24
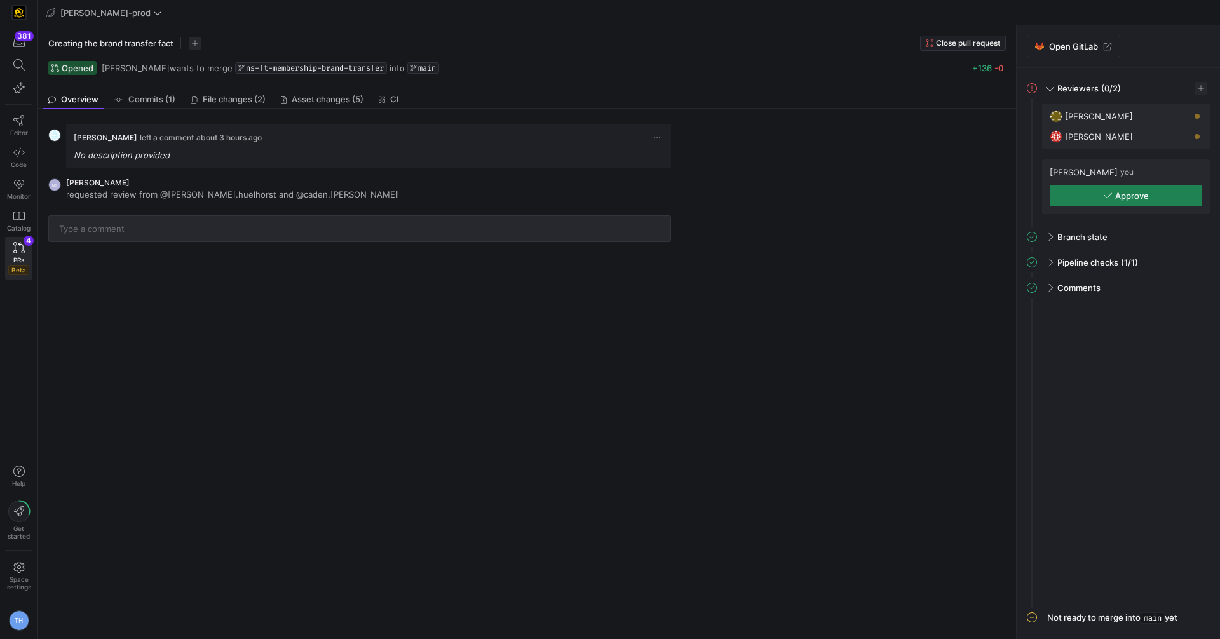
click at [237, 100] on span "File changes (2)" at bounding box center [234, 99] width 63 height 8
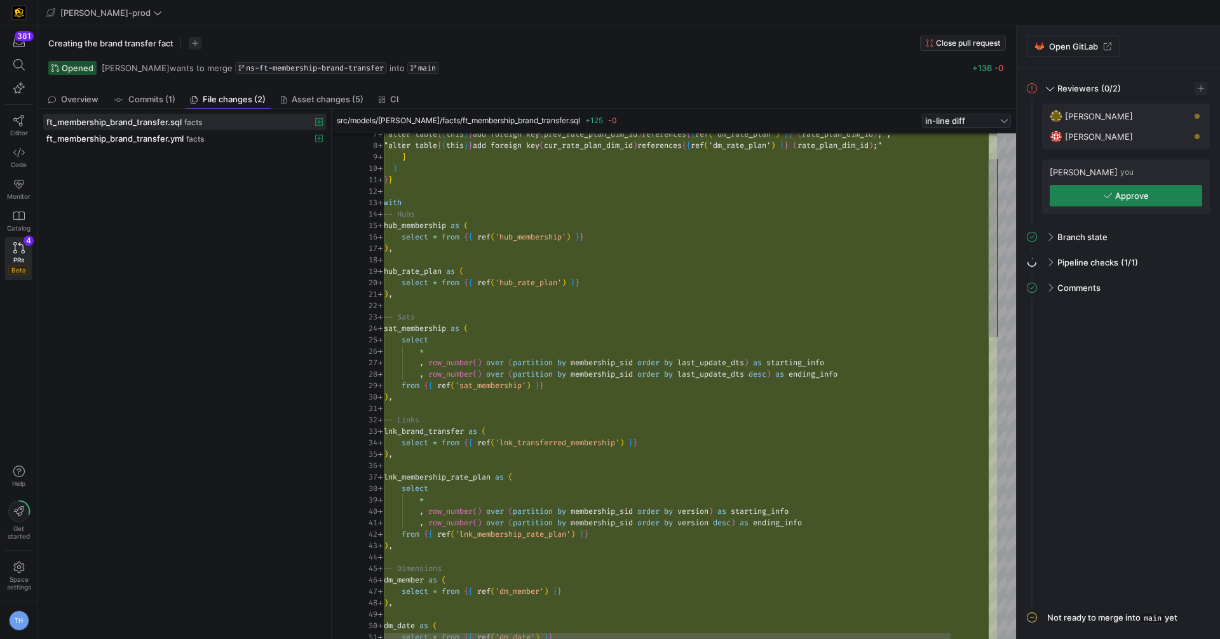
scroll to position [34, 14]
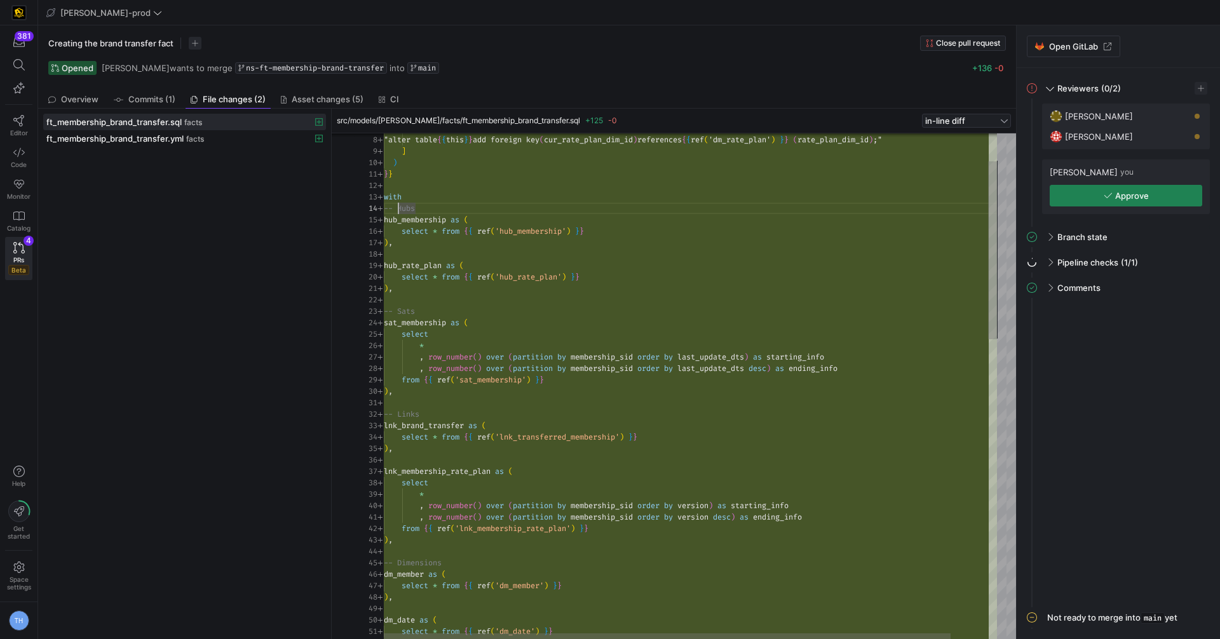
drag, startPoint x: 459, startPoint y: 205, endPoint x: 316, endPoint y: 206, distance: 143.0
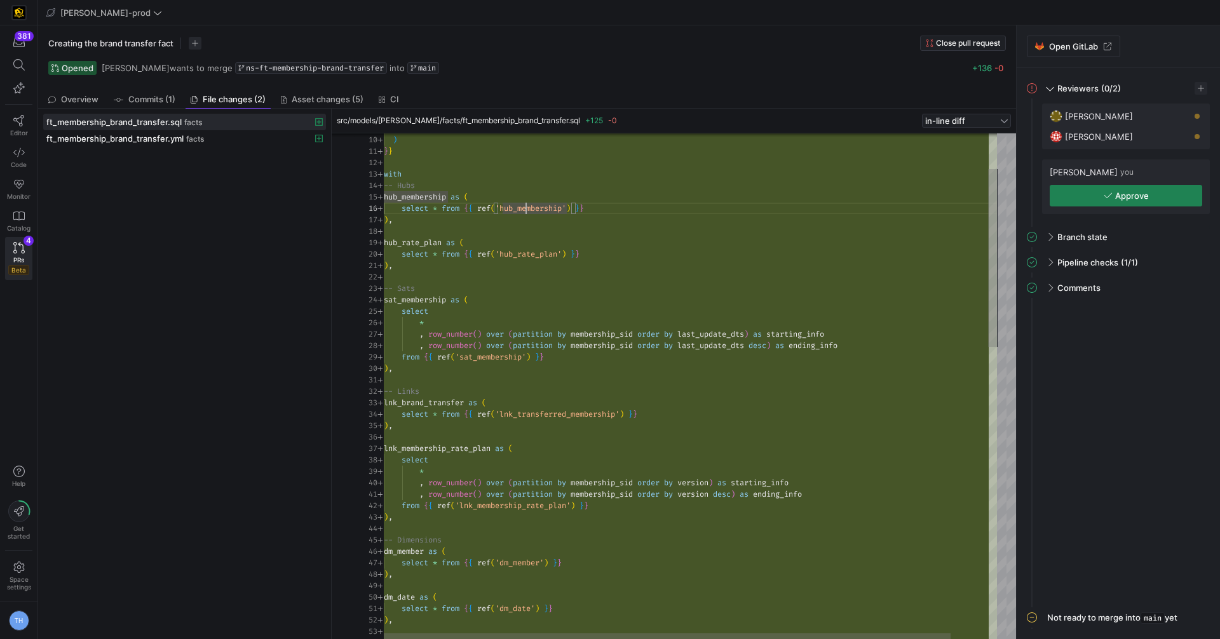
type textarea ", row_number() over (partition by membership_sid order by version desc) as endi…"
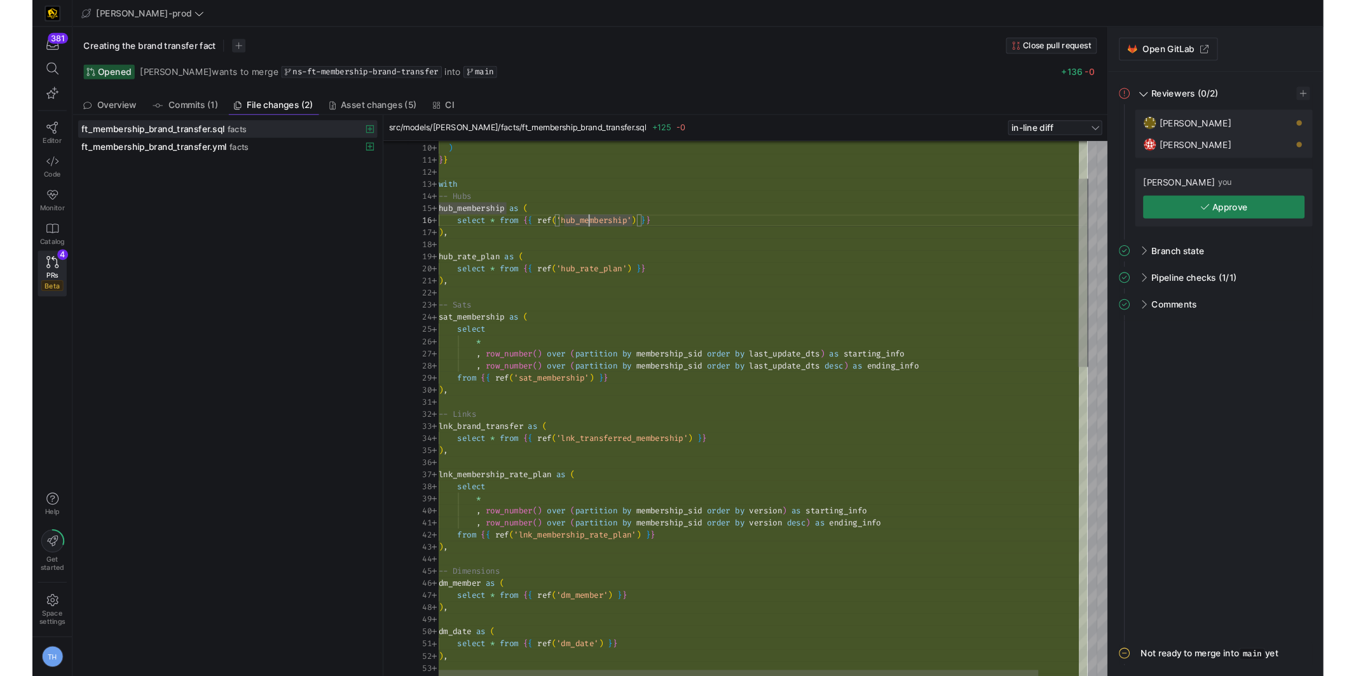
scroll to position [11, 132]
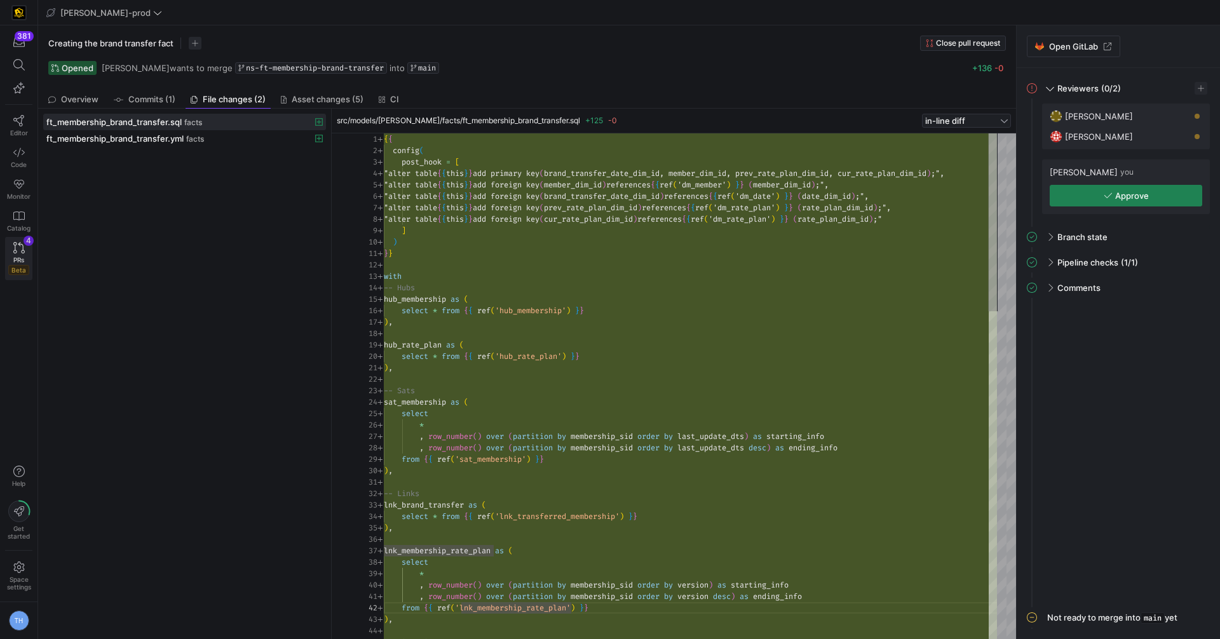
click at [17, 245] on icon at bounding box center [18, 247] width 11 height 11
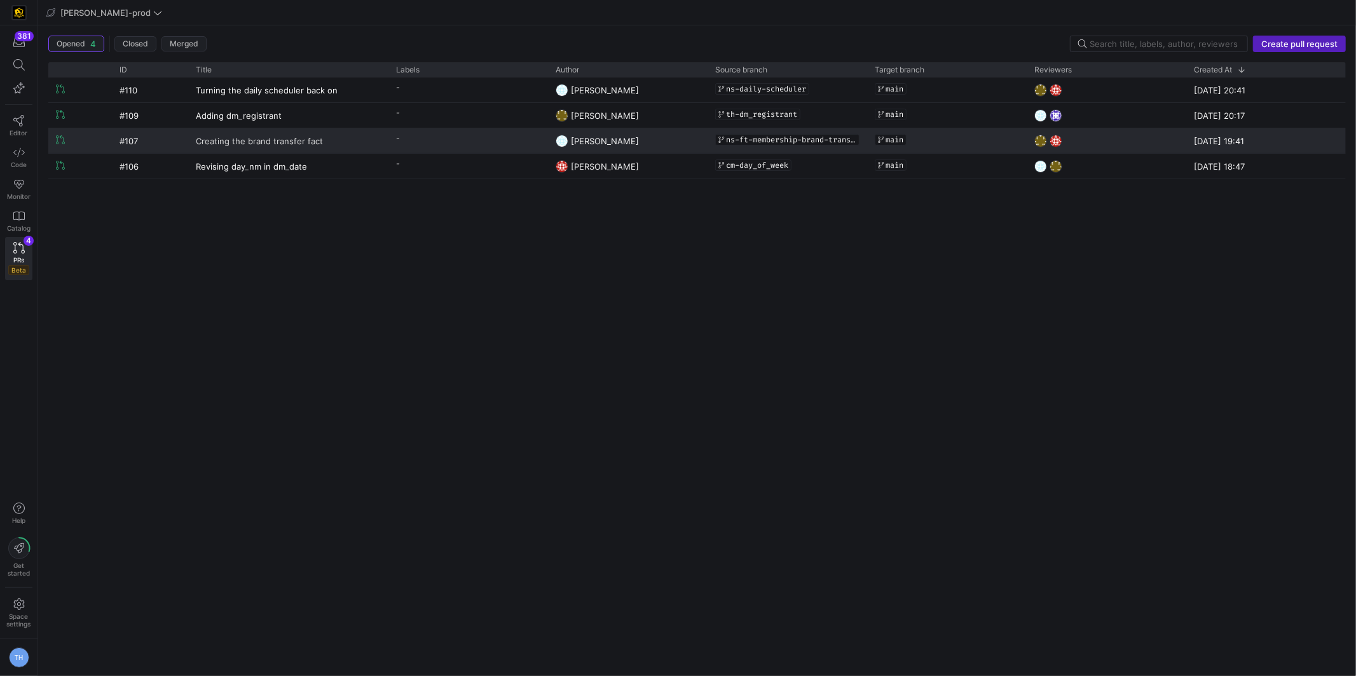
click at [314, 134] on span "Creating the brand transfer fact" at bounding box center [259, 141] width 127 height 24
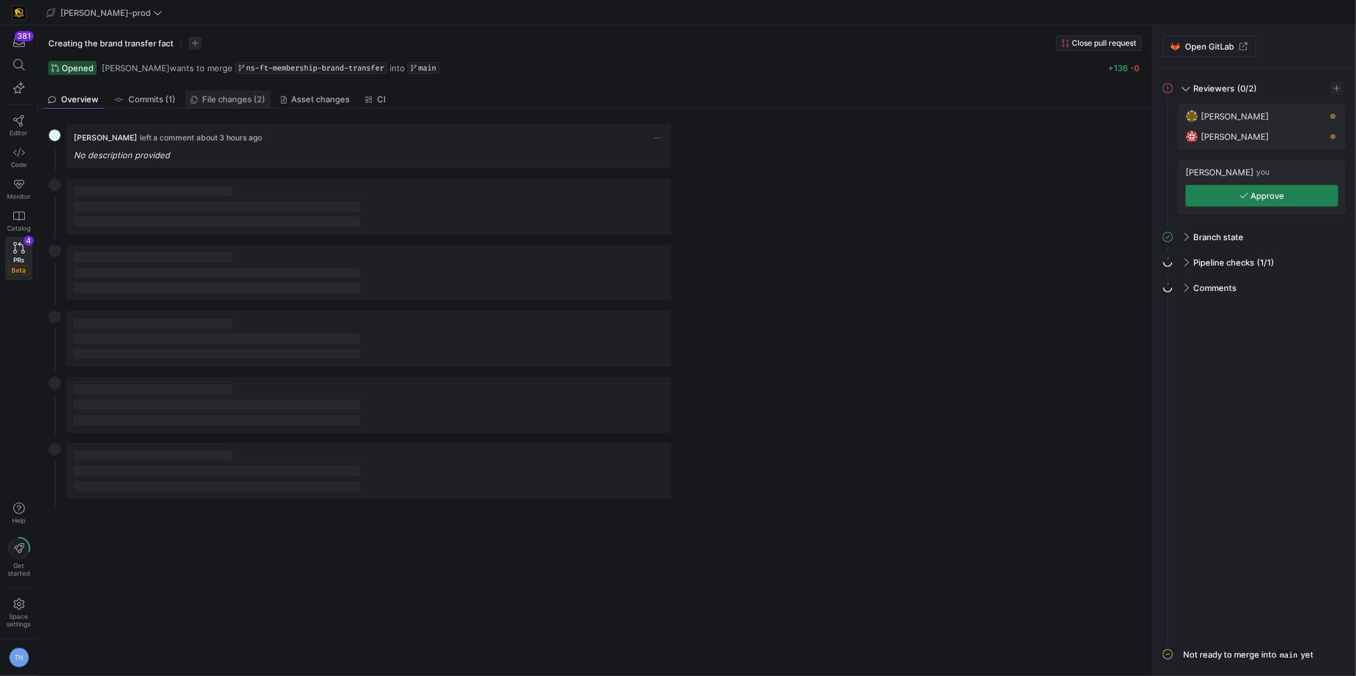
click at [245, 95] on span "File changes (2)" at bounding box center [234, 99] width 63 height 8
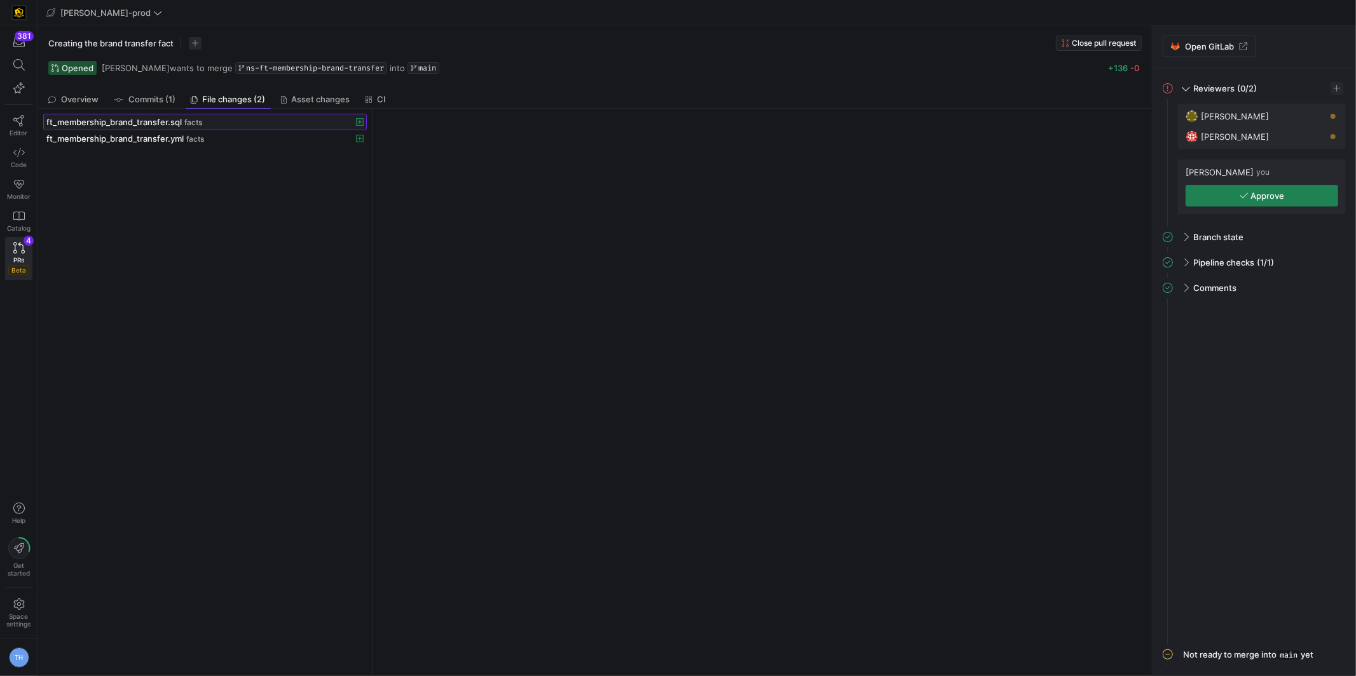
click at [236, 121] on div "ft_membership_brand_transfer.sql facts" at bounding box center [190, 122] width 289 height 10
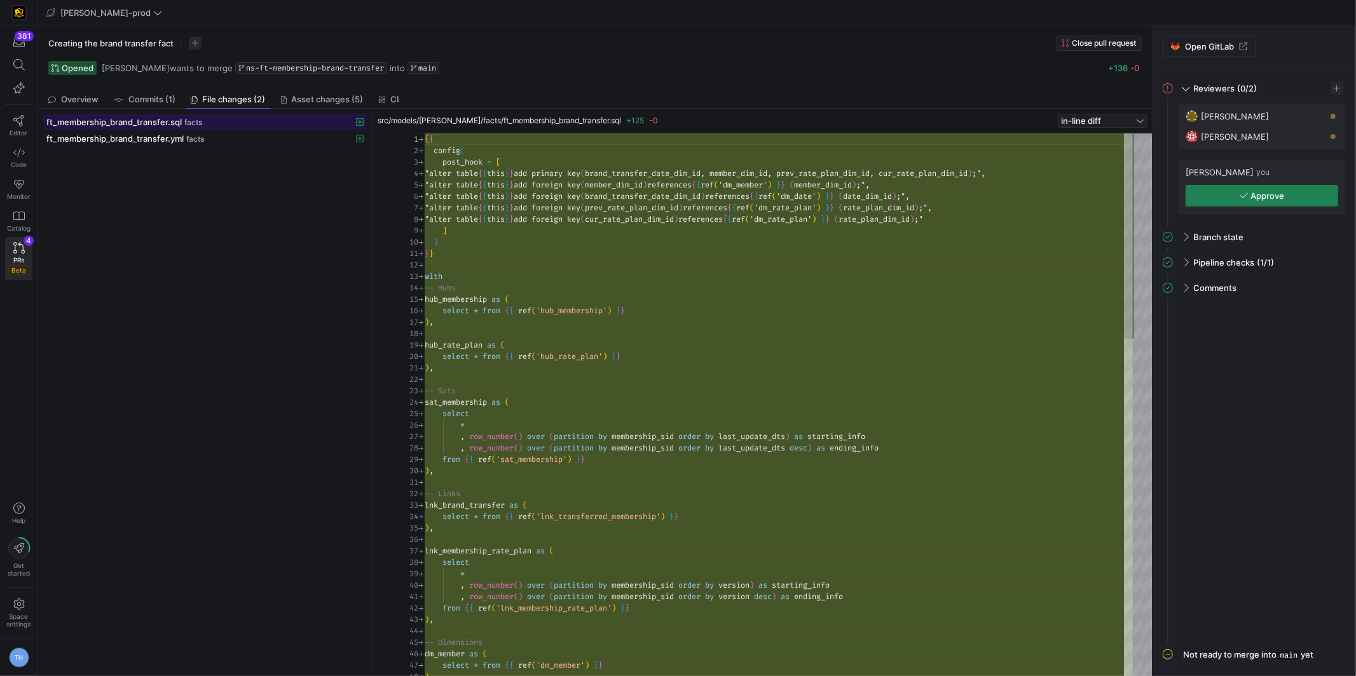
scroll to position [68, 0]
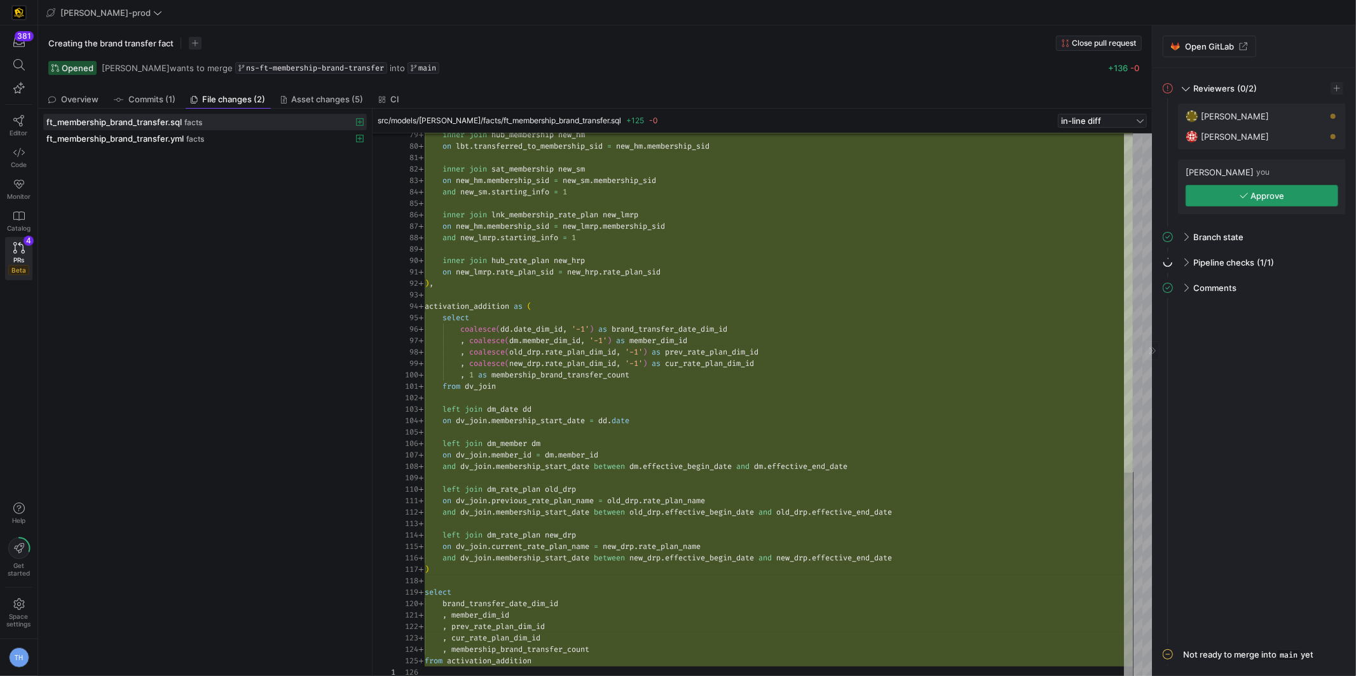
click at [1091, 191] on icon "button" at bounding box center [1243, 195] width 9 height 9
click at [20, 247] on icon at bounding box center [18, 247] width 11 height 11
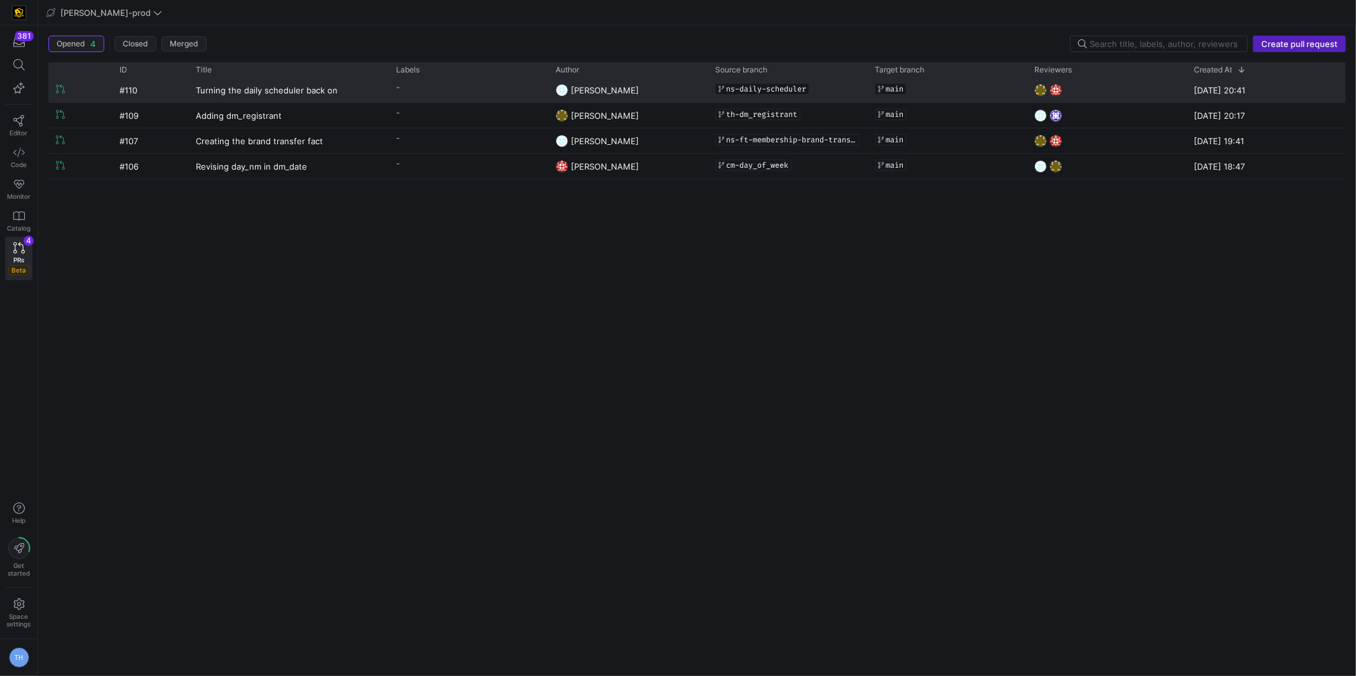
click at [473, 83] on y42-pull-request-list-view-label-cell-renderer "-" at bounding box center [468, 87] width 144 height 18
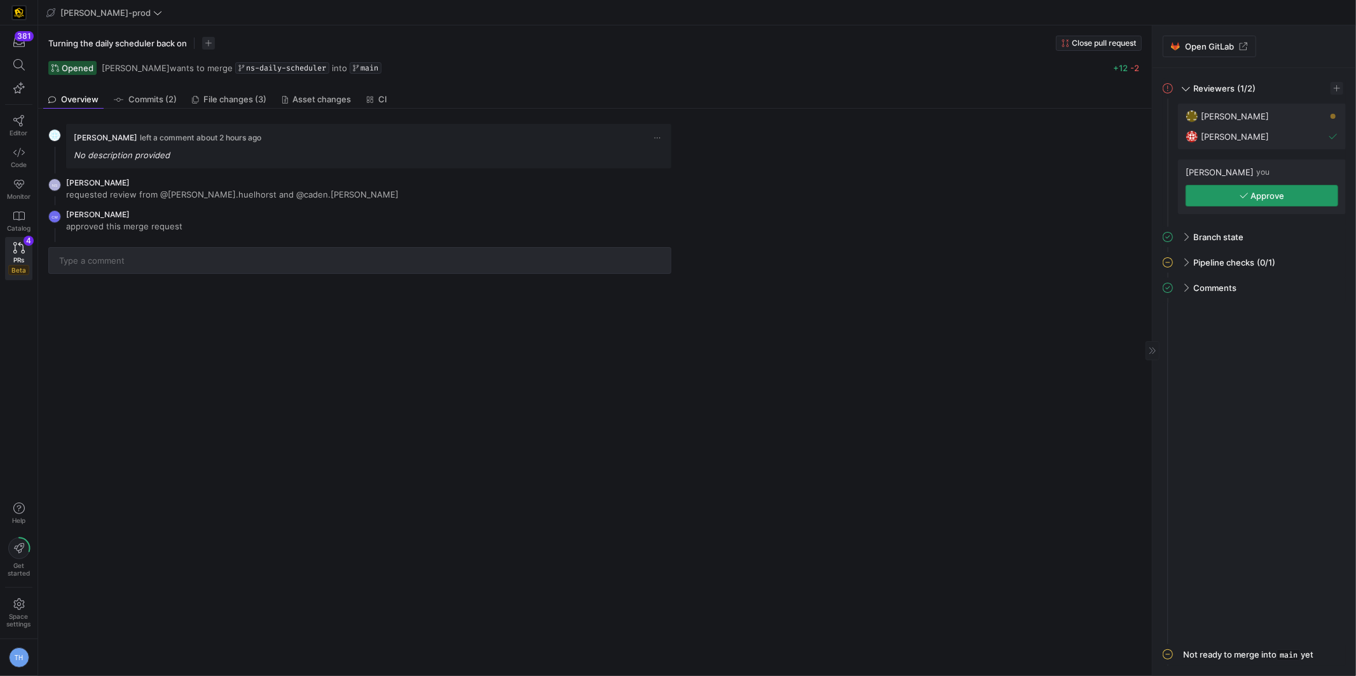
click at [1091, 187] on span "button" at bounding box center [1261, 196] width 151 height 20
click at [20, 252] on link "PRs Beta 4" at bounding box center [18, 258] width 27 height 43
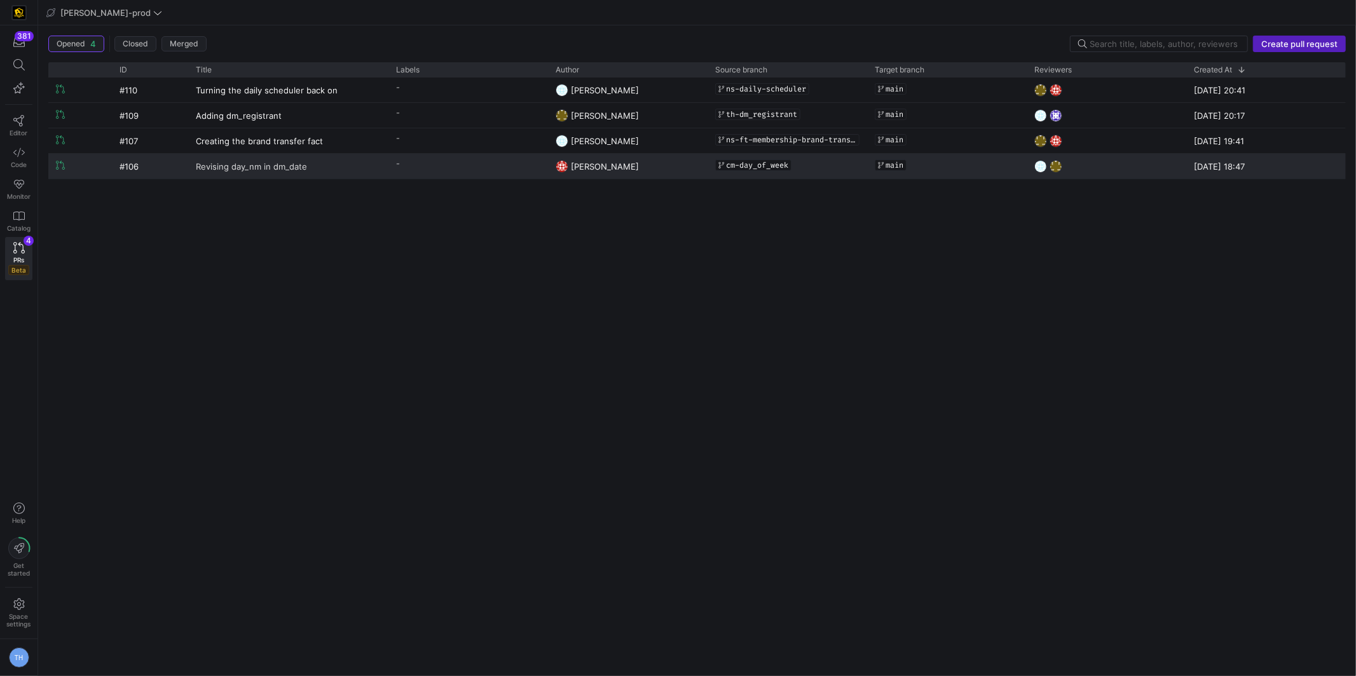
click at [224, 165] on span "Revising day_nm in dm_date" at bounding box center [251, 166] width 111 height 24
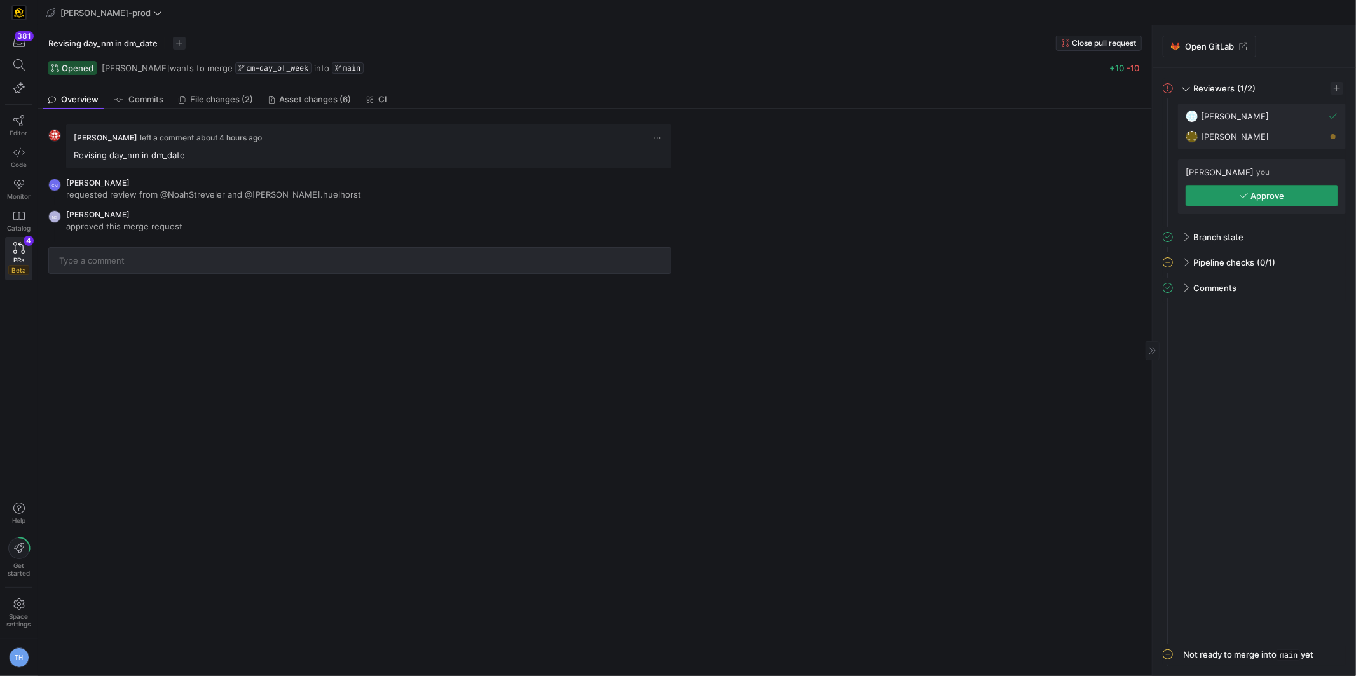
click at [1240, 195] on icon "button" at bounding box center [1243, 195] width 9 height 9
click at [13, 256] on span "PRs" at bounding box center [18, 260] width 11 height 8
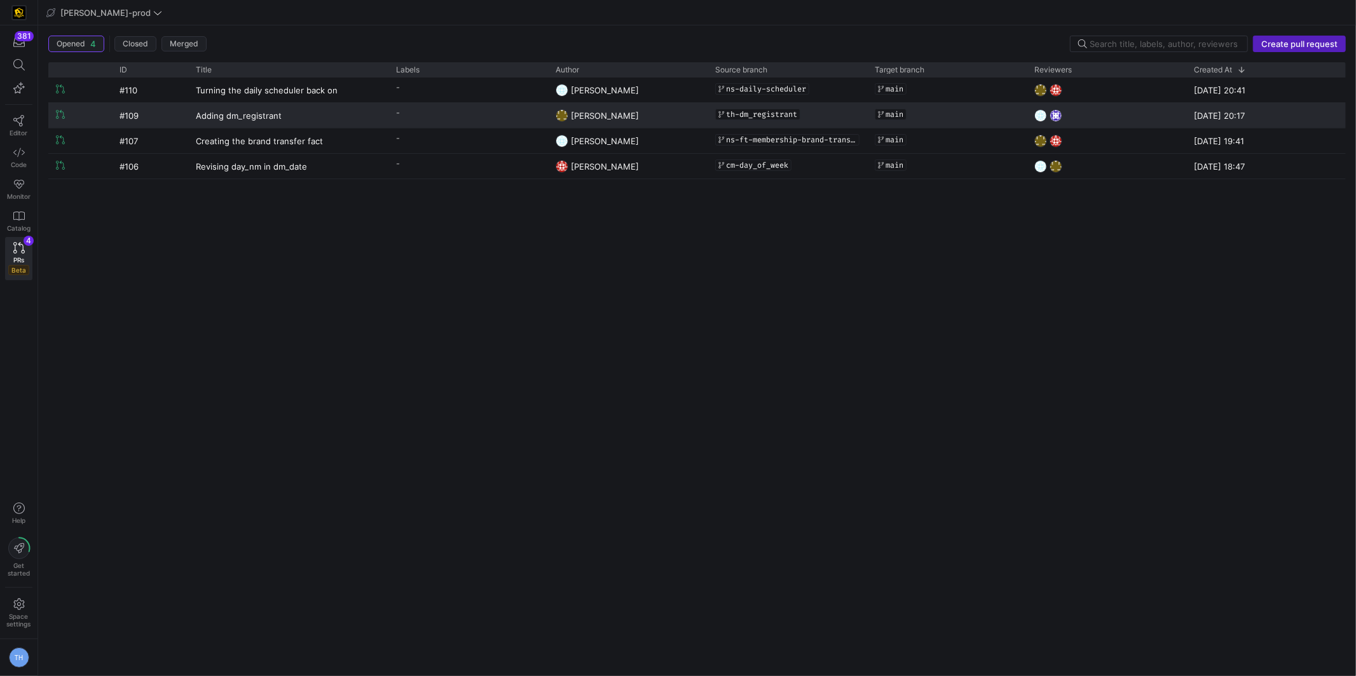
click at [418, 114] on y42-pull-request-list-view-label-cell-renderer "-" at bounding box center [468, 113] width 144 height 18
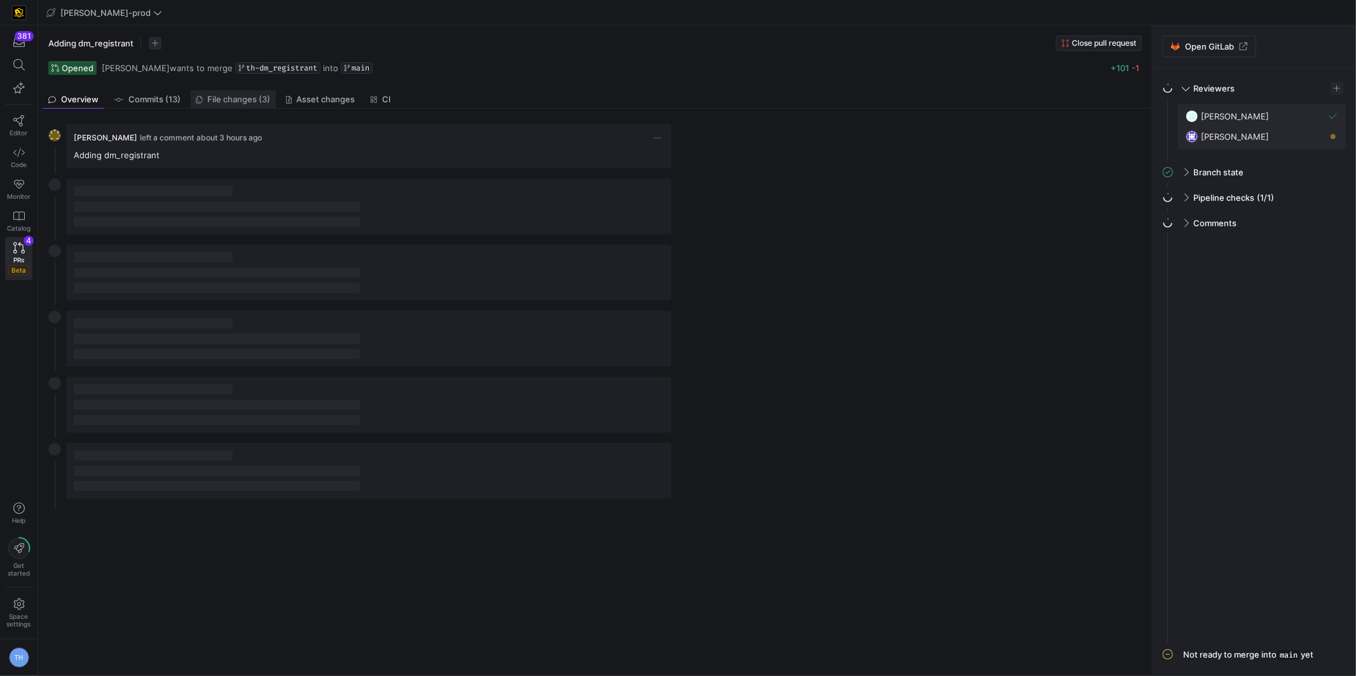
click at [254, 95] on span "File changes (3)" at bounding box center [239, 99] width 63 height 8
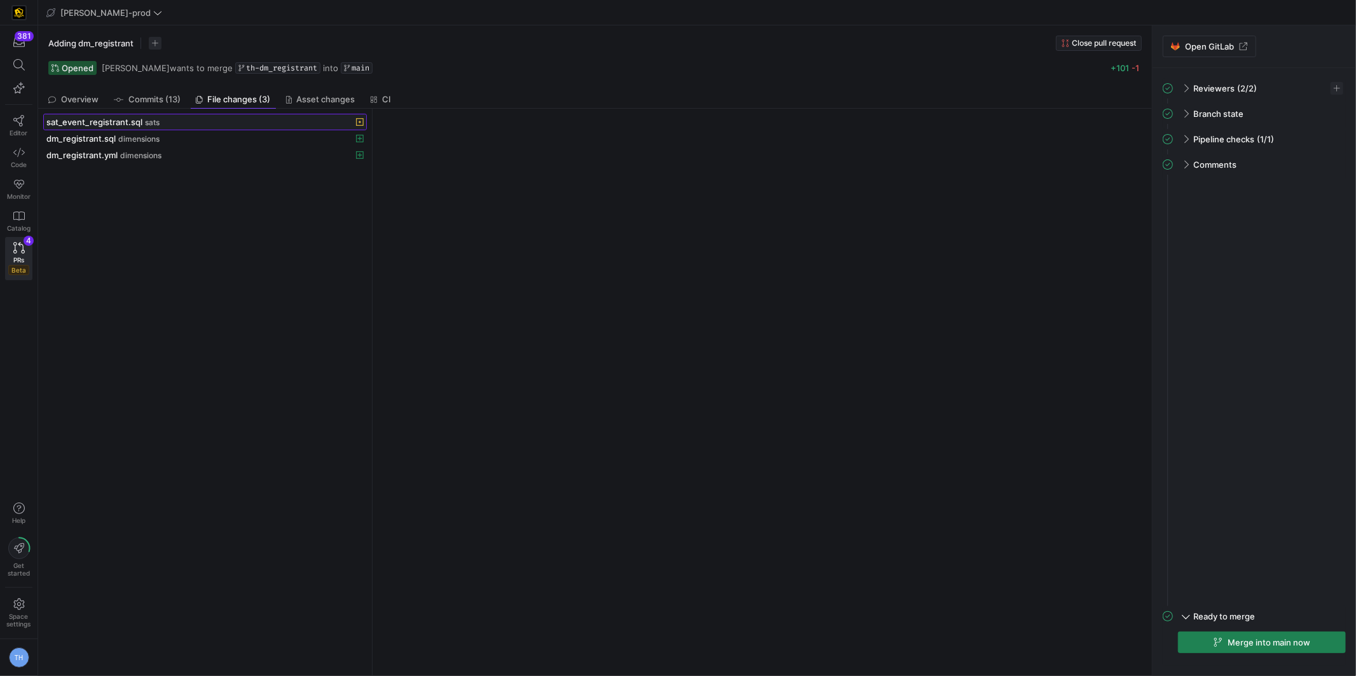
click at [220, 119] on div "sat_event_registrant.sql sats" at bounding box center [190, 122] width 289 height 10
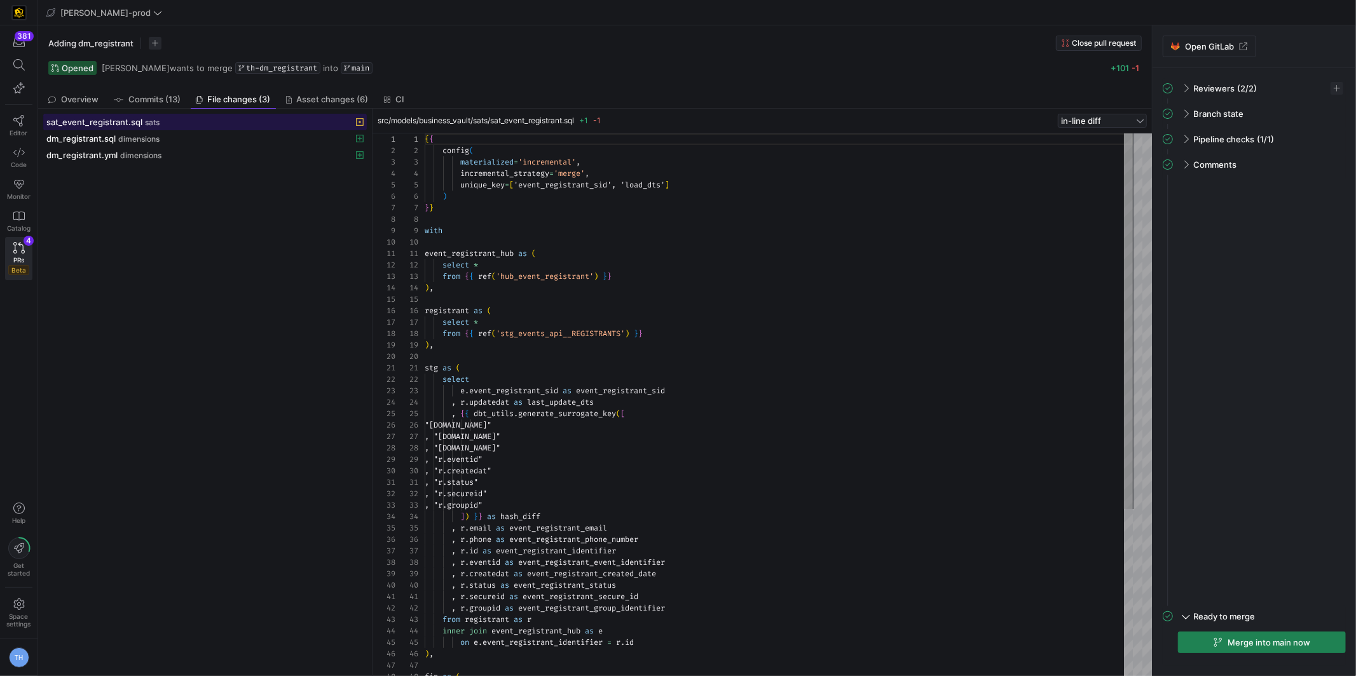
scroll to position [114, 0]
click at [187, 161] on div "sat_event_registrant.sql sats dm_registrant.sql dimensions dm_registrant.yml di…" at bounding box center [204, 392] width 323 height 557
click at [139, 86] on div "Adding dm_registrant Close pull request Opened Tommy Huelhorst wants to merge t…" at bounding box center [594, 57] width 1113 height 65
click at [139, 95] on span "Commits (13)" at bounding box center [154, 99] width 52 height 8
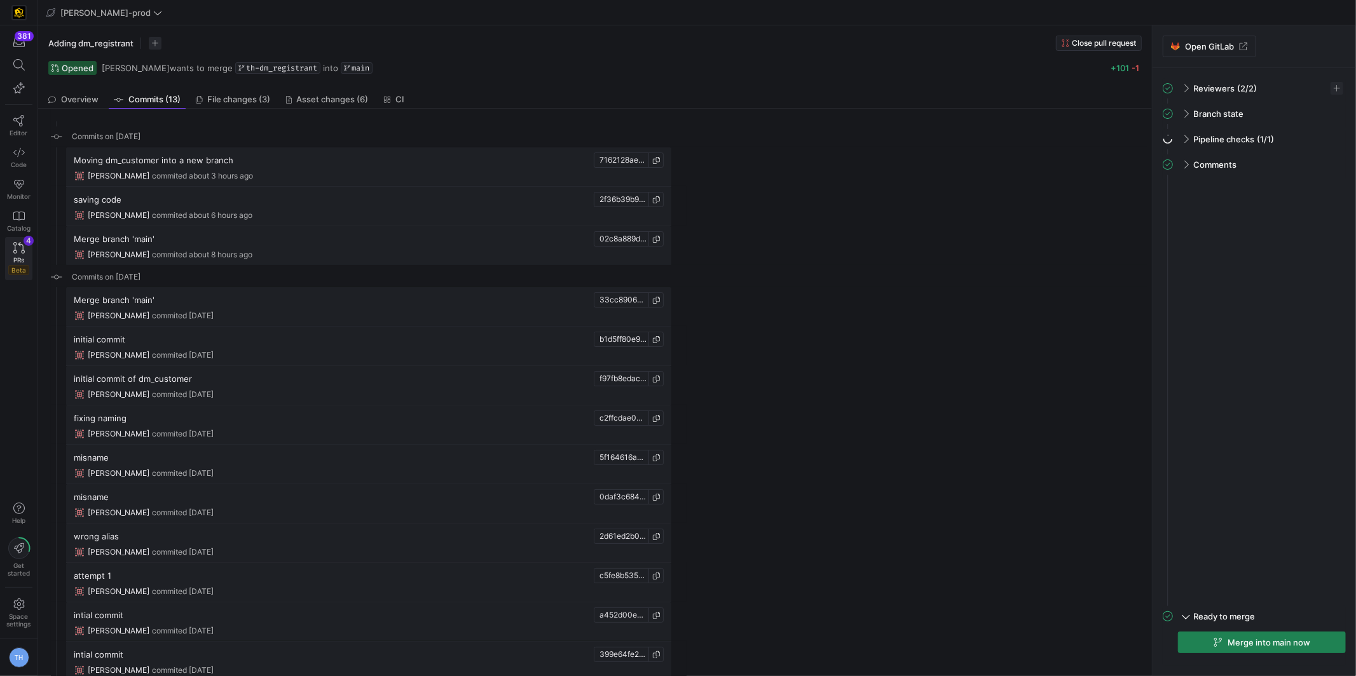
click at [25, 243] on link "PRs Beta 4" at bounding box center [18, 258] width 27 height 43
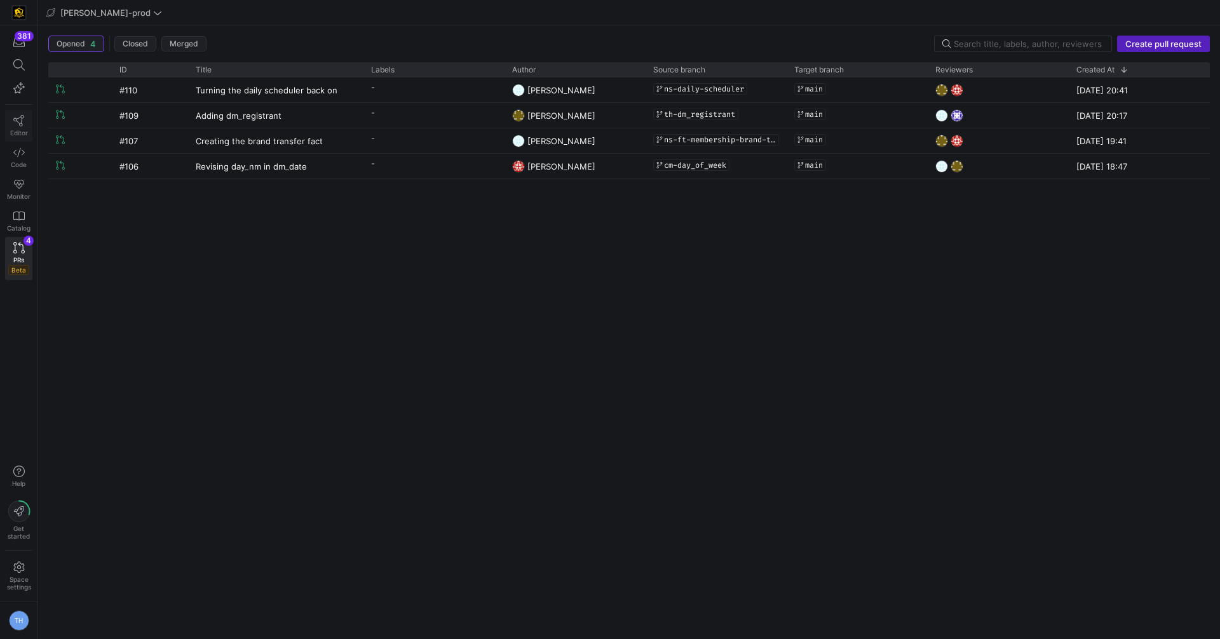
click at [20, 123] on icon at bounding box center [18, 120] width 11 height 11
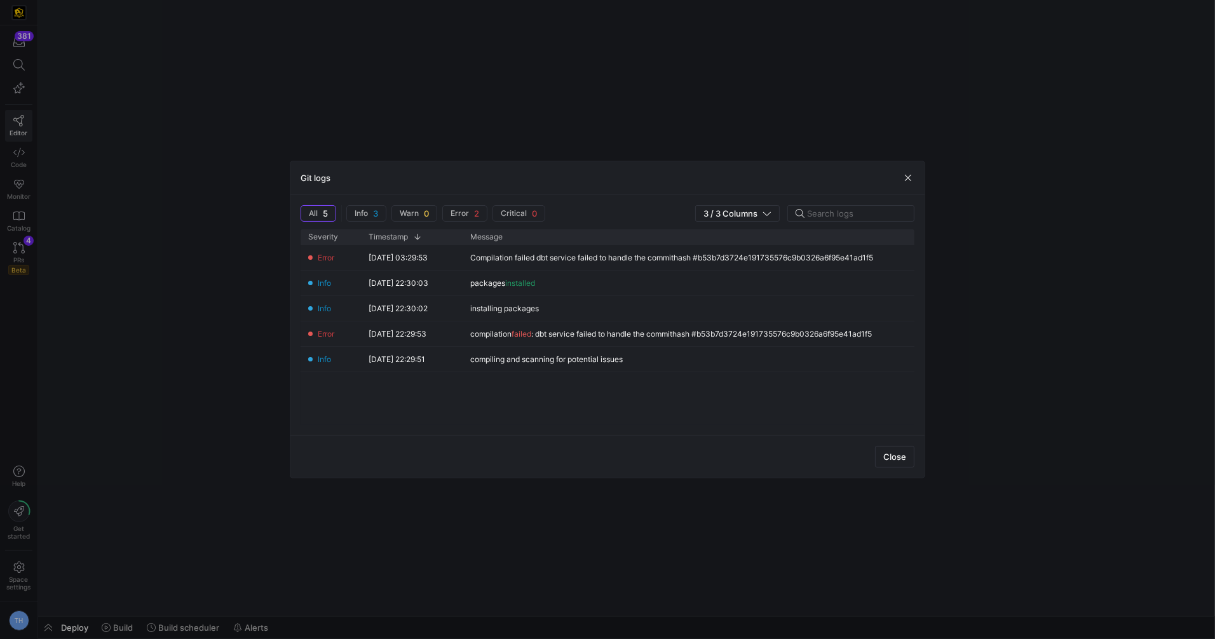
click at [15, 123] on div at bounding box center [607, 319] width 1215 height 639
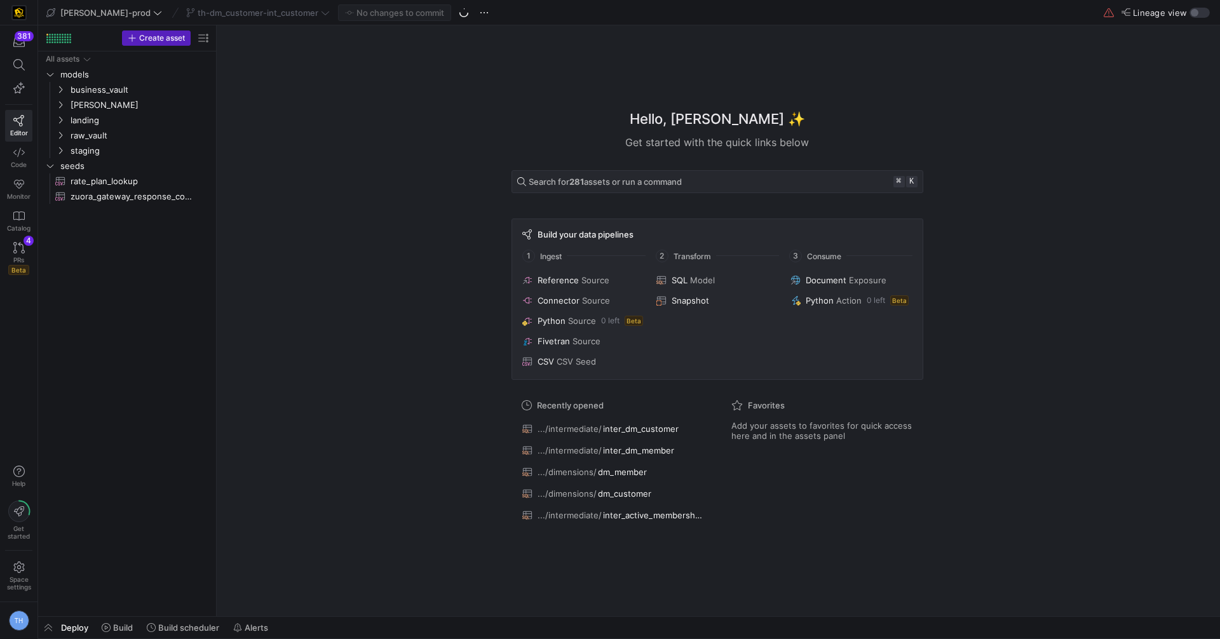
click at [304, 172] on div "Hello, Tommy ✨ Get started with the quick links below Search for 281 assets or …" at bounding box center [717, 320] width 991 height 591
click at [266, 14] on span "th-dm_customer-int_customer" at bounding box center [258, 13] width 121 height 10
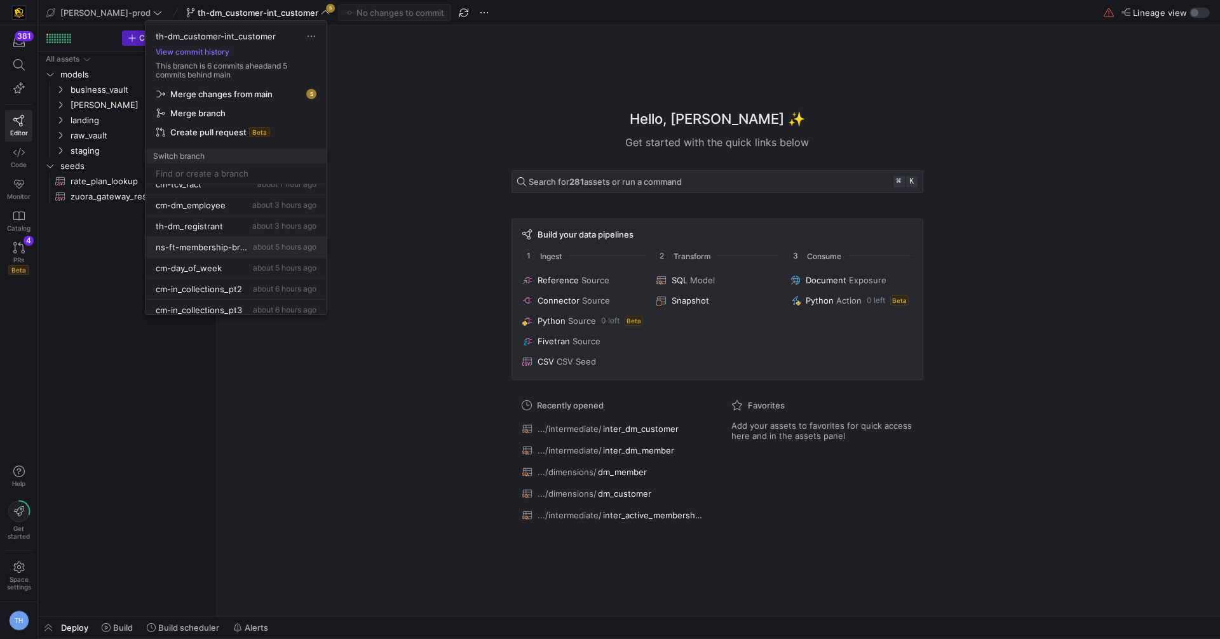
scroll to position [97, 0]
click at [234, 225] on button "th-dm_registrant about 3 hours ago" at bounding box center [236, 223] width 181 height 21
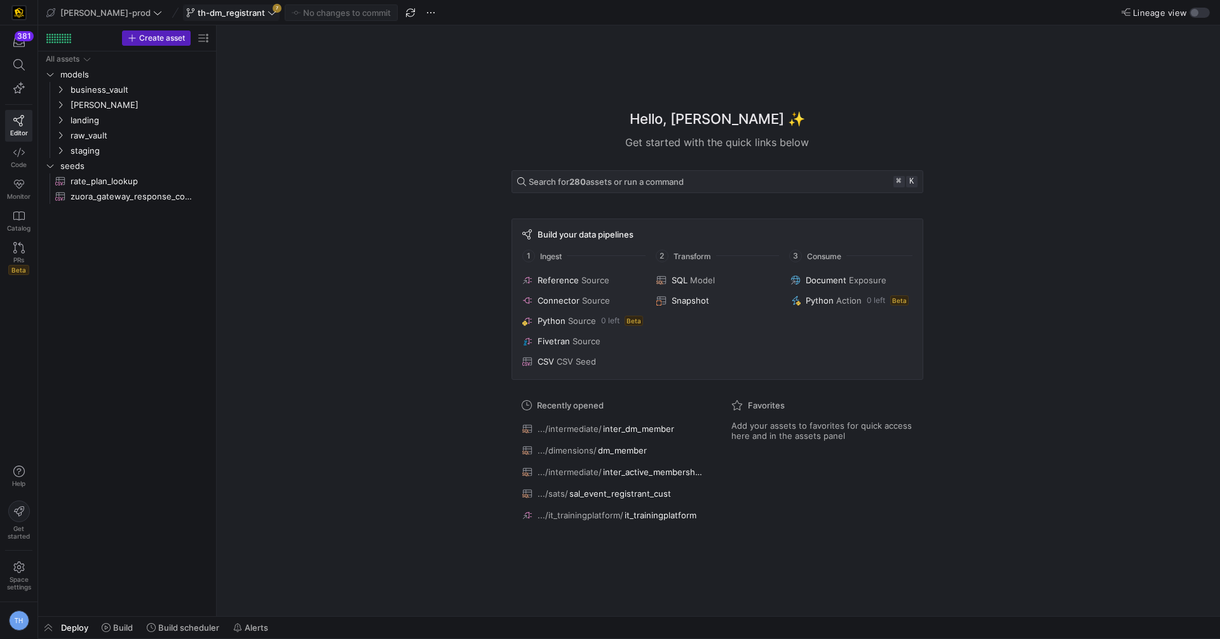
click at [226, 14] on span "th-dm_registrant" at bounding box center [231, 13] width 90 height 10
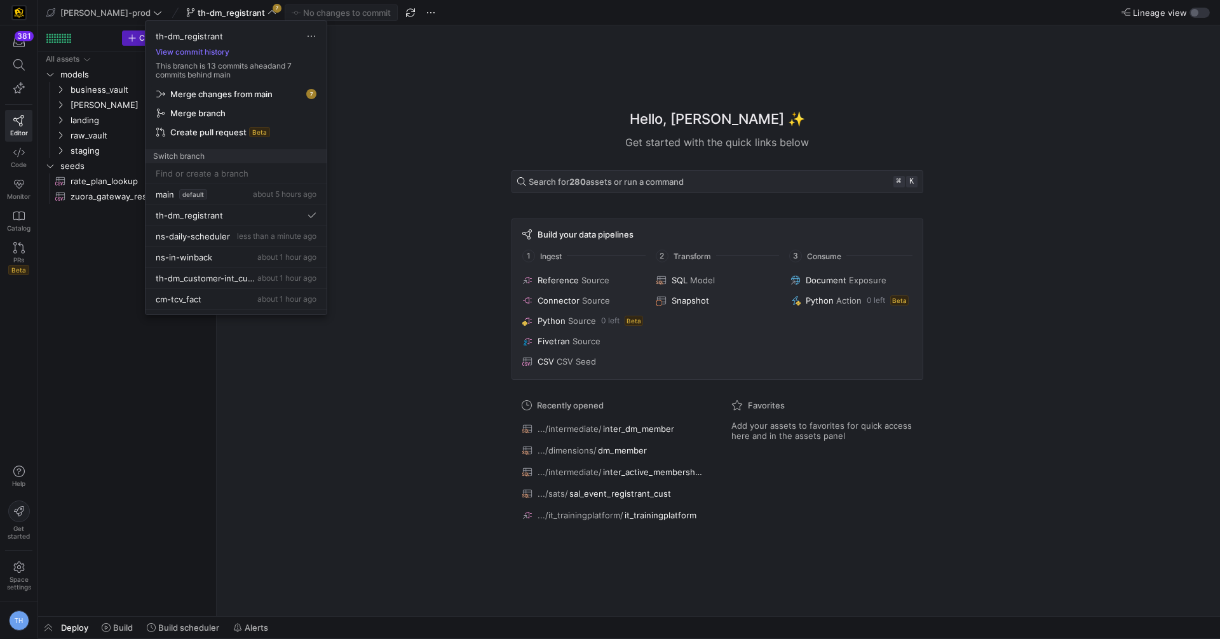
click at [254, 90] on span "Merge changes from main" at bounding box center [221, 94] width 102 height 10
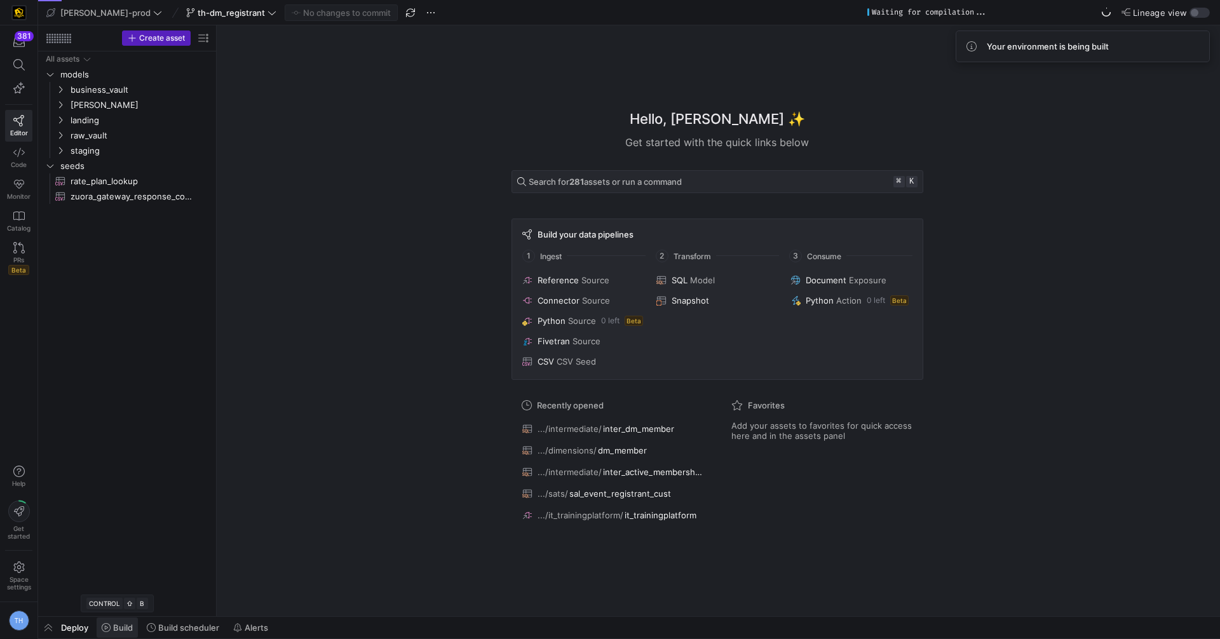
click at [112, 632] on span "Build" at bounding box center [117, 628] width 31 height 10
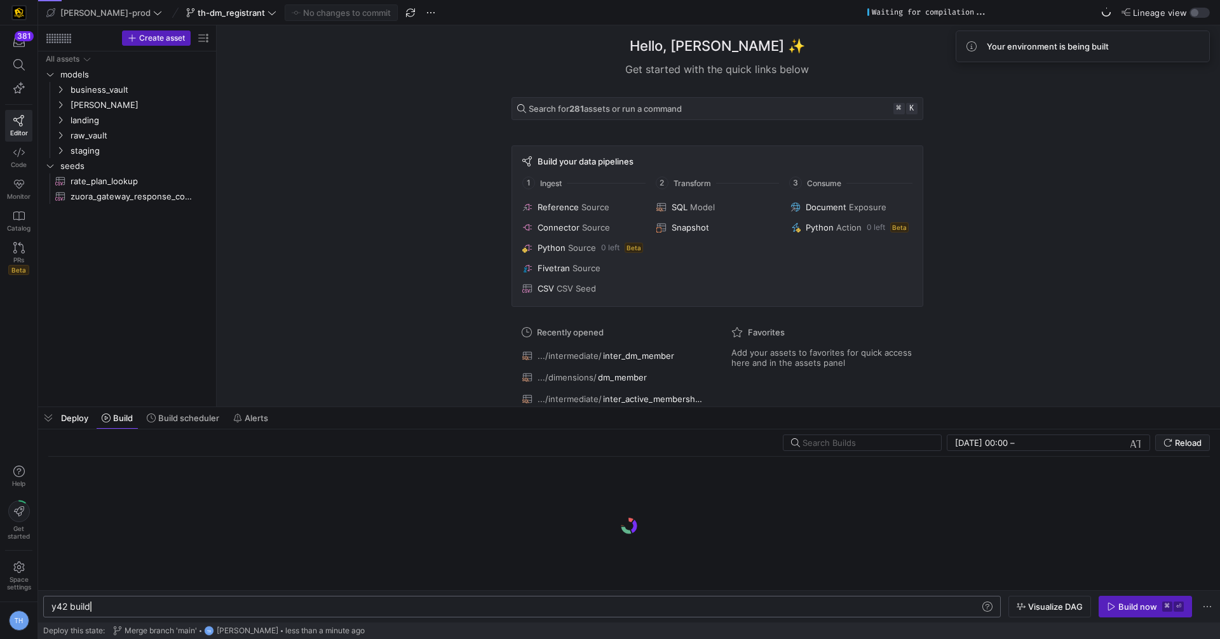
click at [175, 607] on div "y42 build" at bounding box center [516, 607] width 930 height 10
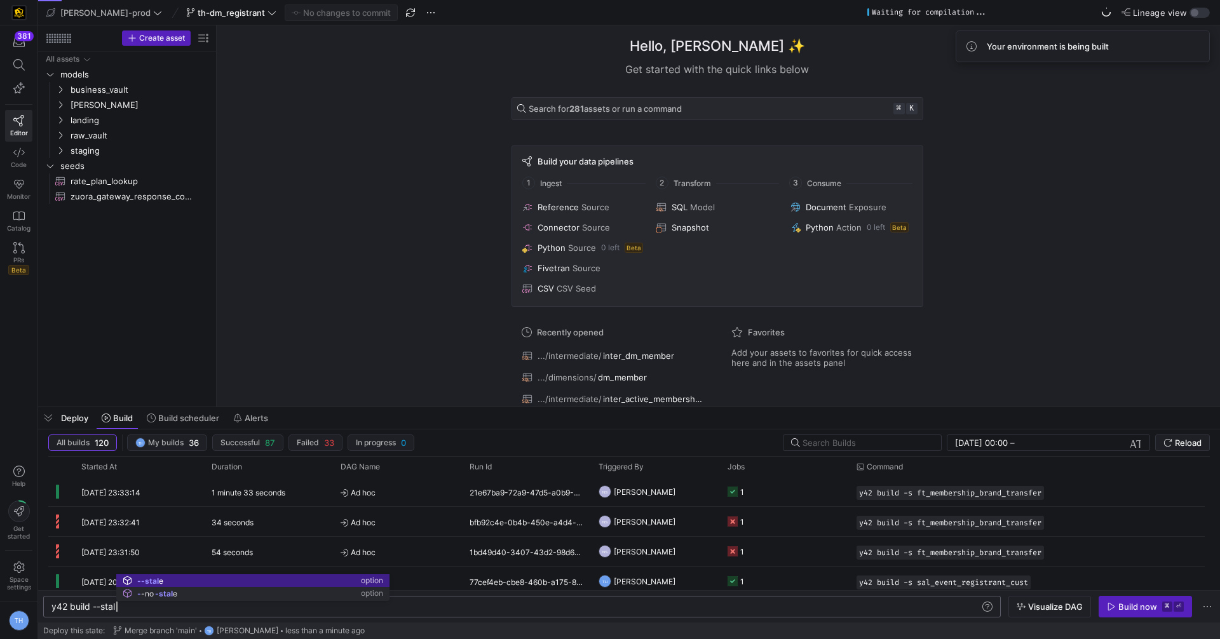
scroll to position [0, 69]
type textarea "y42 build --stale"
click at [224, 614] on div "y42 build --stale y42 build --stale option Option to filter for stale only jobs." at bounding box center [522, 607] width 958 height 22
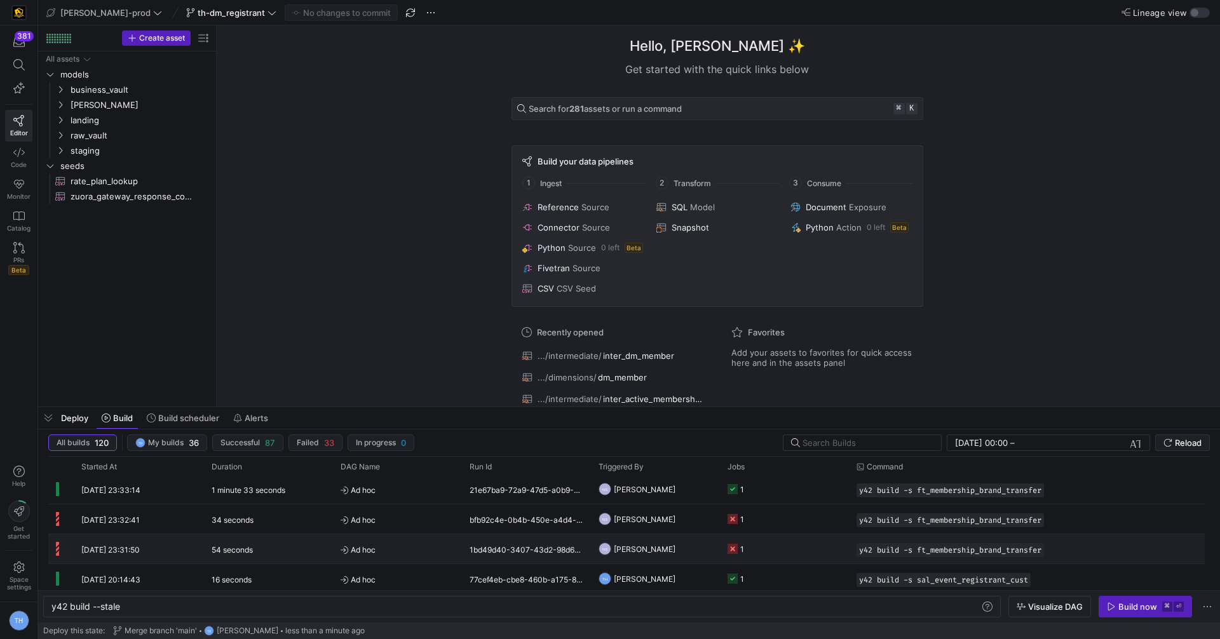
scroll to position [0, 0]
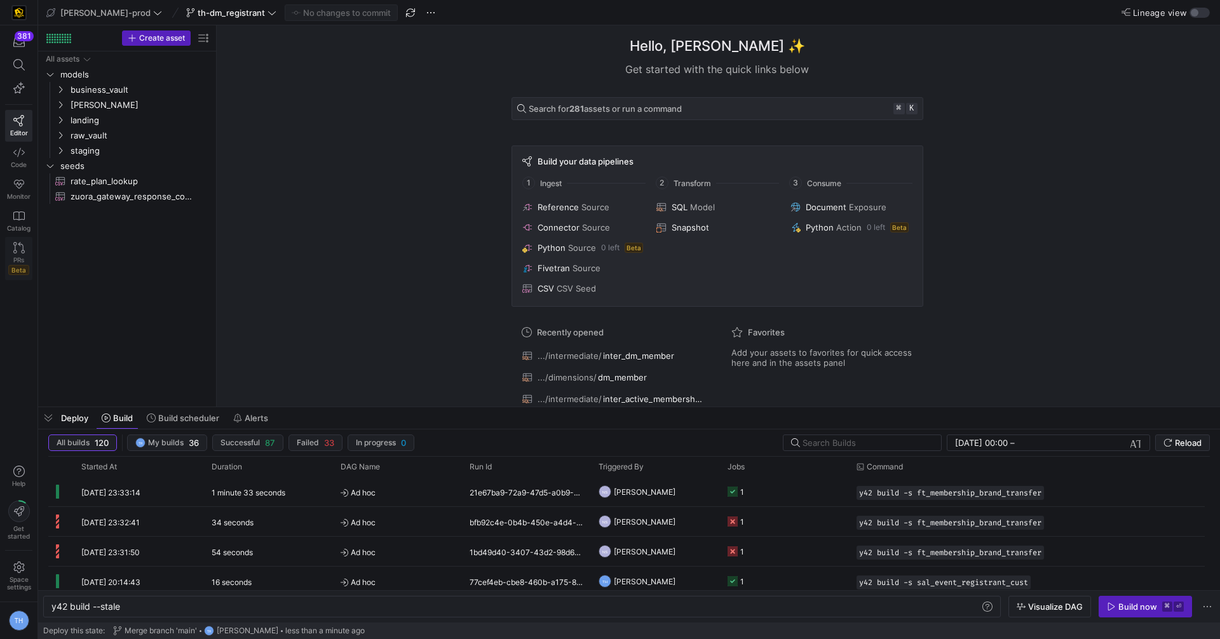
click at [18, 248] on icon at bounding box center [18, 247] width 11 height 11
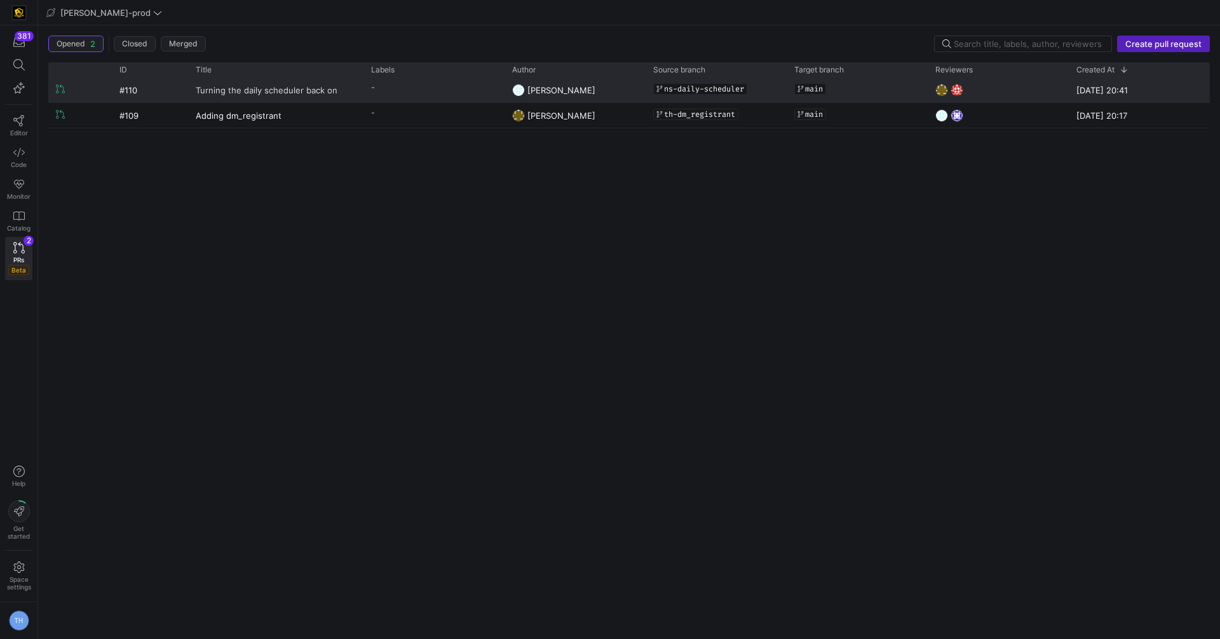
click at [306, 97] on span "Turning the daily scheduler back on" at bounding box center [267, 90] width 142 height 24
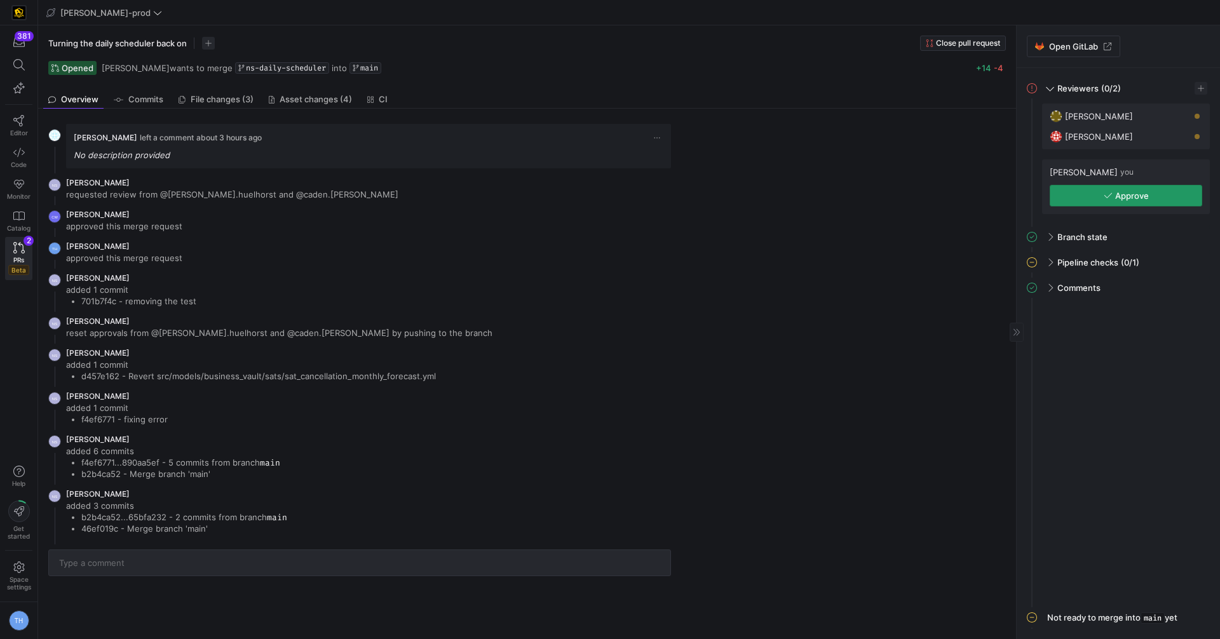
click at [1159, 190] on span "button" at bounding box center [1125, 196] width 151 height 20
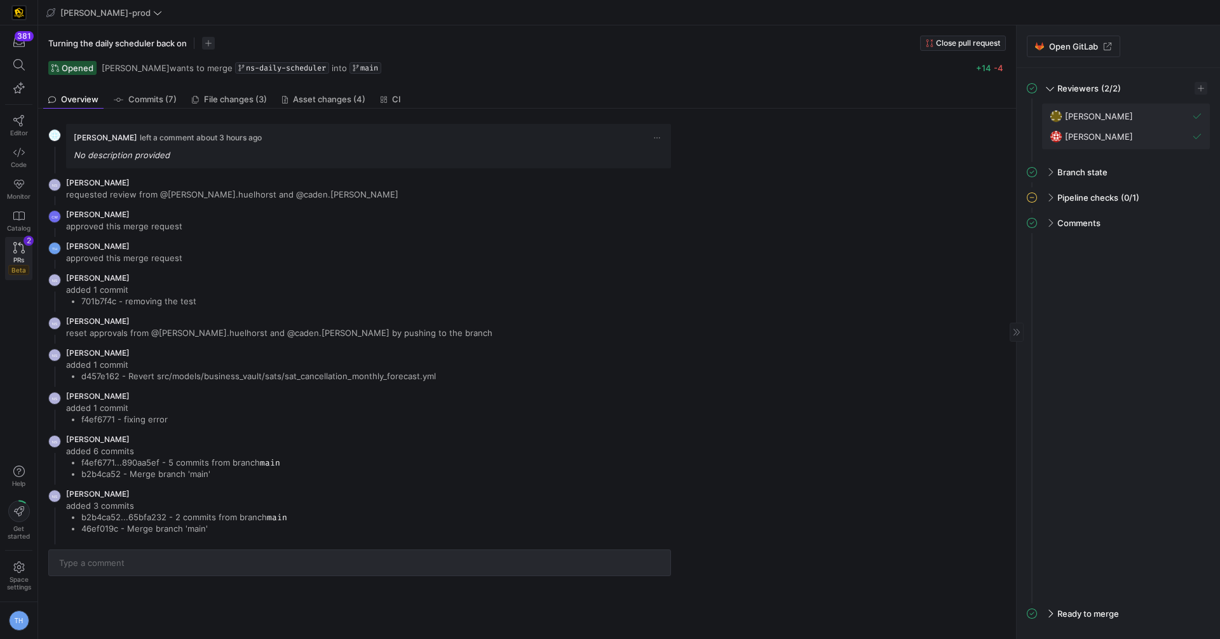
click at [18, 242] on icon at bounding box center [18, 247] width 11 height 11
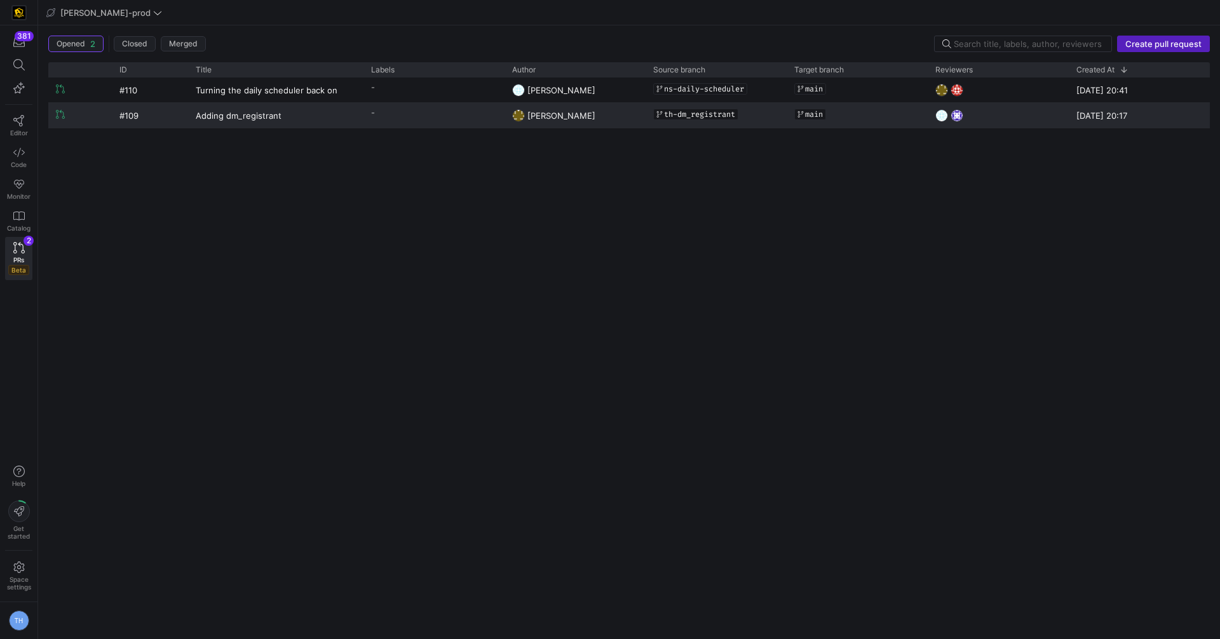
click at [437, 111] on y42-pull-request-list-view-label-cell-renderer "-" at bounding box center [434, 113] width 126 height 18
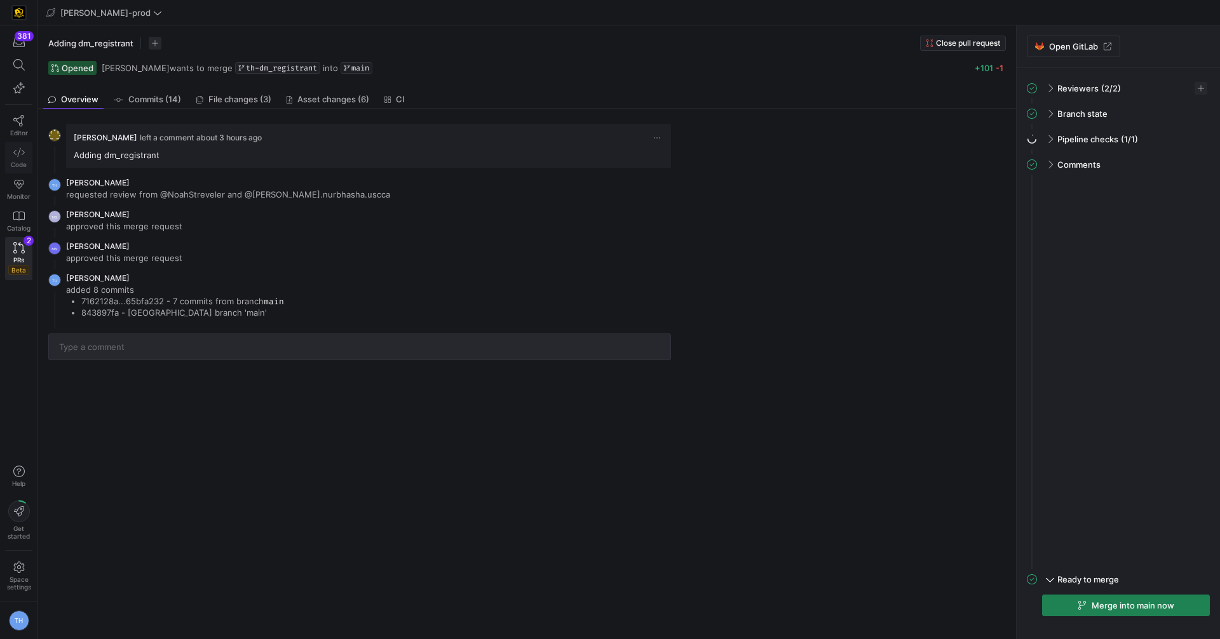
click at [24, 147] on icon at bounding box center [18, 152] width 11 height 11
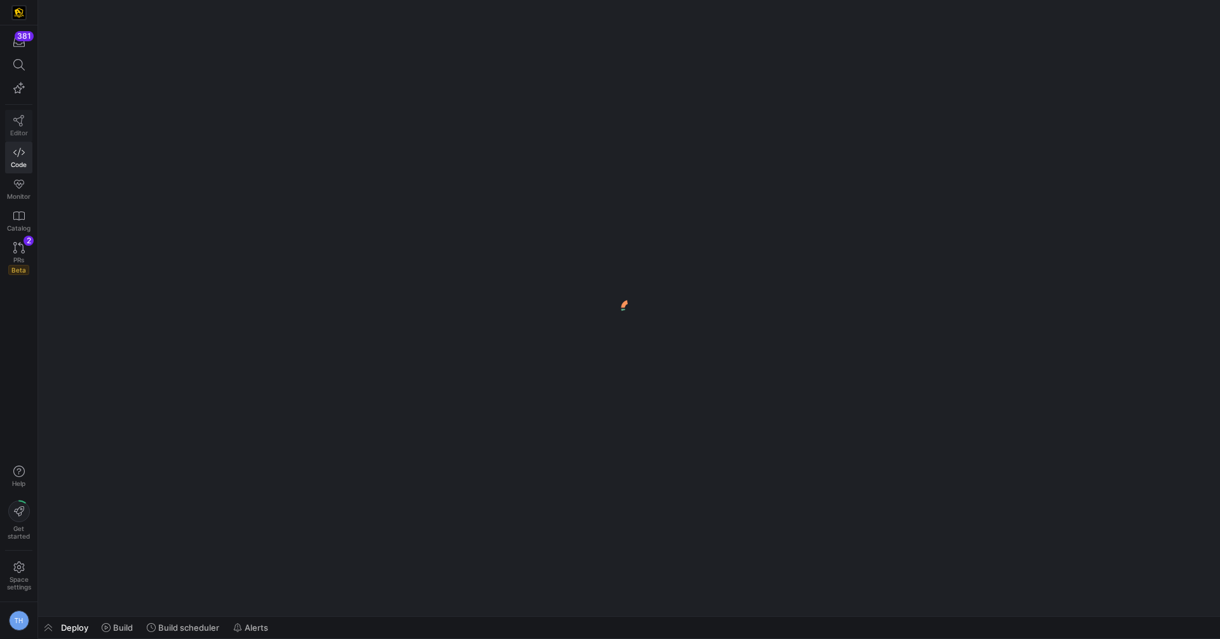
click at [19, 119] on icon at bounding box center [18, 120] width 11 height 11
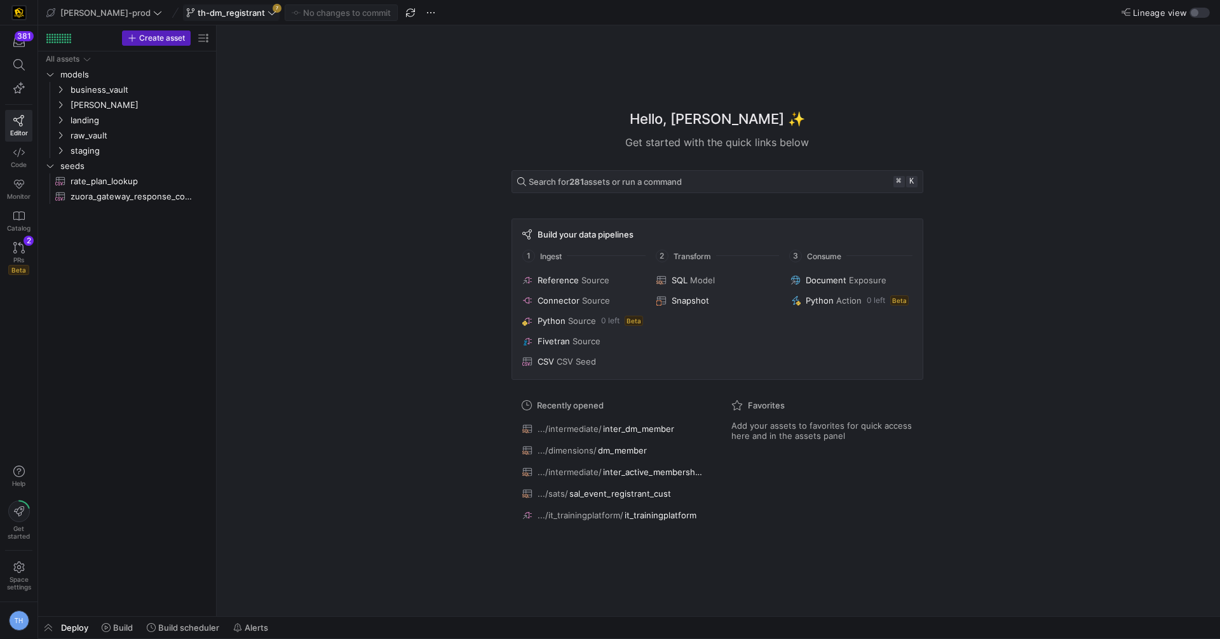
click at [222, 6] on span at bounding box center [231, 12] width 95 height 15
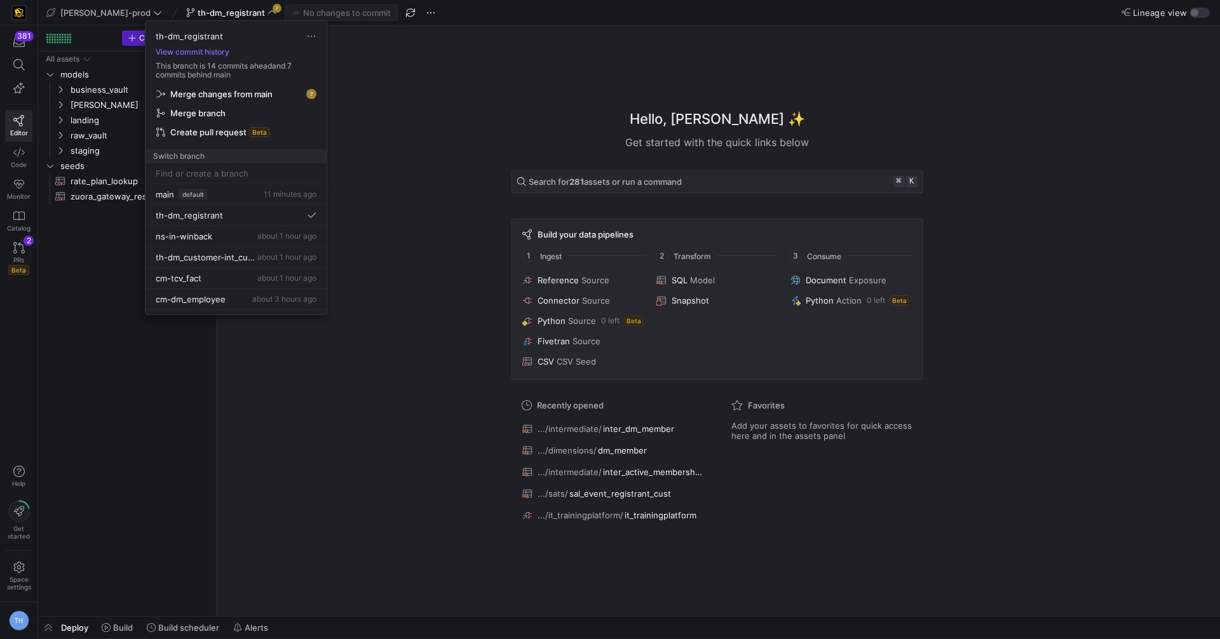
click at [247, 93] on span "Merge changes from main" at bounding box center [221, 94] width 102 height 10
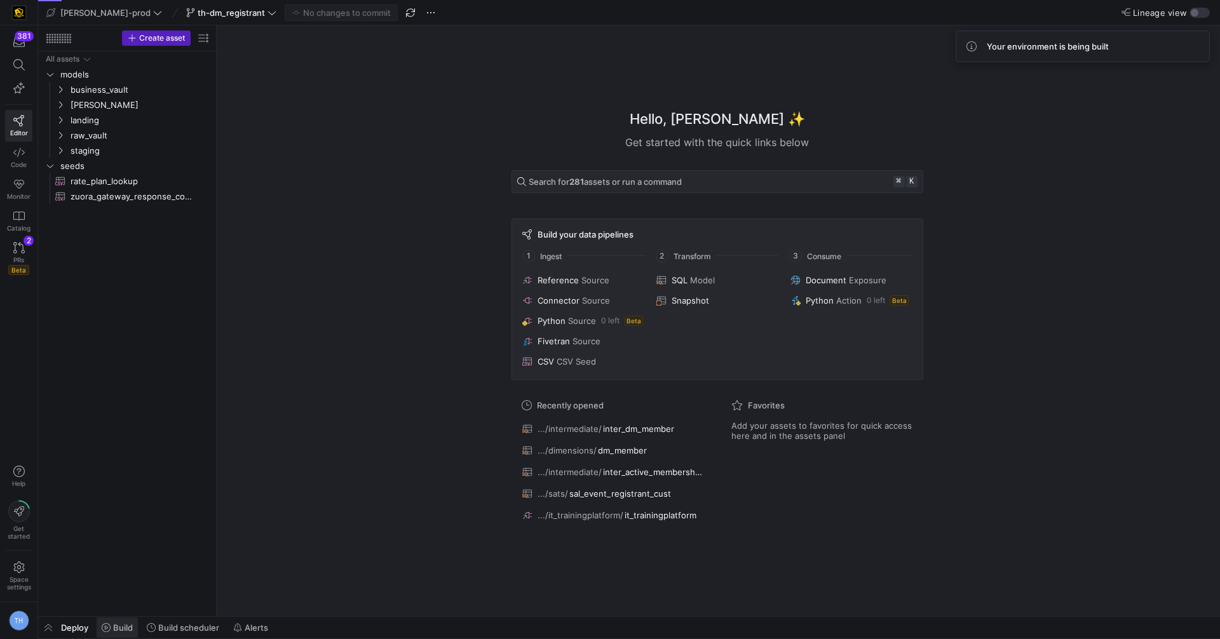
click at [119, 624] on span "Build" at bounding box center [123, 628] width 20 height 10
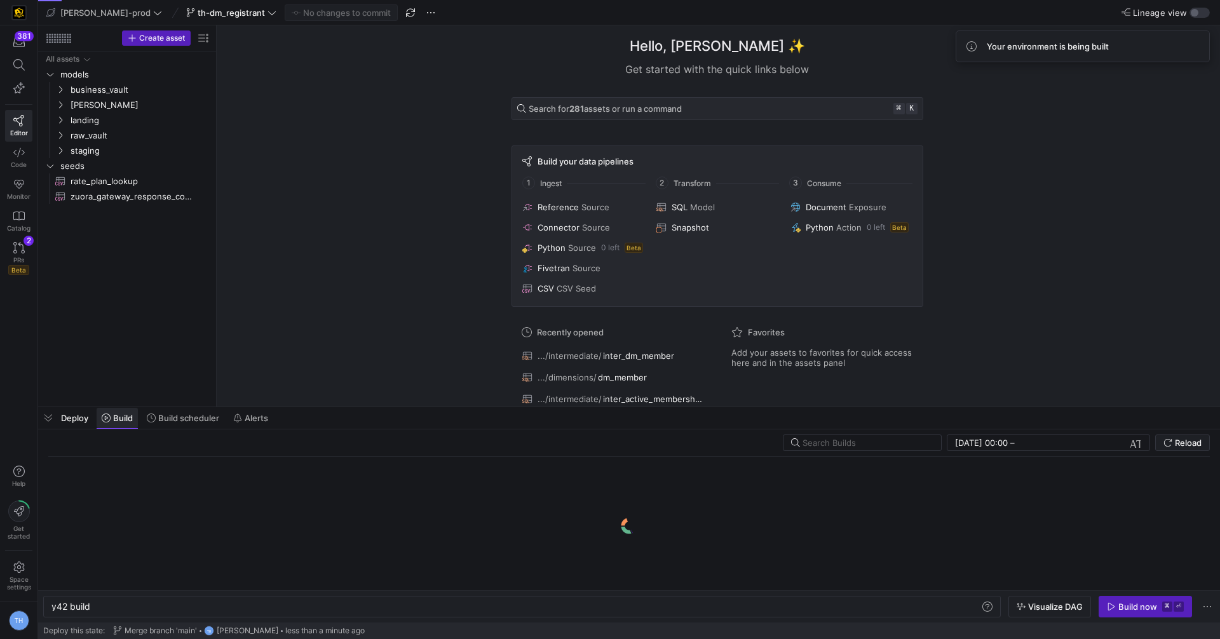
scroll to position [0, 38]
click at [135, 599] on div "y42 build y42 build" at bounding box center [522, 607] width 958 height 22
click at [135, 603] on div "y42 build" at bounding box center [516, 607] width 930 height 10
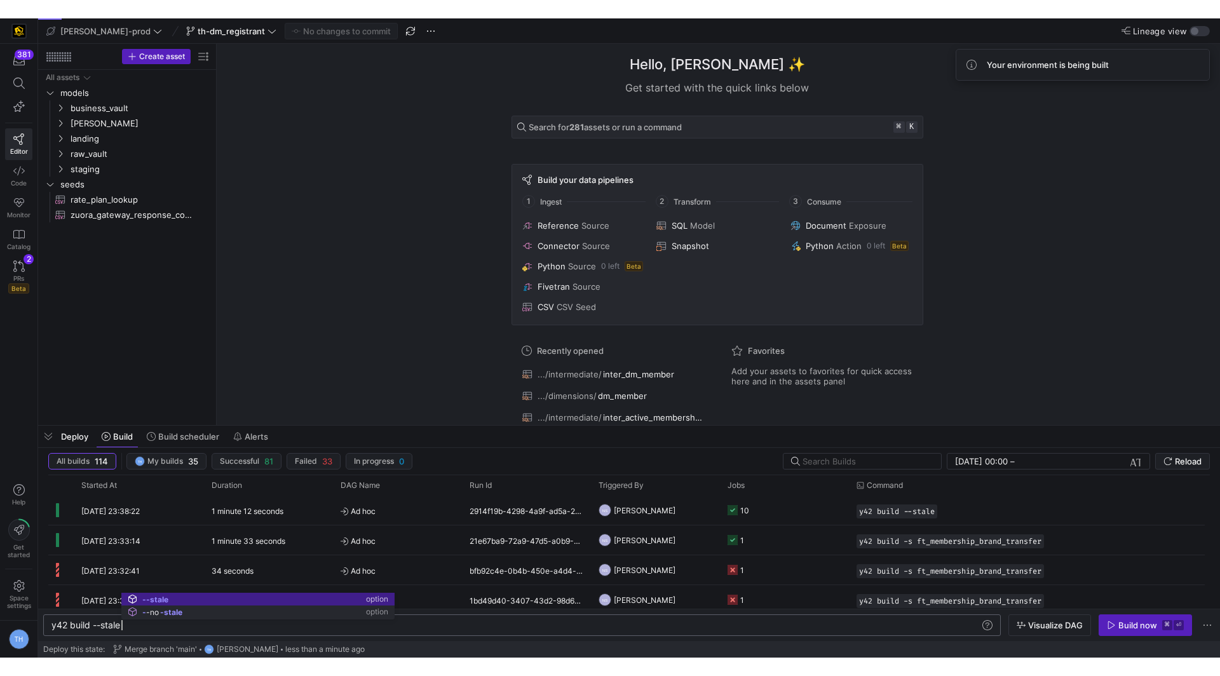
scroll to position [0, 69]
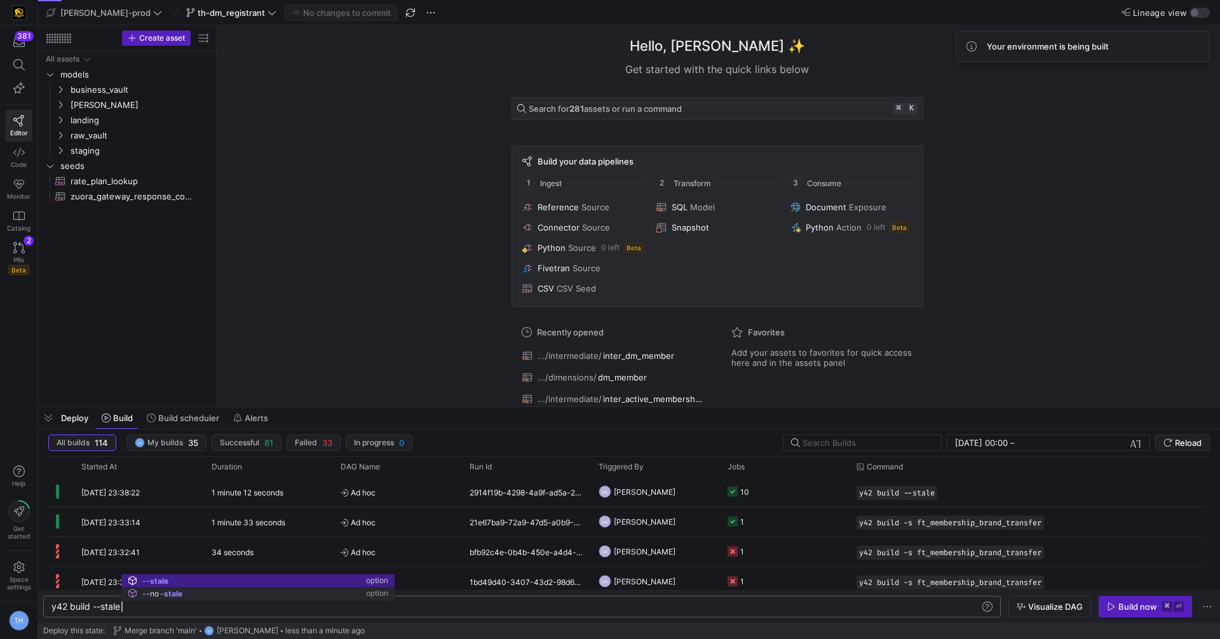
type textarea "y42 build --stale"
click at [325, 287] on div "Hello, Tommy ✨ Get started with the quick links below Search for 281 assets or …" at bounding box center [717, 215] width 991 height 381
